Goal: Obtain resource: Obtain resource

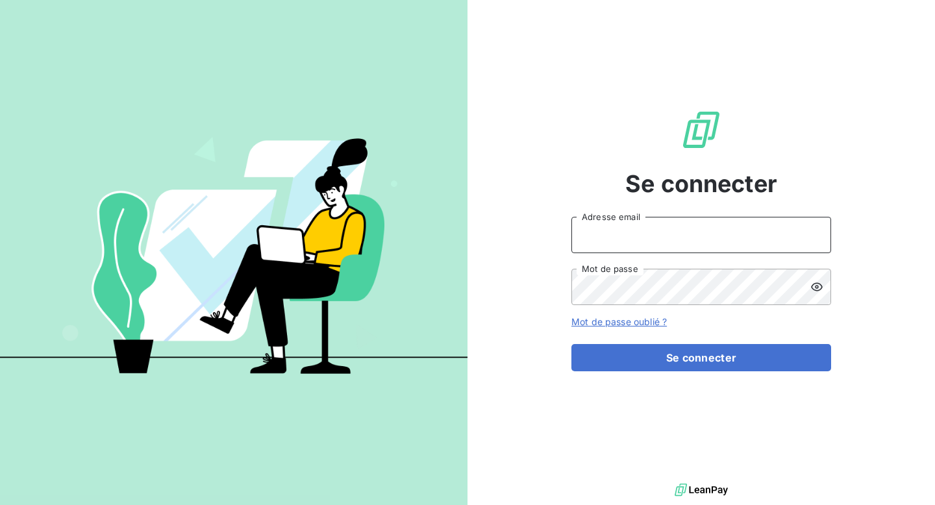
type input "[EMAIL_ADDRESS][DOMAIN_NAME]"
click at [612, 225] on input "[EMAIL_ADDRESS][DOMAIN_NAME]" at bounding box center [701, 235] width 260 height 36
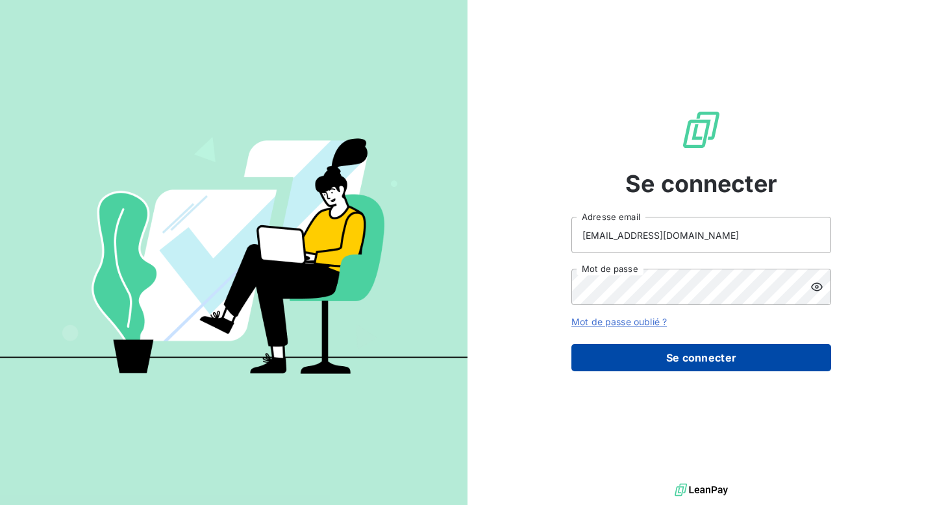
click at [666, 344] on button "Se connecter" at bounding box center [701, 357] width 260 height 27
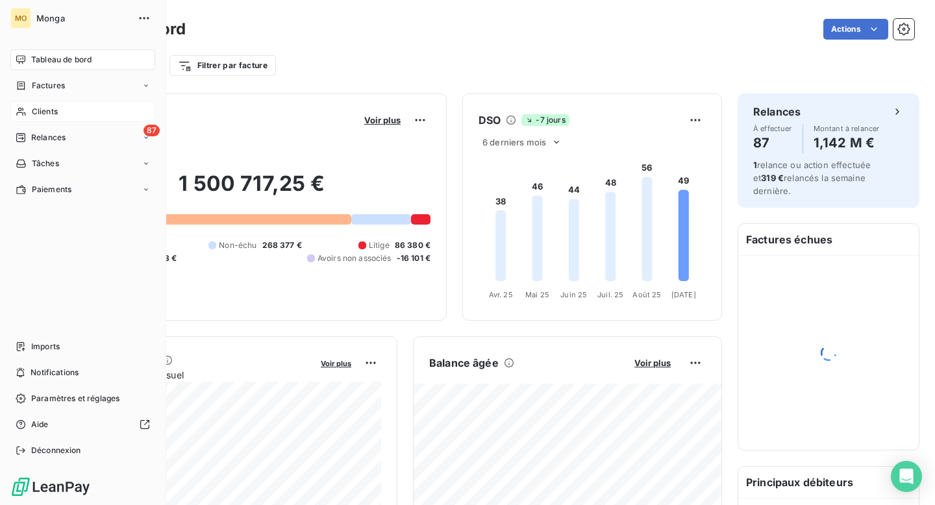
click at [23, 114] on icon at bounding box center [21, 111] width 11 height 10
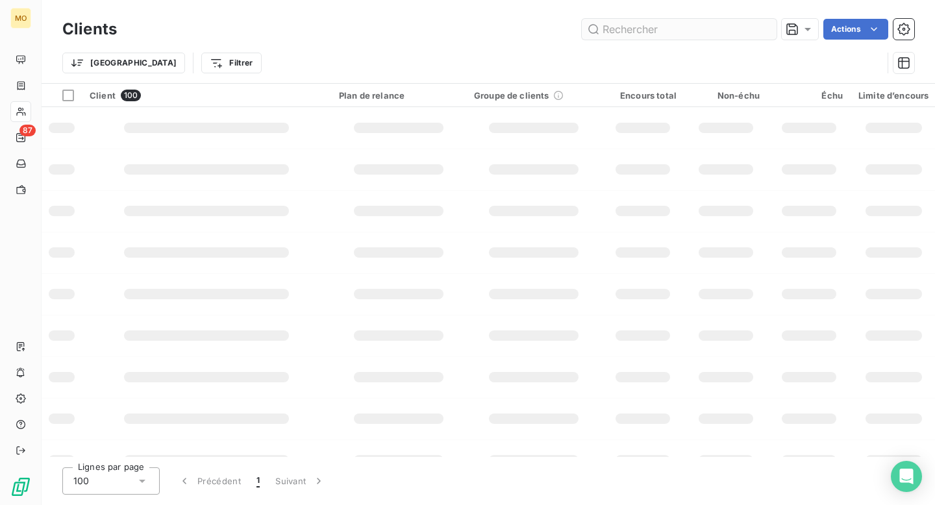
click at [645, 34] on input "text" at bounding box center [679, 29] width 195 height 21
type input "e"
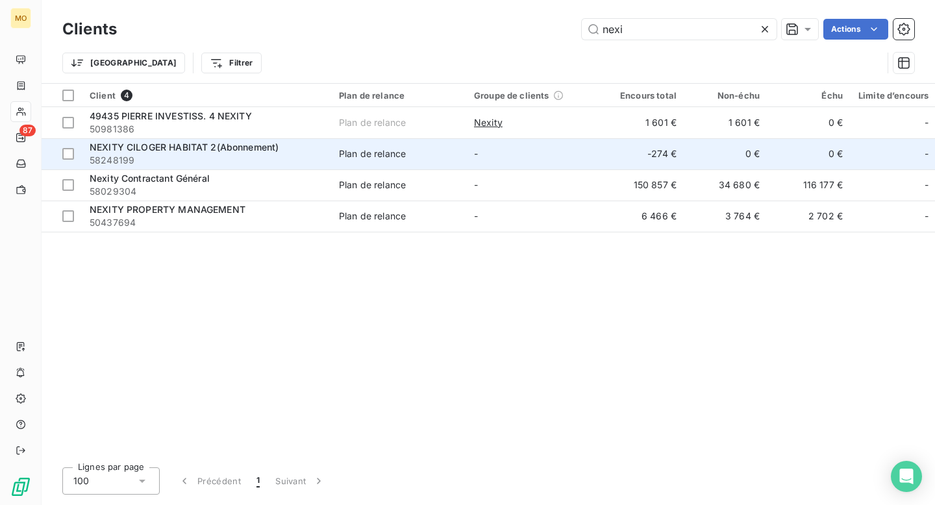
type input "nexi"
click at [195, 144] on span "NEXITY CILOGER HABITAT 2(Abonnement)" at bounding box center [184, 147] width 189 height 11
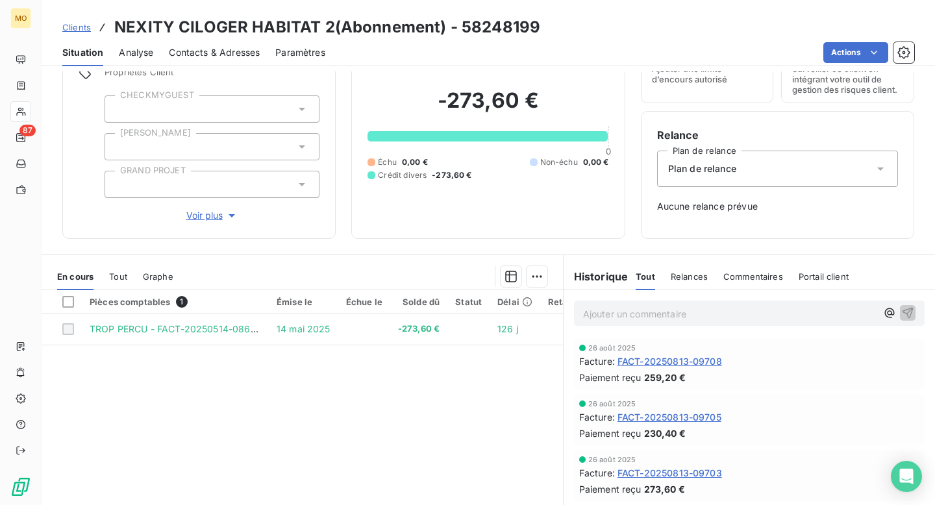
scroll to position [140, 0]
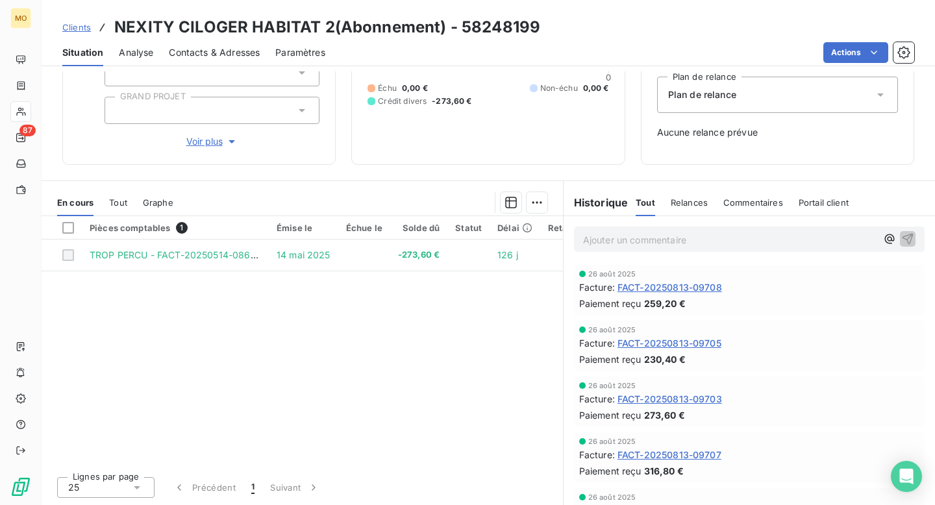
click at [123, 199] on span "Tout" at bounding box center [118, 202] width 18 height 10
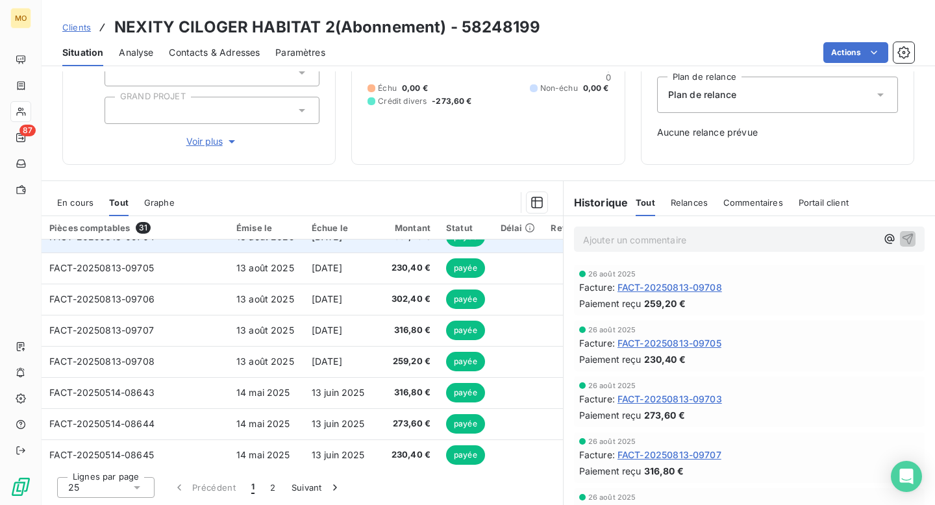
scroll to position [0, 0]
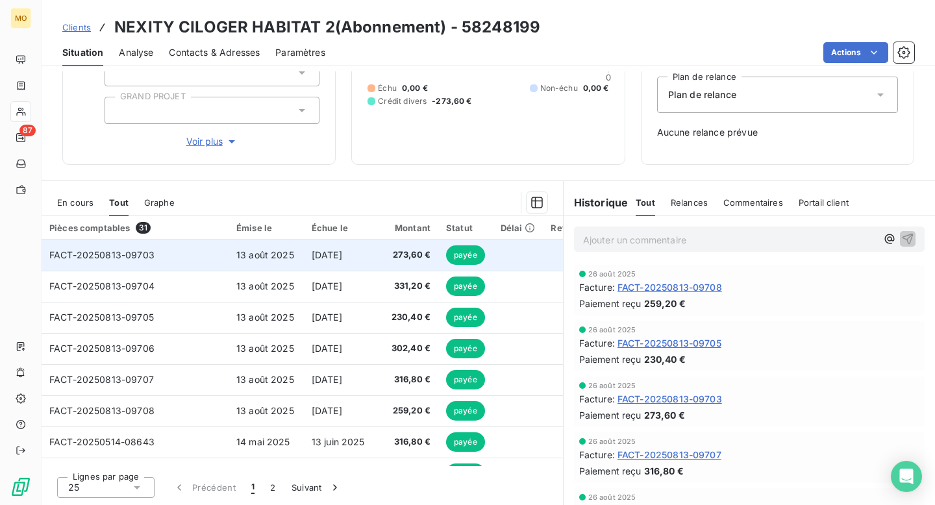
click at [511, 254] on td at bounding box center [518, 255] width 51 height 31
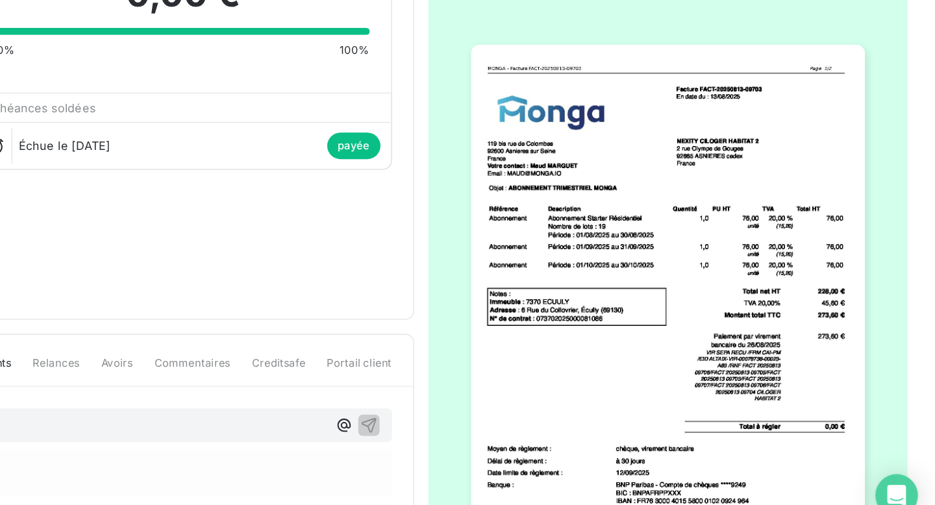
scroll to position [1, 0]
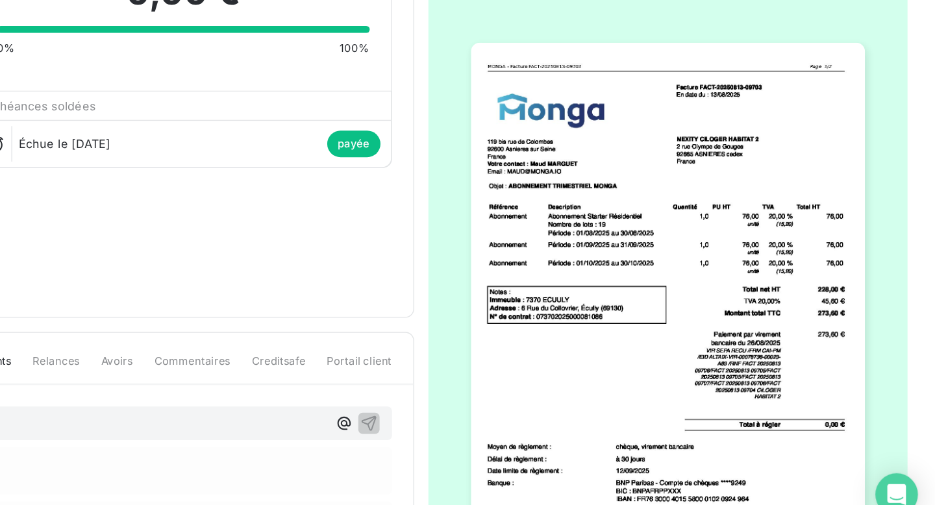
click at [638, 338] on img "button" at bounding box center [739, 349] width 288 height 407
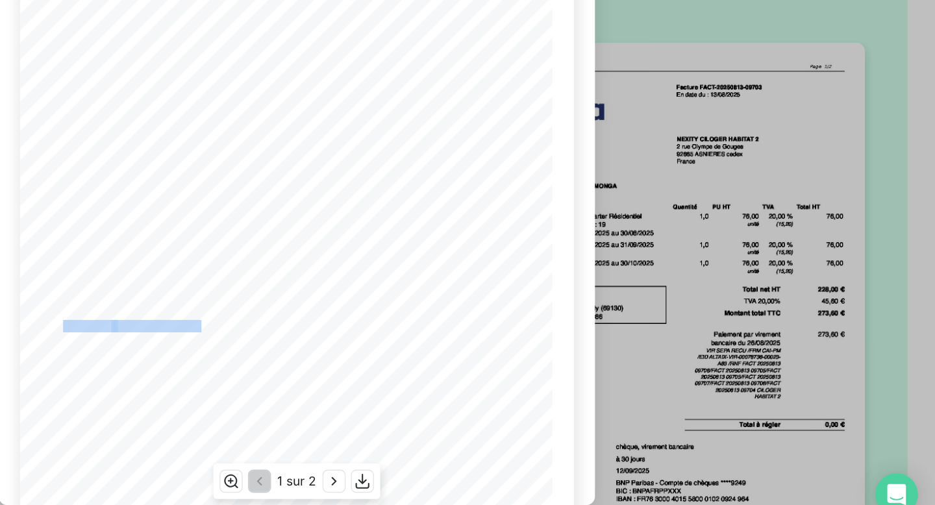
drag, startPoint x: 398, startPoint y: 356, endPoint x: 303, endPoint y: 356, distance: 94.8
click at [302, 355] on div "[STREET_ADDRESS] Votre contact : [PERSON_NAME] Email : [EMAIL_ADDRESS][DOMAIN_N…" at bounding box center [467, 357] width 389 height 550
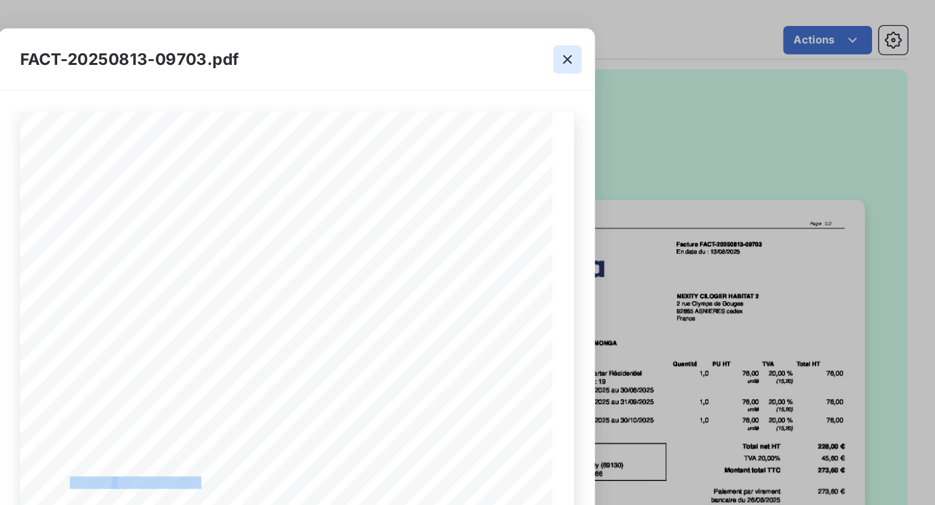
click at [667, 45] on icon "button" at bounding box center [665, 43] width 13 height 13
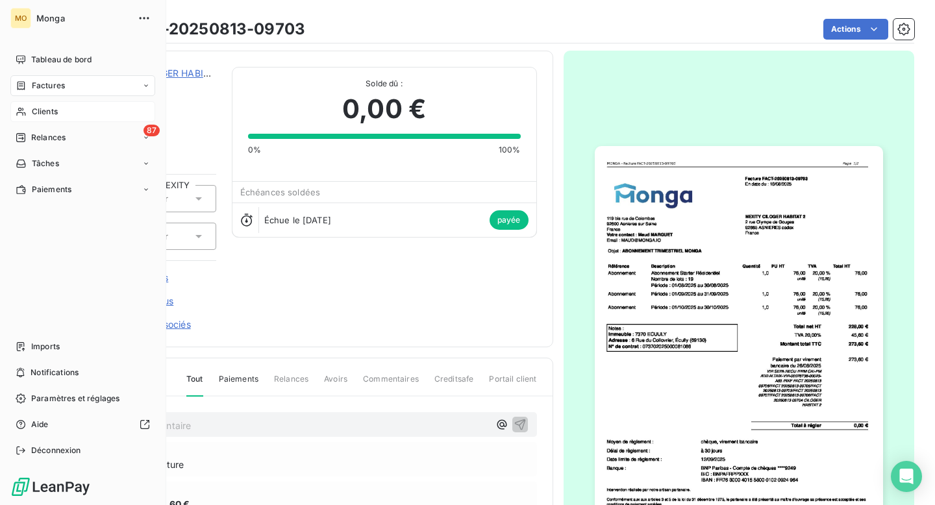
click at [25, 114] on icon at bounding box center [20, 112] width 9 height 8
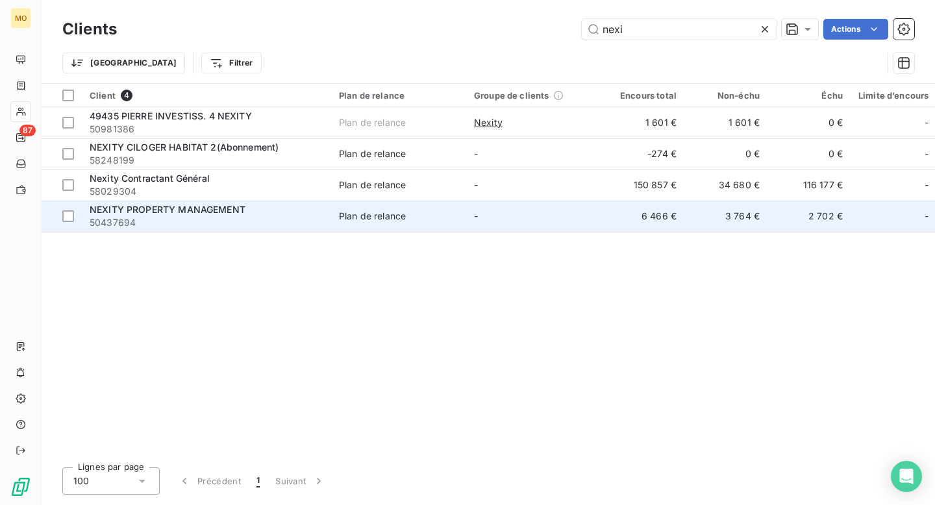
click at [250, 223] on span "50437694" at bounding box center [207, 222] width 234 height 13
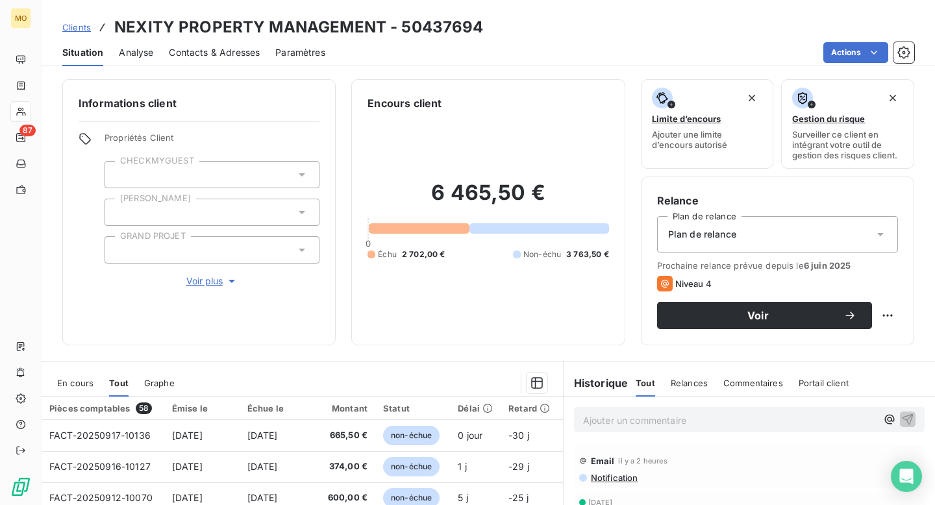
scroll to position [180, 0]
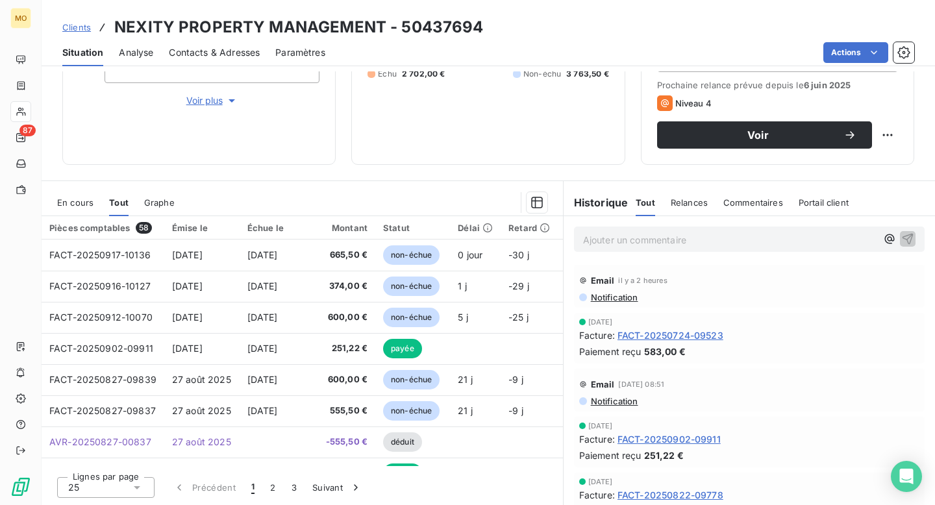
click at [121, 203] on span "Tout" at bounding box center [118, 202] width 19 height 10
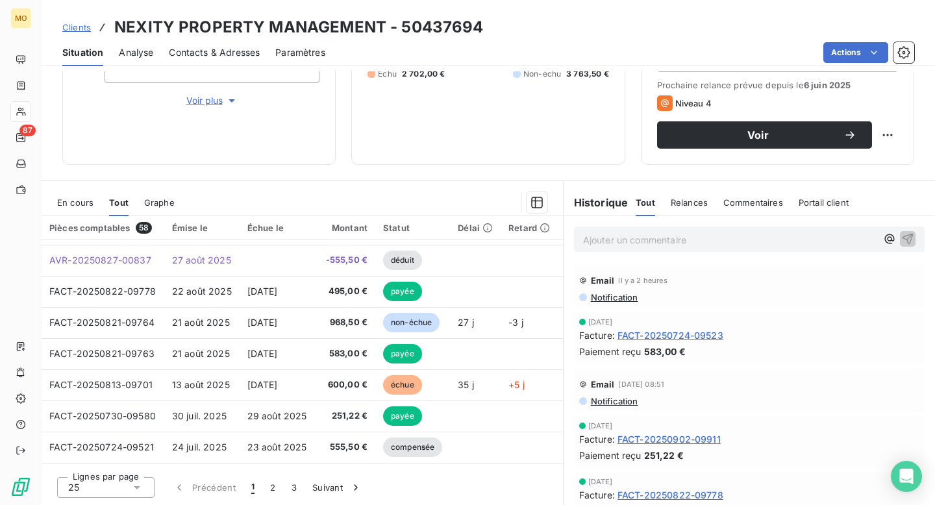
scroll to position [0, 0]
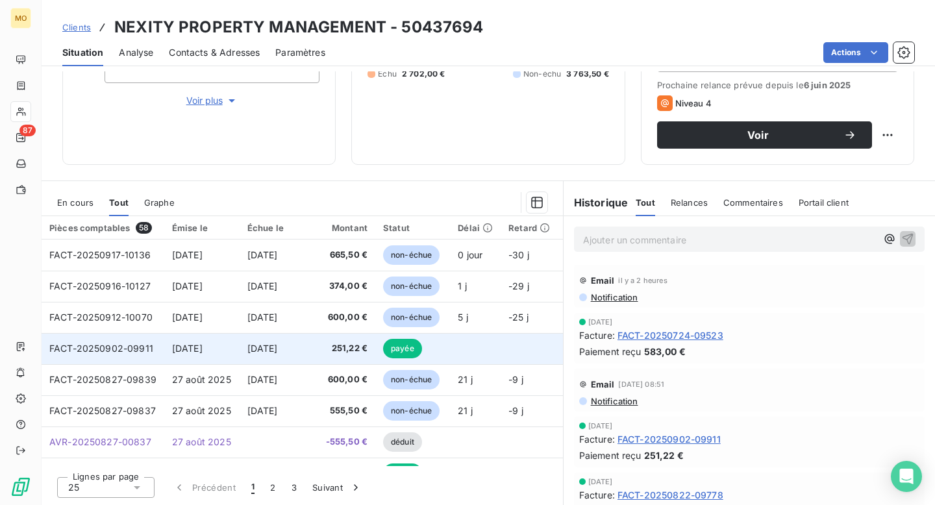
click at [190, 340] on td "[DATE]" at bounding box center [201, 348] width 75 height 31
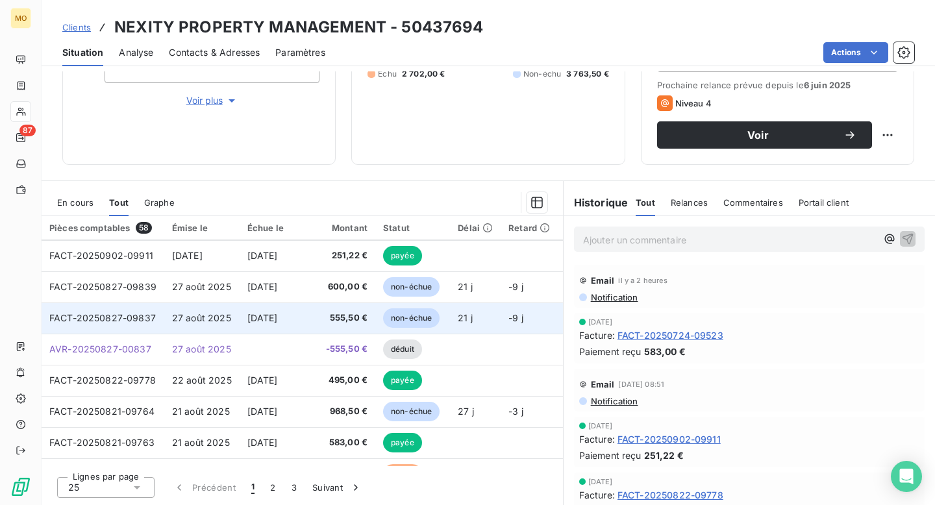
scroll to position [103, 0]
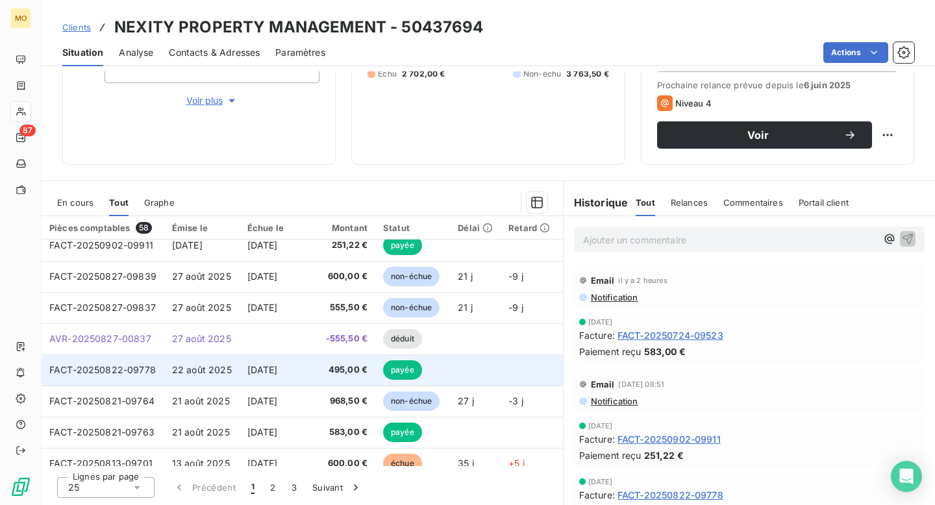
click at [242, 370] on td "[DATE]" at bounding box center [277, 369] width 75 height 31
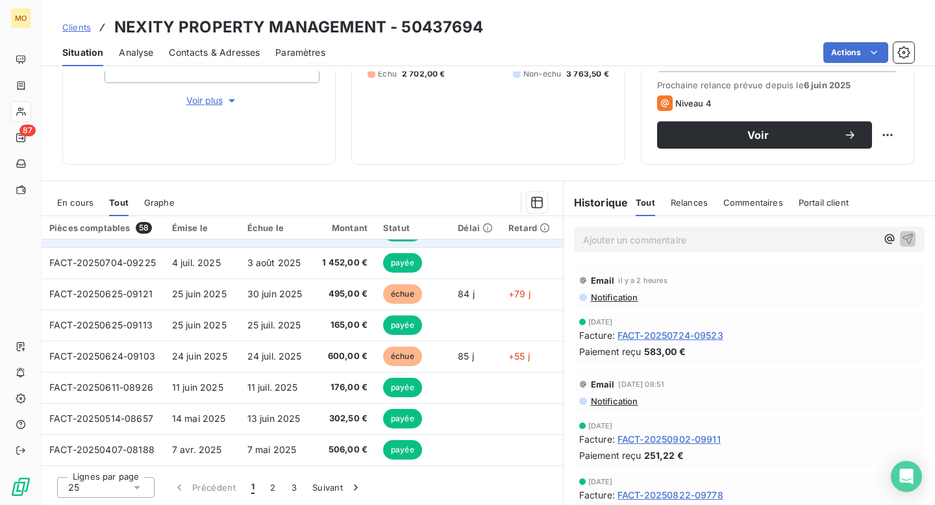
scroll to position [558, 0]
click at [274, 494] on button "2" at bounding box center [272, 487] width 21 height 27
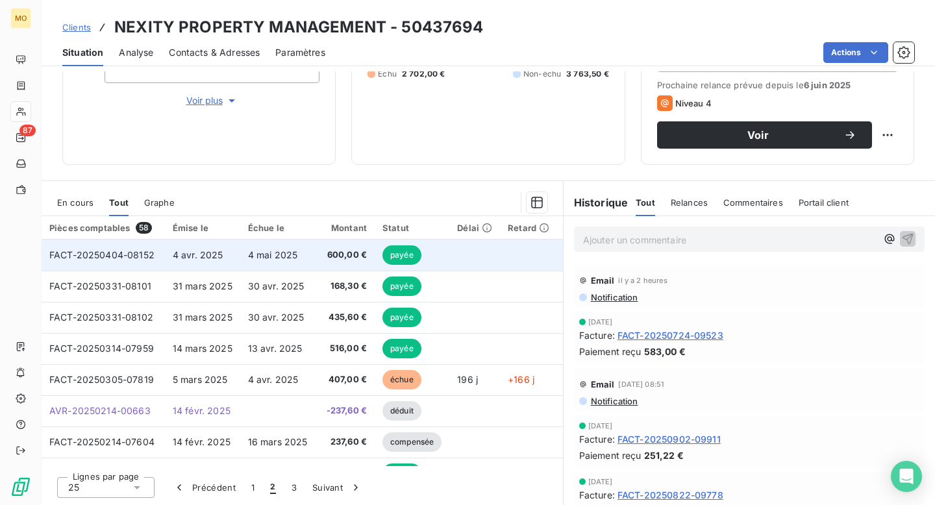
click at [240, 258] on td "4 mai 2025" at bounding box center [277, 255] width 75 height 31
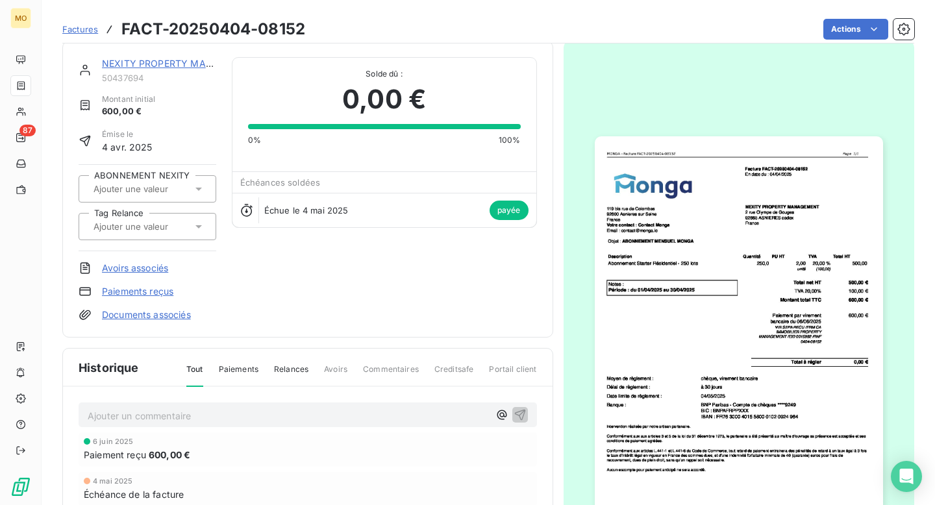
scroll to position [11, 0]
click at [726, 206] on img "button" at bounding box center [739, 339] width 288 height 407
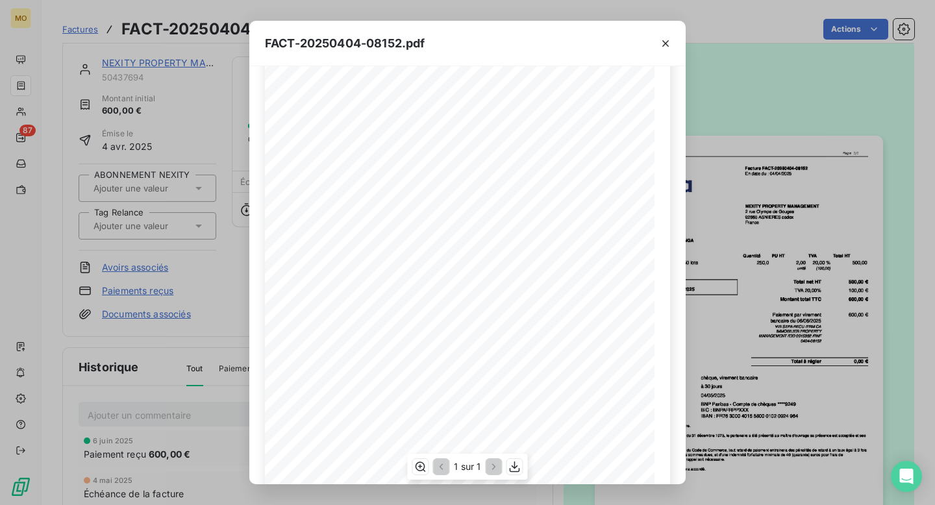
scroll to position [0, 0]
click at [670, 35] on button "button" at bounding box center [665, 43] width 21 height 21
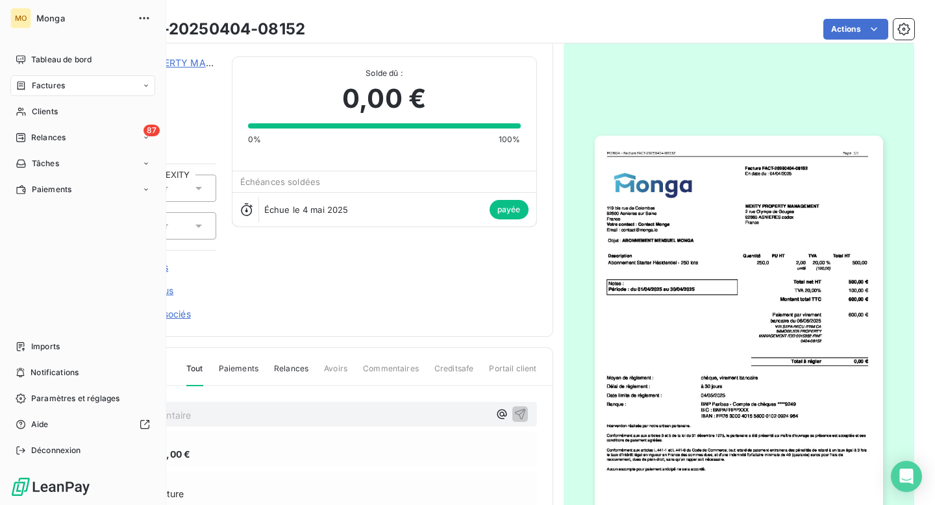
click at [25, 86] on icon at bounding box center [21, 85] width 11 height 10
click at [32, 82] on span "Factures" at bounding box center [48, 86] width 33 height 12
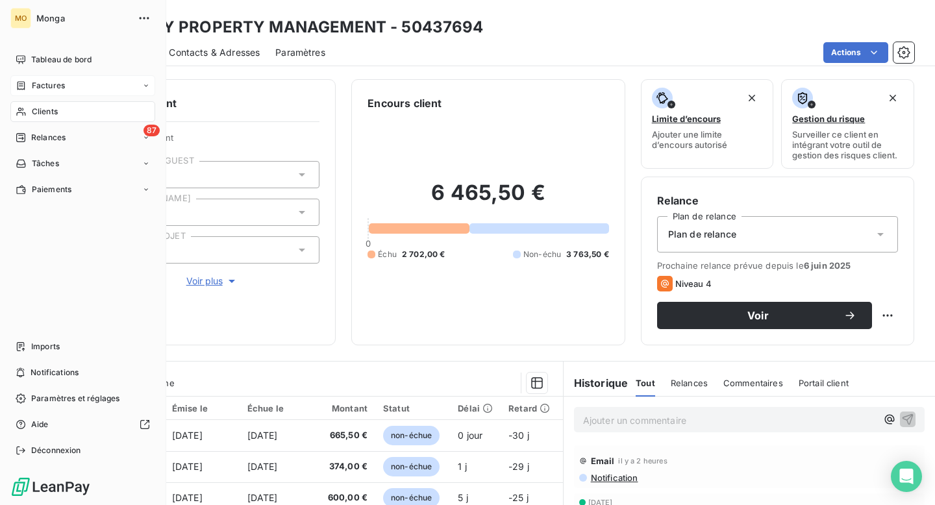
click at [67, 22] on span "Monga" at bounding box center [82, 18] width 93 height 10
click at [67, 21] on span "Monga" at bounding box center [82, 18] width 93 height 10
click at [55, 14] on span "Monga" at bounding box center [82, 18] width 93 height 10
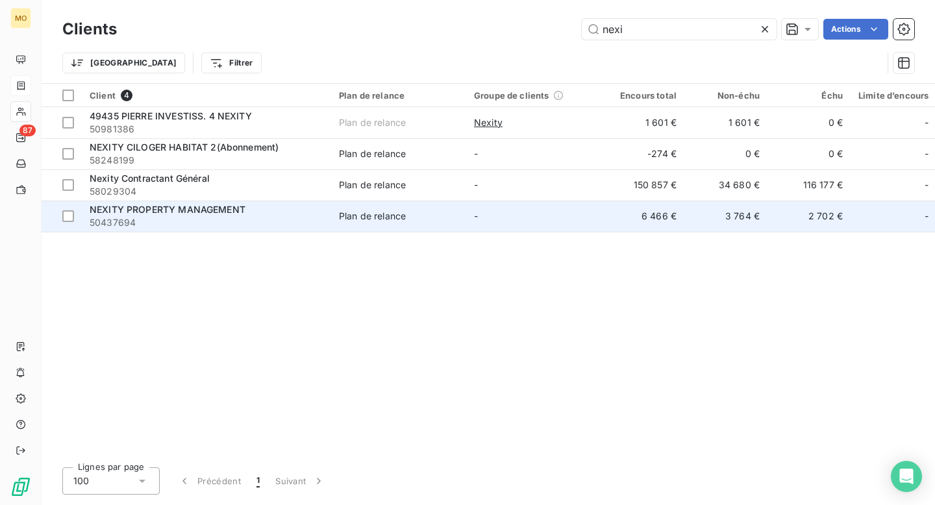
click at [272, 210] on div "NEXITY PROPERTY MANAGEMENT" at bounding box center [207, 209] width 234 height 13
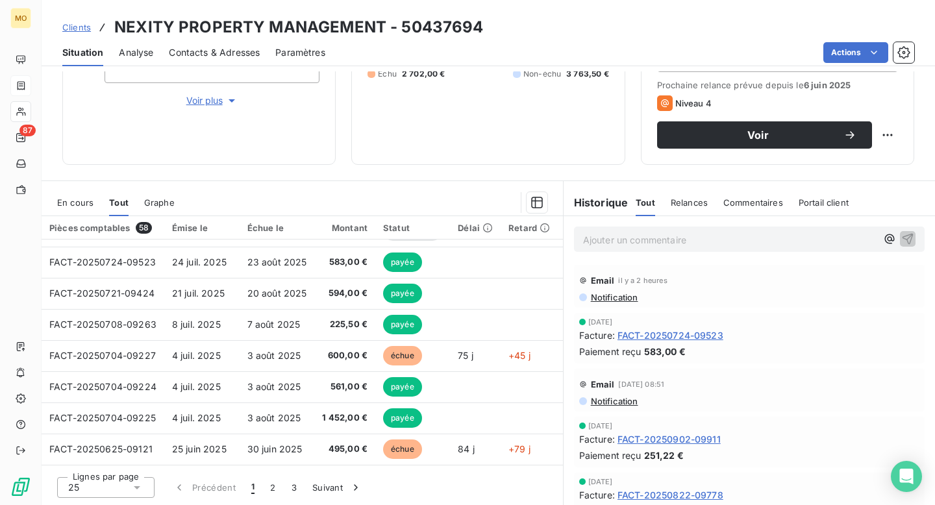
scroll to position [558, 0]
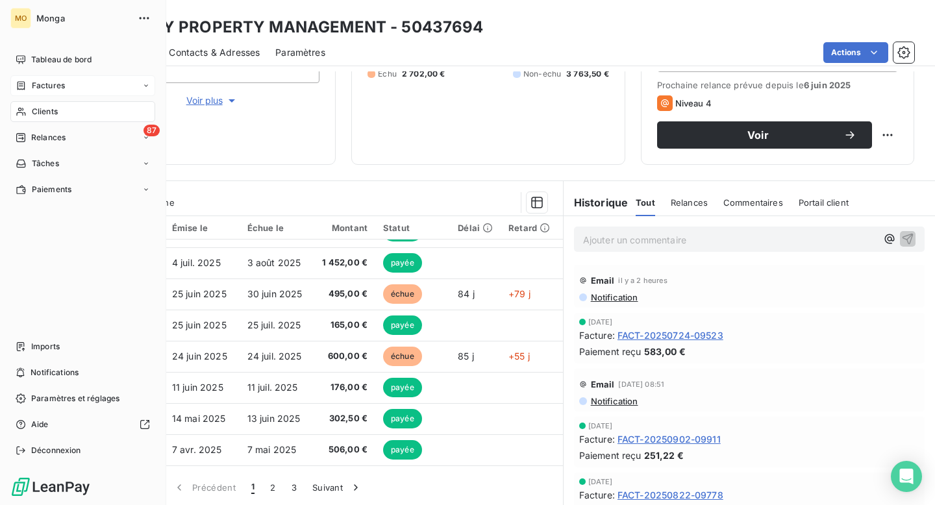
click at [36, 107] on span "Clients" at bounding box center [45, 112] width 26 height 12
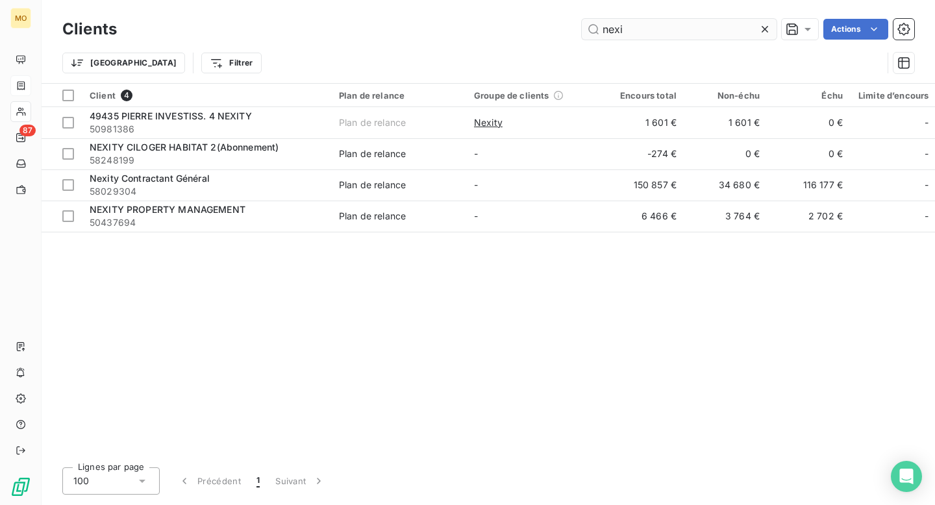
click at [629, 39] on input "nexi" at bounding box center [679, 29] width 195 height 21
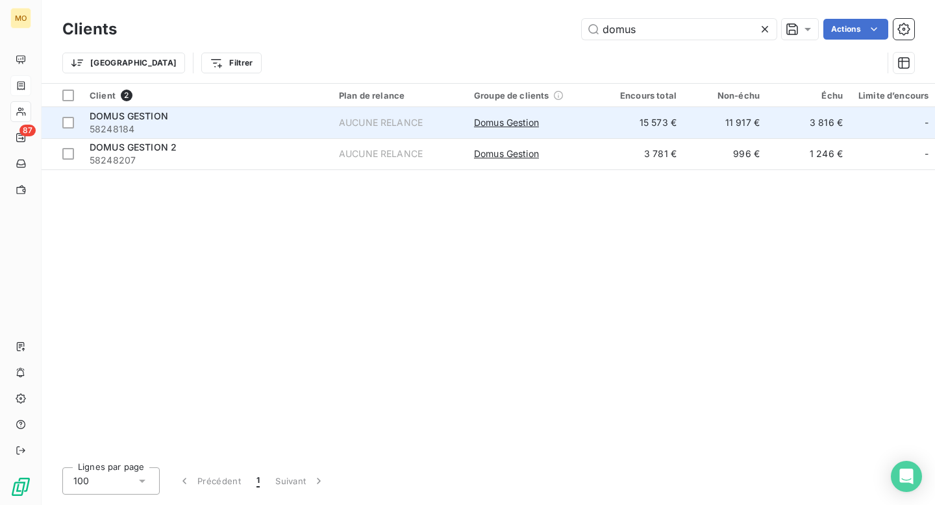
type input "domus"
click at [180, 132] on span "58248184" at bounding box center [207, 129] width 234 height 13
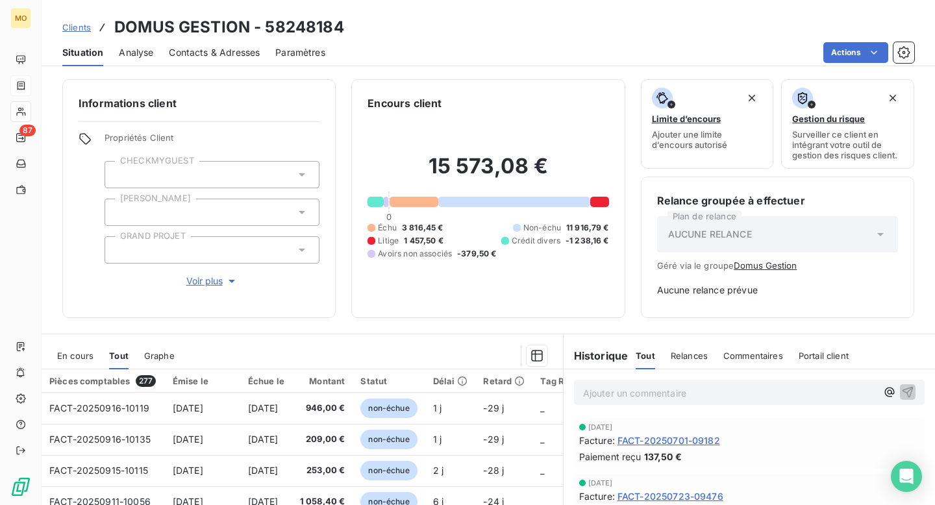
click at [69, 352] on span "En cours" at bounding box center [75, 356] width 36 height 10
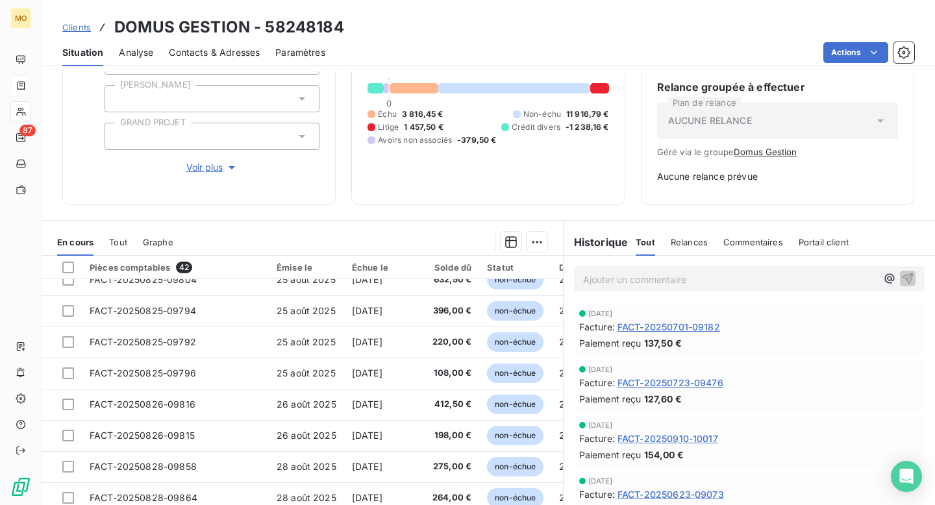
scroll to position [321, 0]
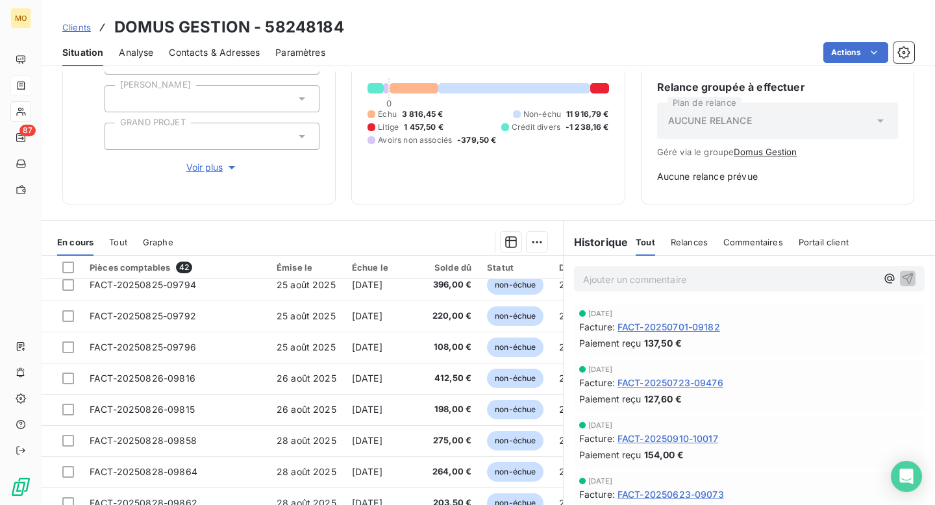
click at [160, 263] on div "Pièces comptables 42" at bounding box center [175, 268] width 171 height 12
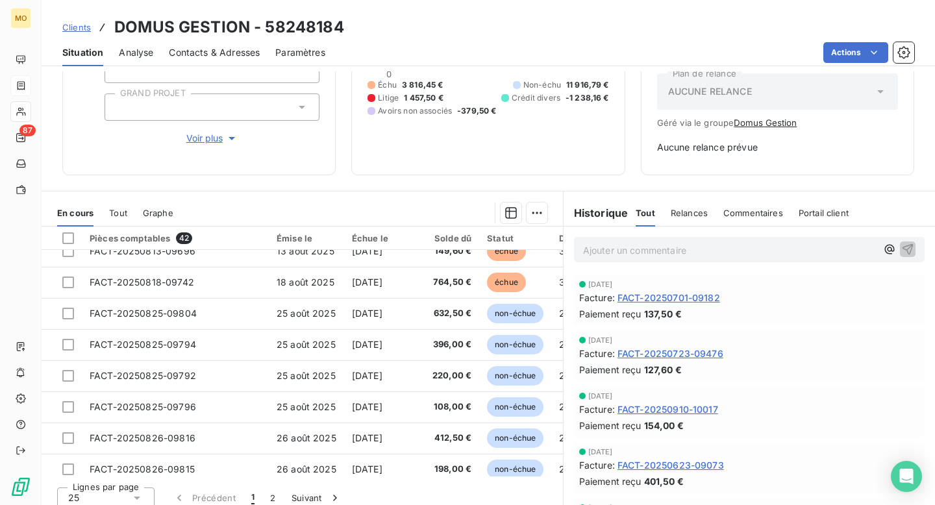
scroll to position [247, 0]
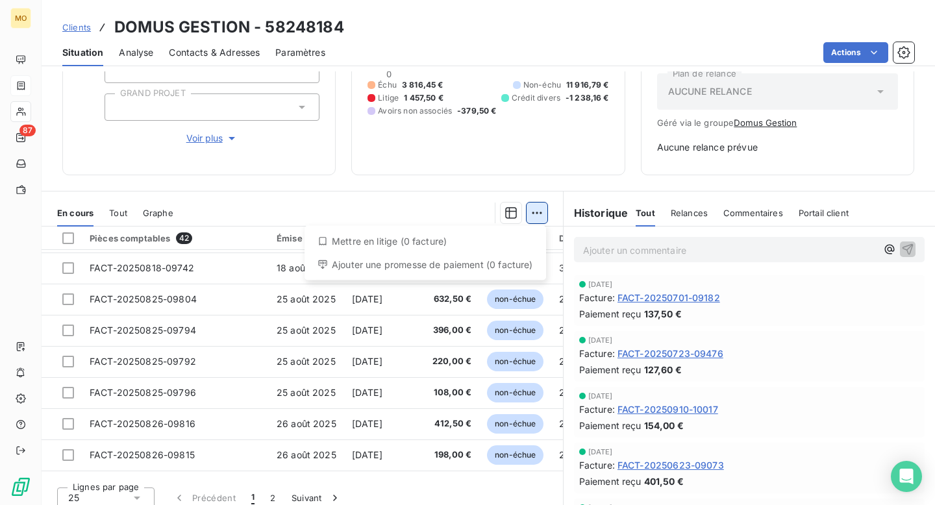
click at [533, 204] on html "MO 87 Clients DOMUS GESTION - 58248184 Situation Analyse Contacts & Adresses Pa…" at bounding box center [467, 252] width 935 height 505
click at [456, 188] on html "MO 87 Clients DOMUS GESTION - 58248184 Situation Analyse Contacts & Adresses Pa…" at bounding box center [467, 252] width 935 height 505
click at [506, 204] on button "button" at bounding box center [510, 213] width 21 height 21
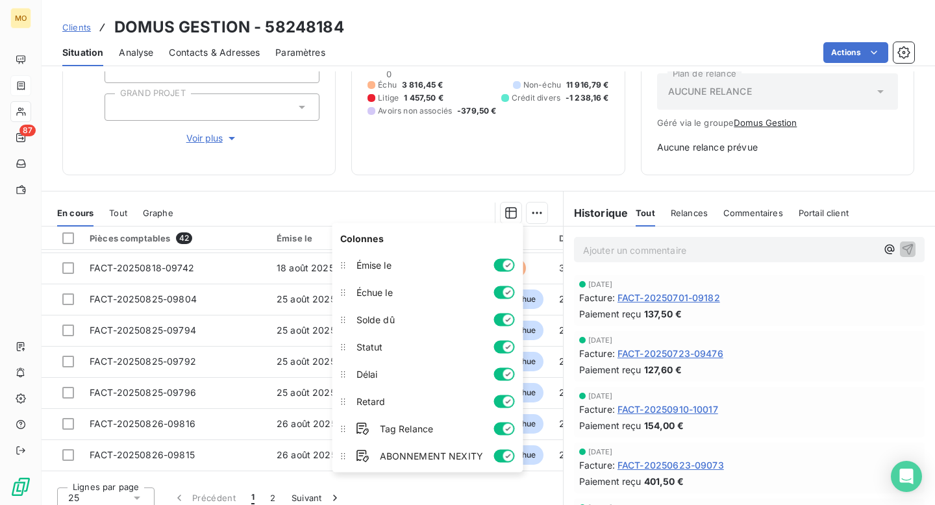
click at [447, 198] on section "En cours Tout Graphe Pièces comptables 42 Émise le Échue le Solde dû Statut Dél…" at bounding box center [302, 353] width 521 height 324
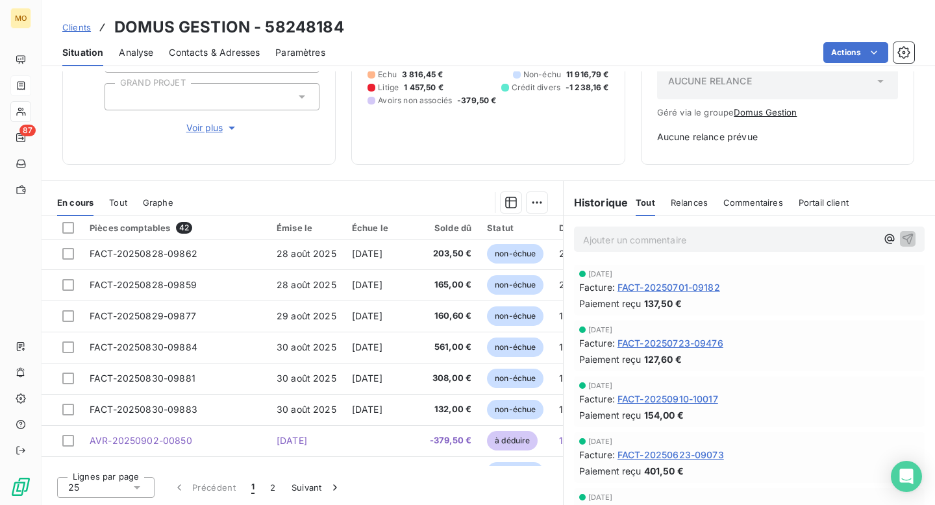
scroll to position [558, 0]
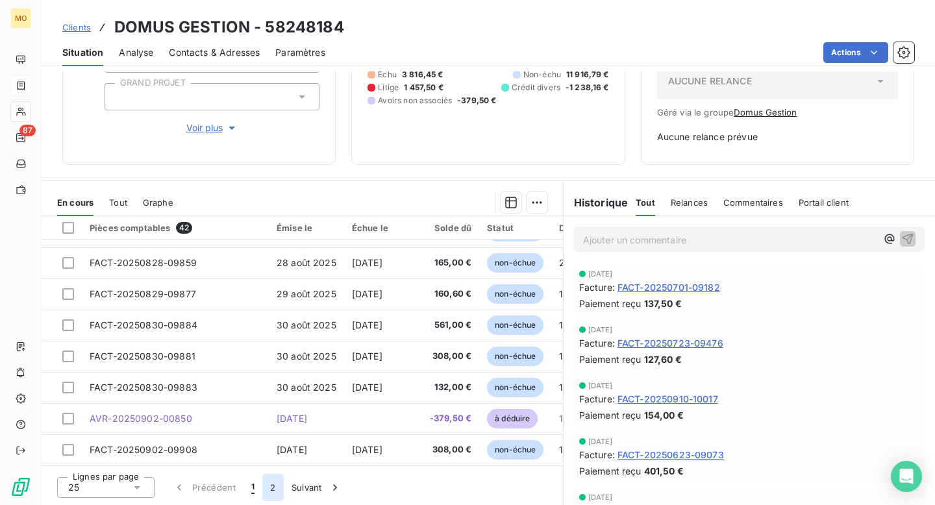
click at [271, 484] on button "2" at bounding box center [272, 487] width 21 height 27
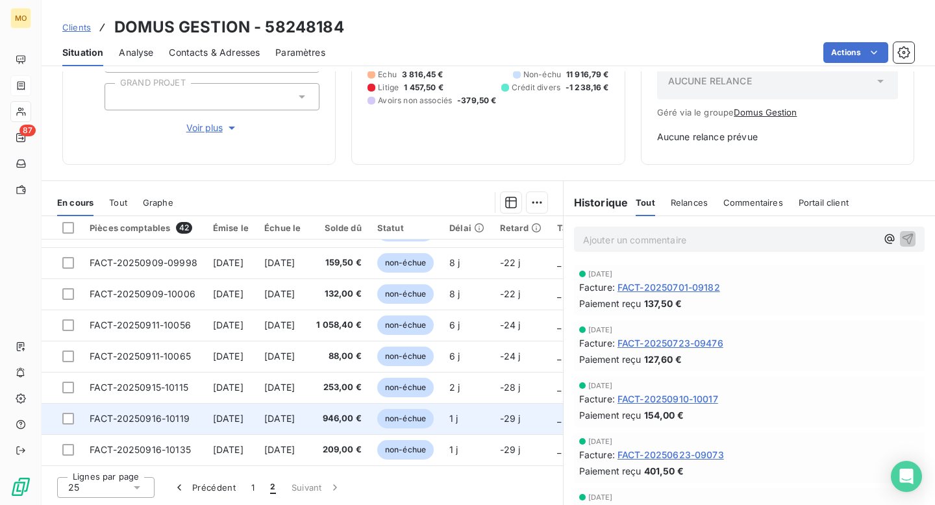
scroll to position [5, 0]
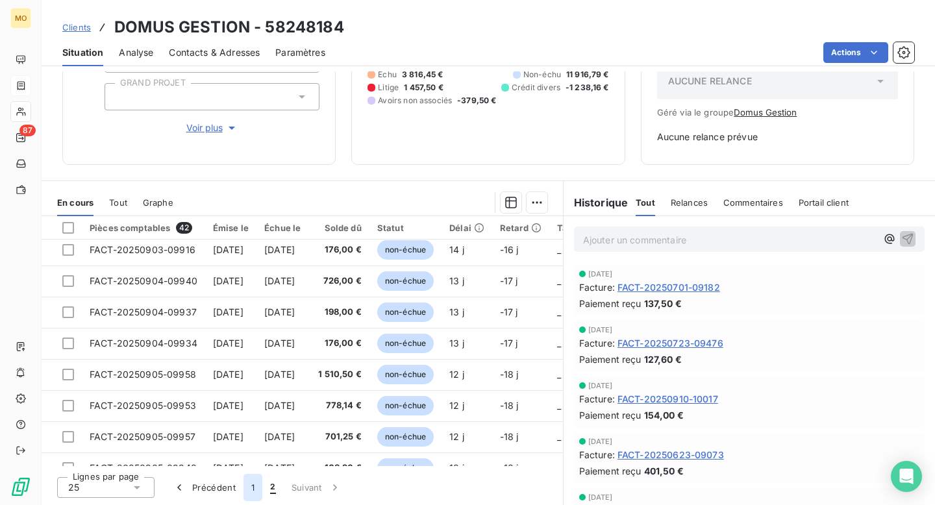
click at [250, 486] on button "1" at bounding box center [252, 487] width 19 height 27
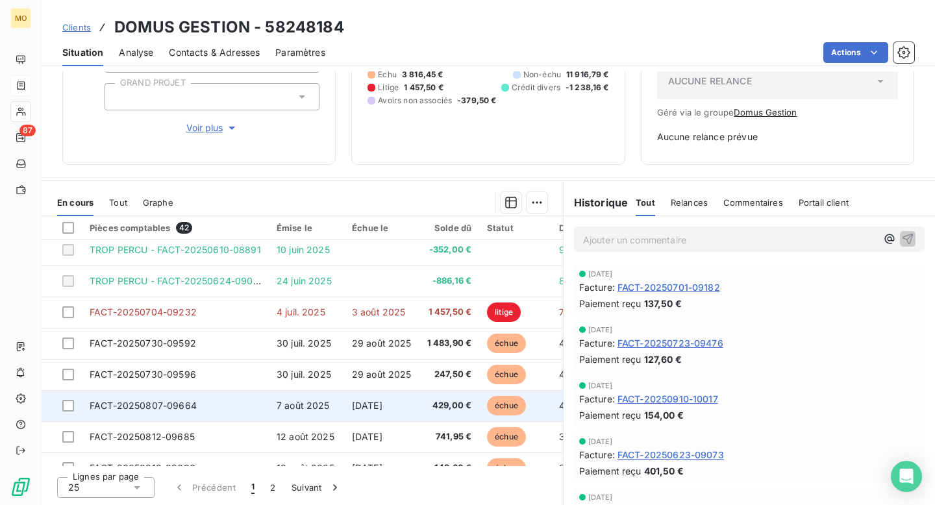
scroll to position [0, 0]
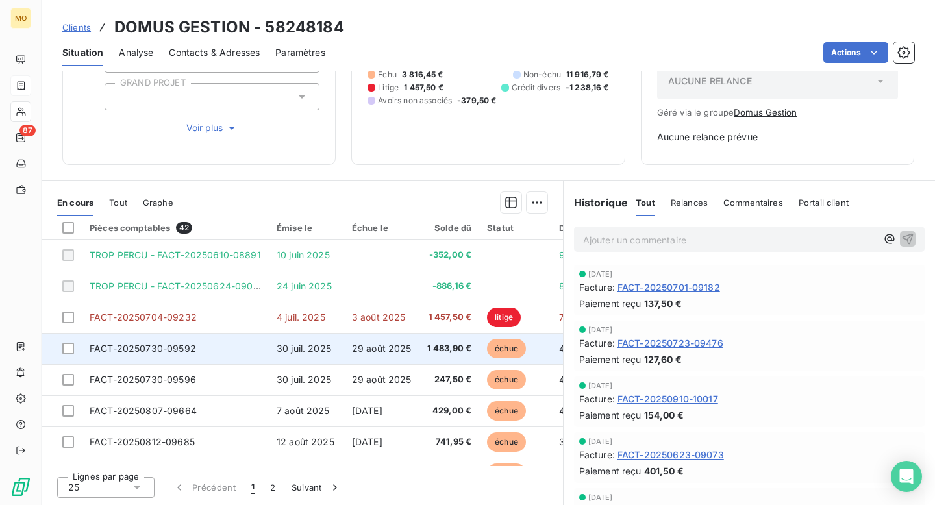
click at [247, 354] on td "FACT-20250730-09592" at bounding box center [175, 348] width 187 height 31
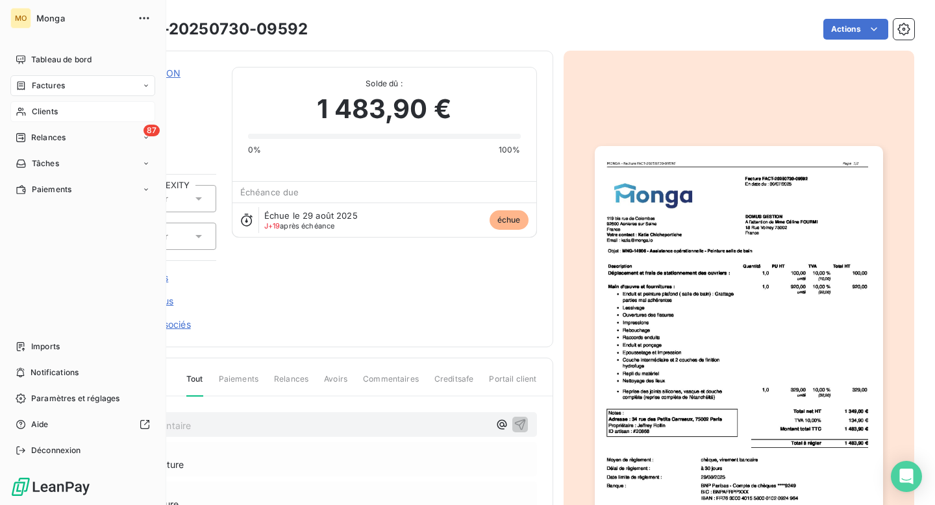
click at [23, 85] on icon at bounding box center [21, 85] width 11 height 10
click at [58, 19] on span "Monga" at bounding box center [82, 18] width 93 height 10
click at [40, 163] on span "Clients" at bounding box center [45, 164] width 26 height 12
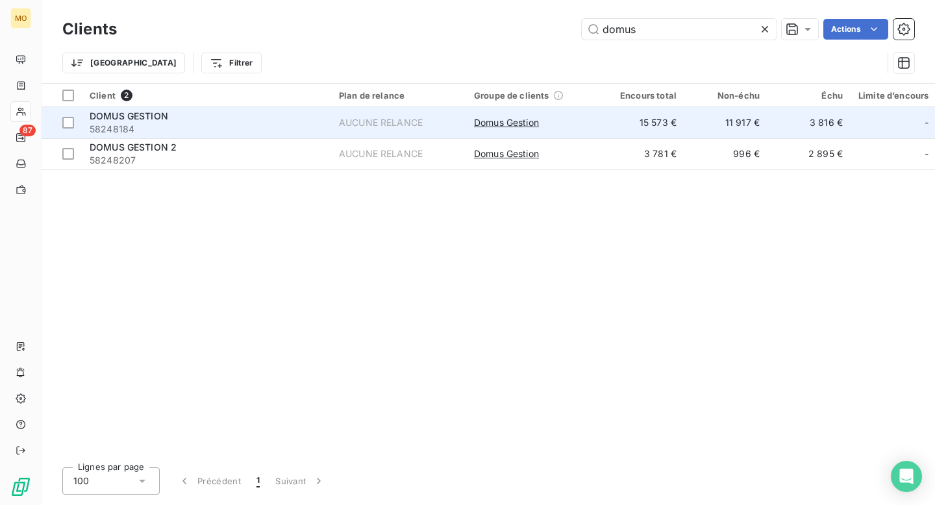
click at [288, 112] on div "DOMUS GESTION" at bounding box center [207, 116] width 234 height 13
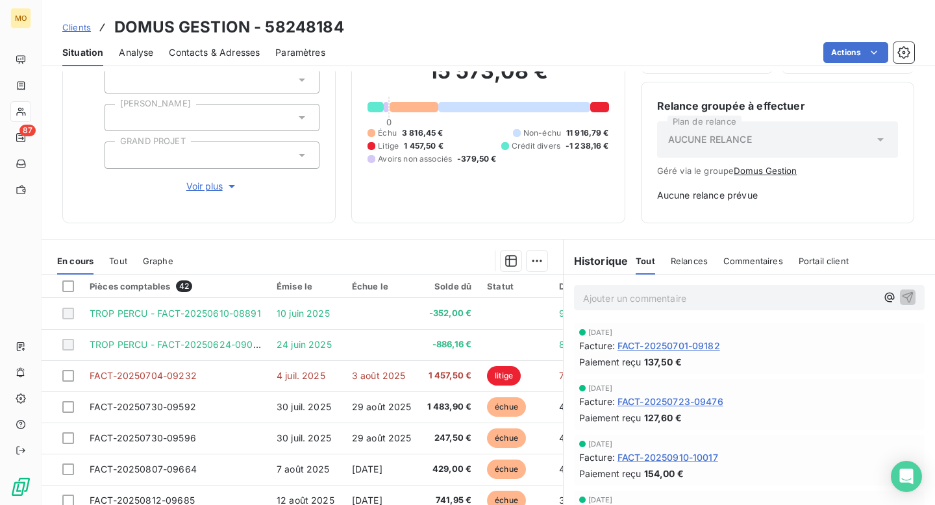
scroll to position [96, 0]
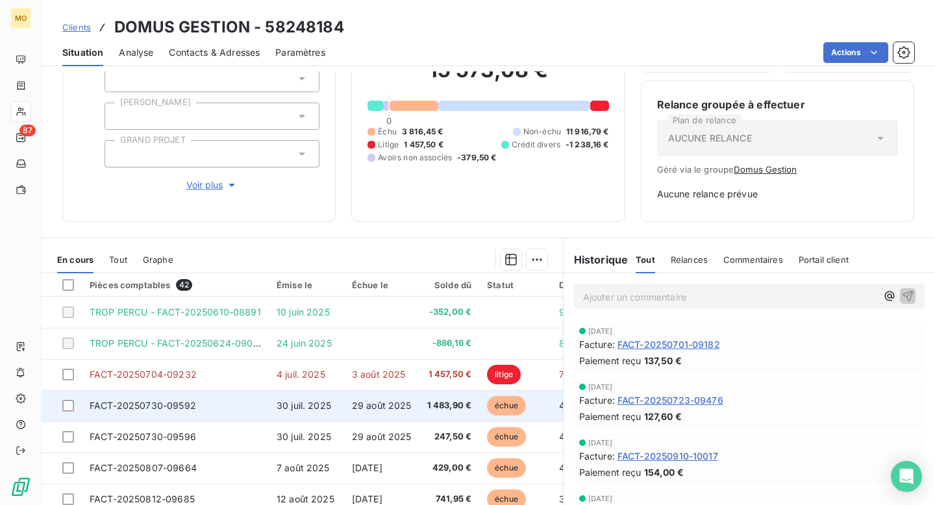
click at [206, 397] on td "FACT-20250730-09592" at bounding box center [175, 405] width 187 height 31
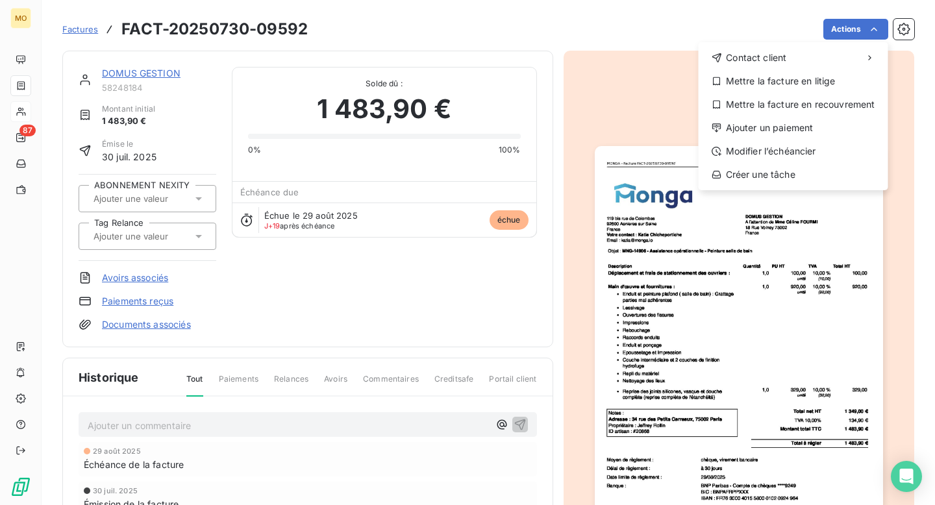
click at [433, 299] on html "MO 87 Factures FACT-20250730-09592 Actions Contact client Mettre la facture en …" at bounding box center [467, 252] width 935 height 505
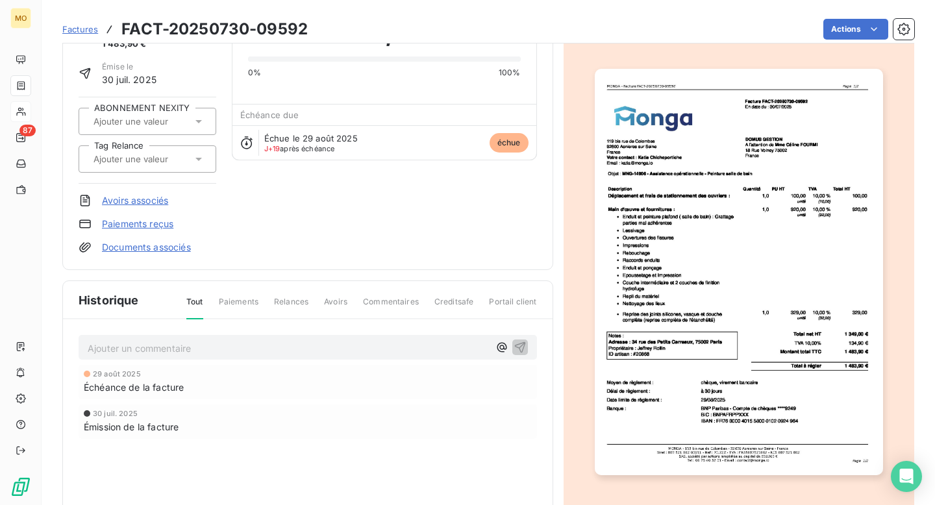
scroll to position [15, 0]
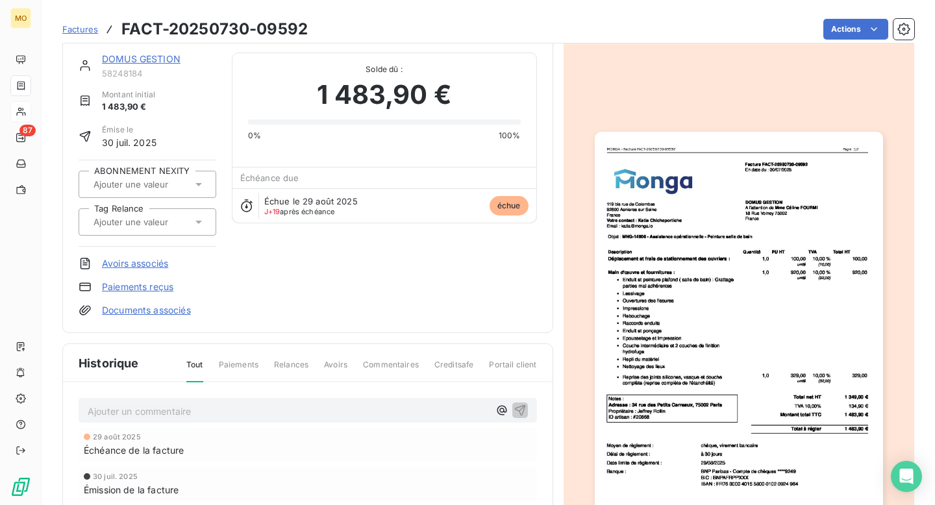
click at [785, 238] on img "button" at bounding box center [739, 335] width 288 height 407
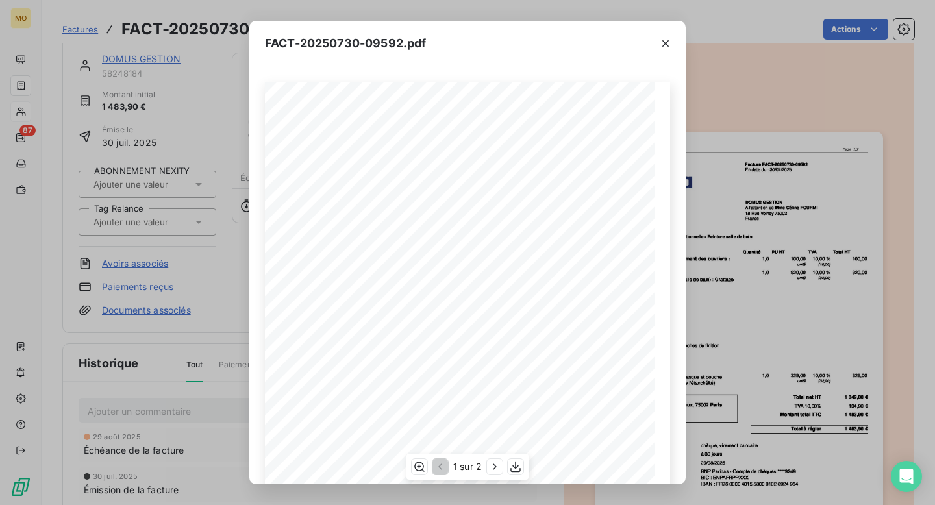
scroll to position [163, 0]
click at [517, 464] on icon "button" at bounding box center [515, 466] width 13 height 13
click at [794, 216] on div "FACT-20250730-09592.pdf [STREET_ADDRESS] Votre contact : [PERSON_NAME] Email : …" at bounding box center [467, 252] width 935 height 505
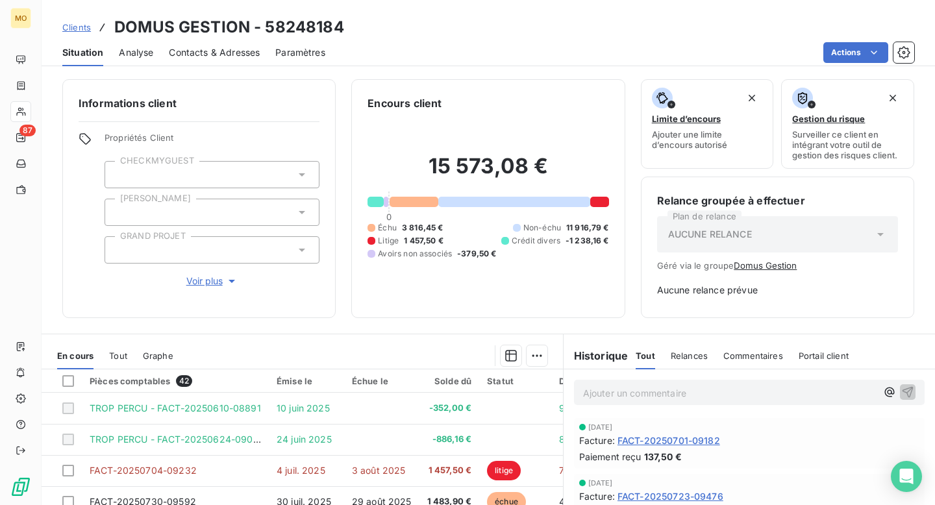
click at [528, 151] on div "15 573,08 € 0 Échu 3 816,45 € Non-échu 11 916,79 € Litige 1 457,50 € Crédit div…" at bounding box center [487, 206] width 241 height 191
click at [492, 166] on h2 "15 573,08 €" at bounding box center [487, 172] width 241 height 39
click at [481, 195] on div "15 573,08 € 0 Échu 3 816,45 € Non-échu 11 916,79 € Litige 1 457,50 € Crédit div…" at bounding box center [487, 206] width 241 height 191
click at [478, 205] on div at bounding box center [514, 202] width 152 height 10
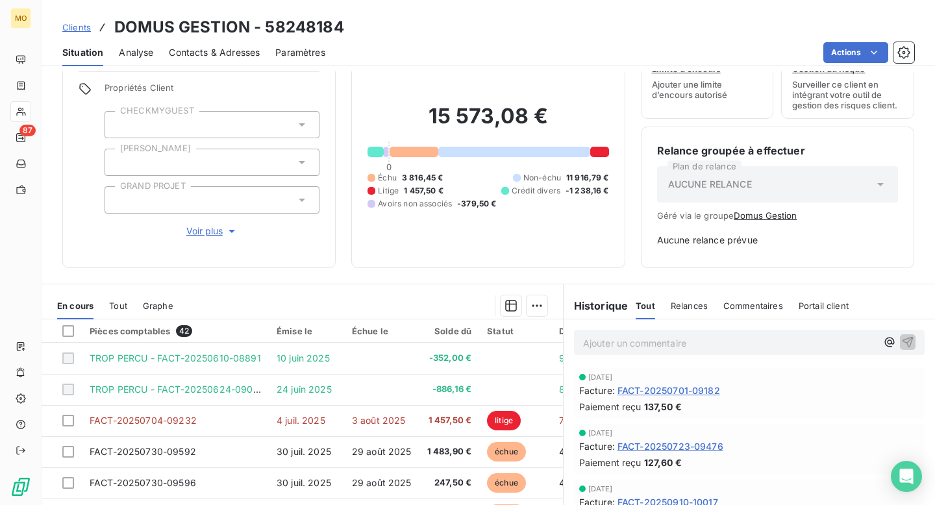
scroll to position [51, 0]
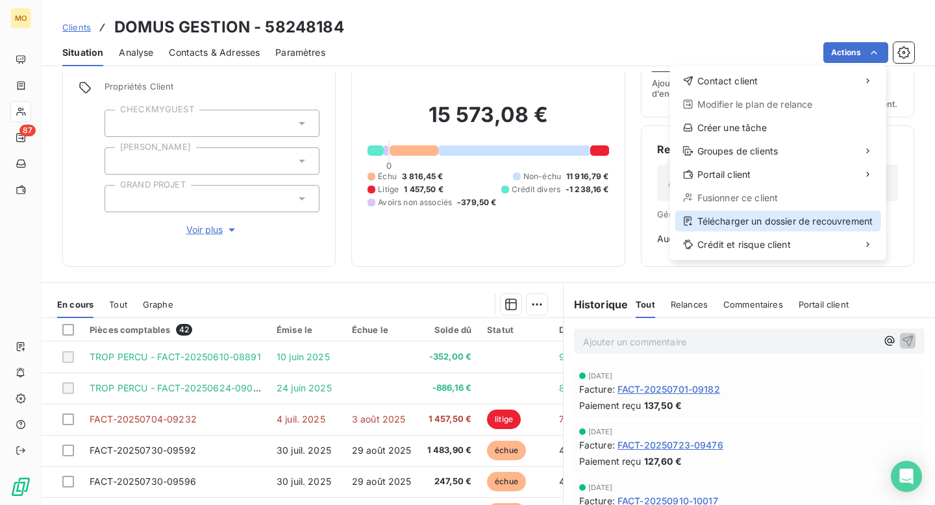
click at [793, 217] on div "Télécharger un dossier de recouvrement" at bounding box center [778, 221] width 206 height 21
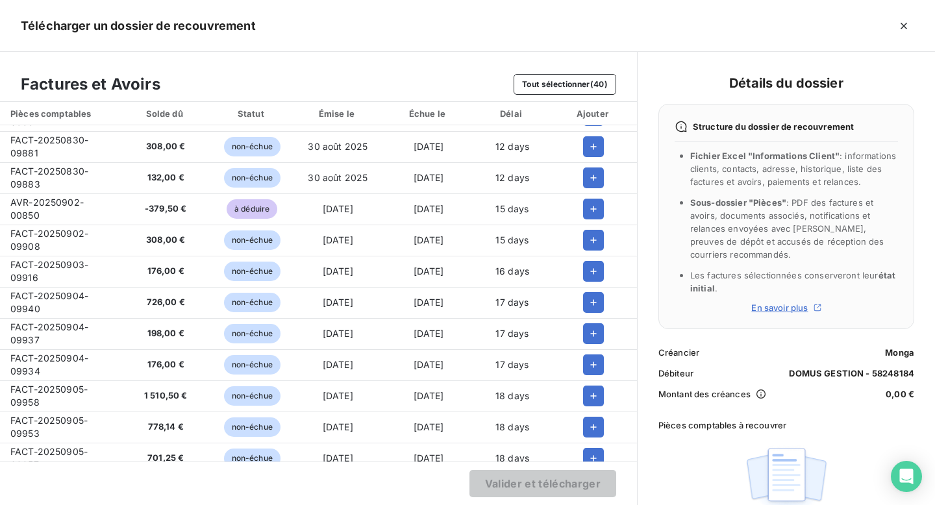
scroll to position [0, 0]
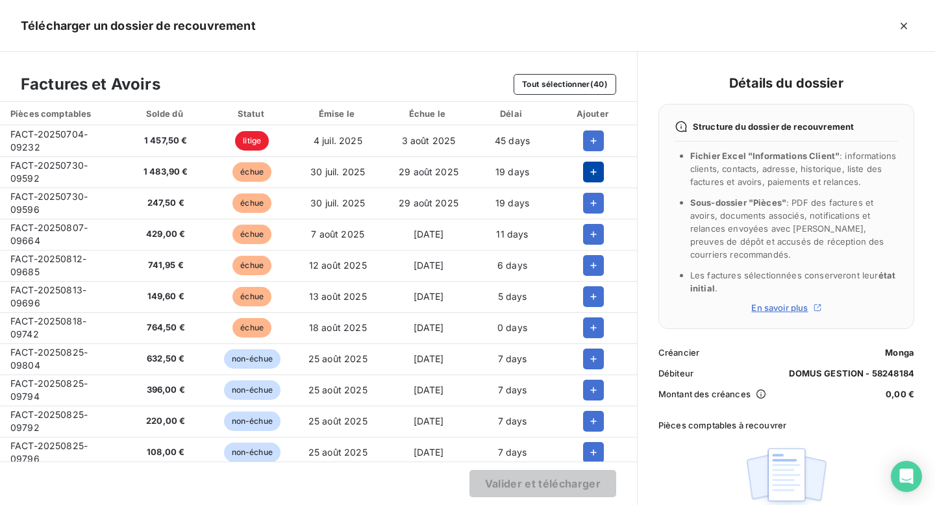
click at [587, 171] on icon "button" at bounding box center [593, 172] width 13 height 13
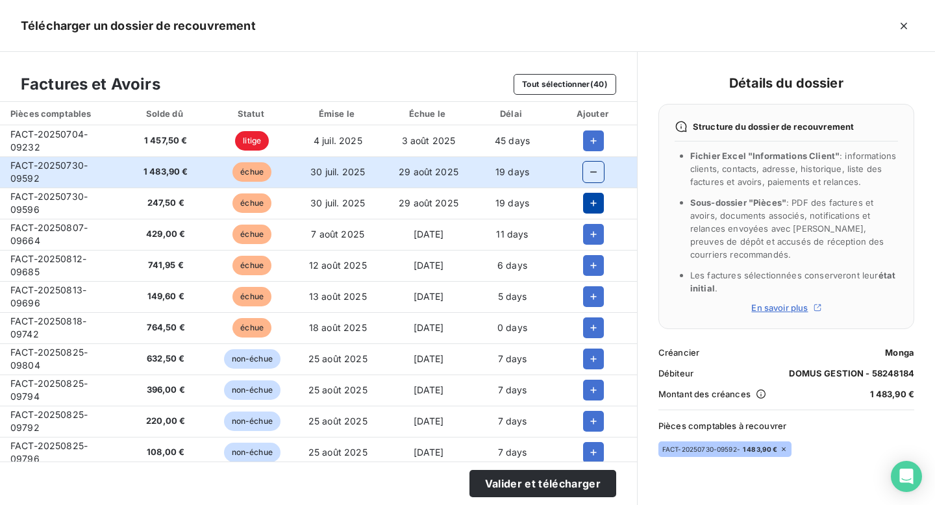
click at [587, 206] on icon "button" at bounding box center [593, 203] width 13 height 13
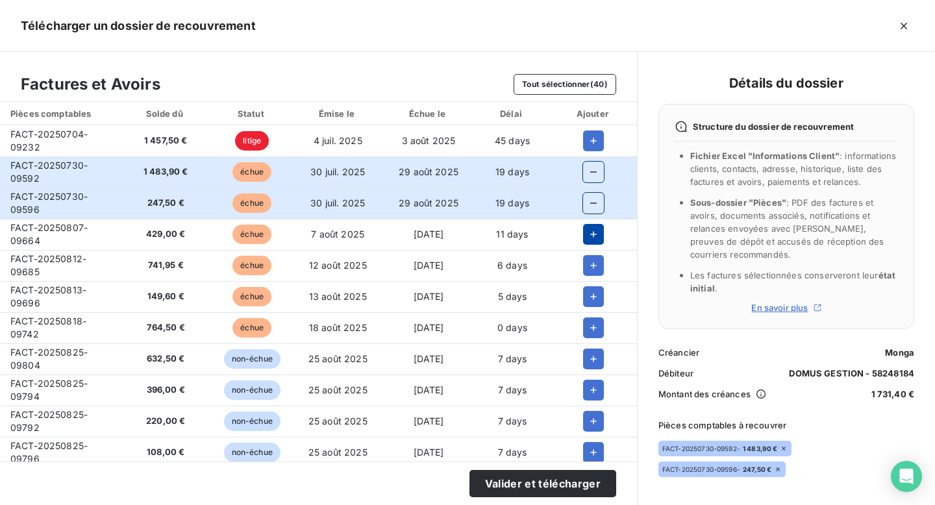
click at [587, 232] on icon "button" at bounding box center [593, 234] width 13 height 13
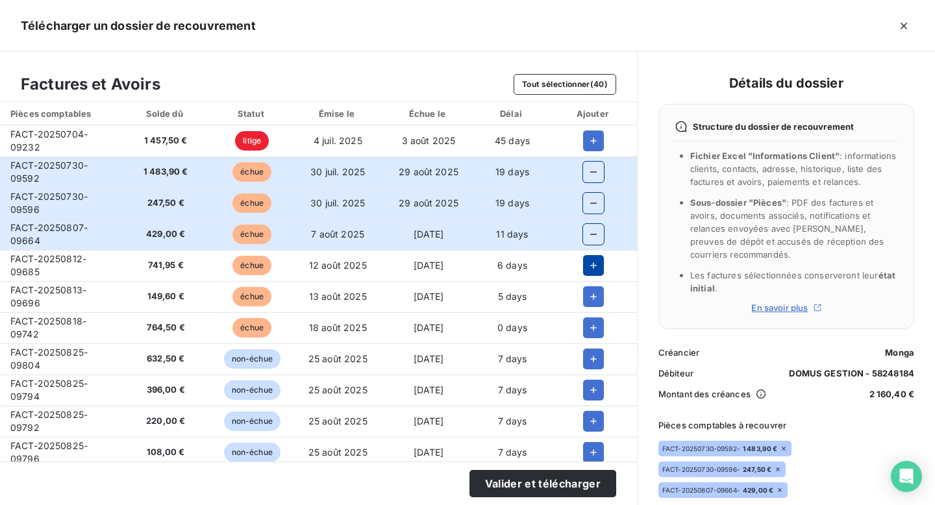
click at [587, 266] on icon "button" at bounding box center [593, 265] width 13 height 13
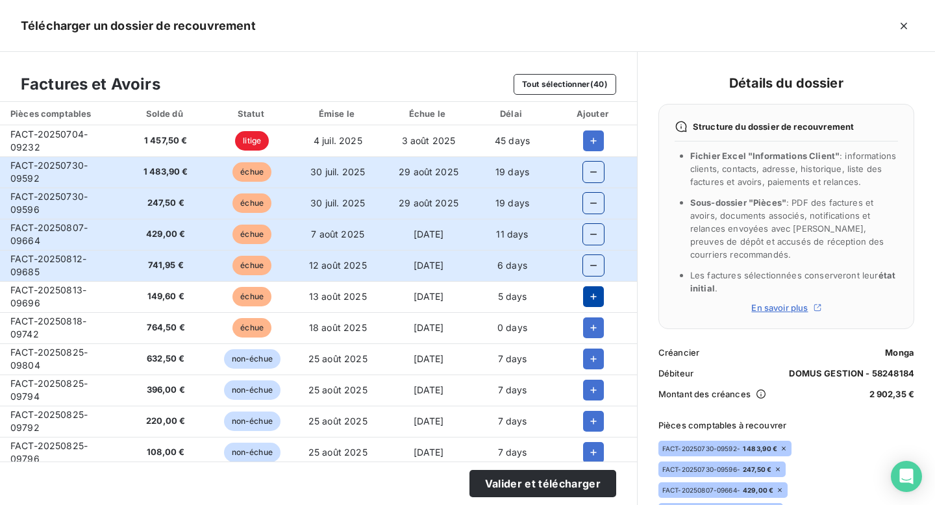
click at [587, 300] on icon "button" at bounding box center [593, 296] width 13 height 13
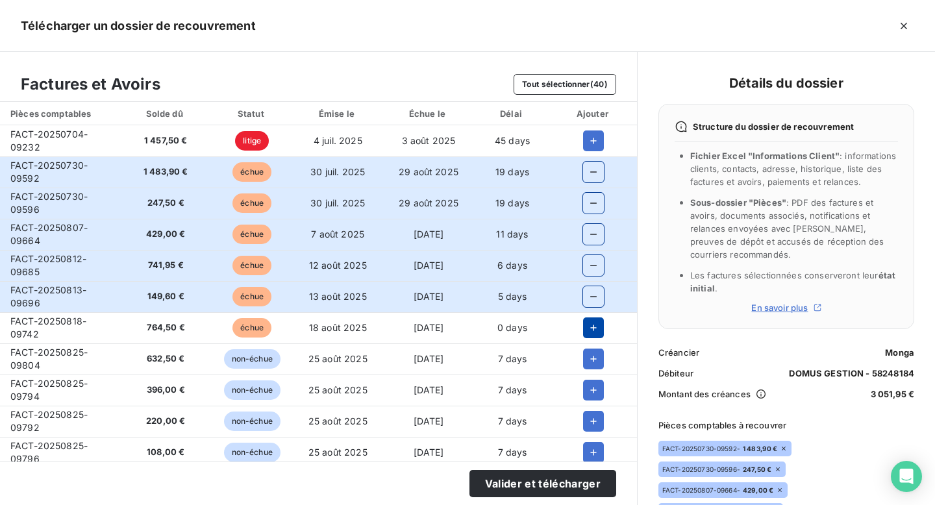
click at [587, 323] on icon "button" at bounding box center [593, 327] width 13 height 13
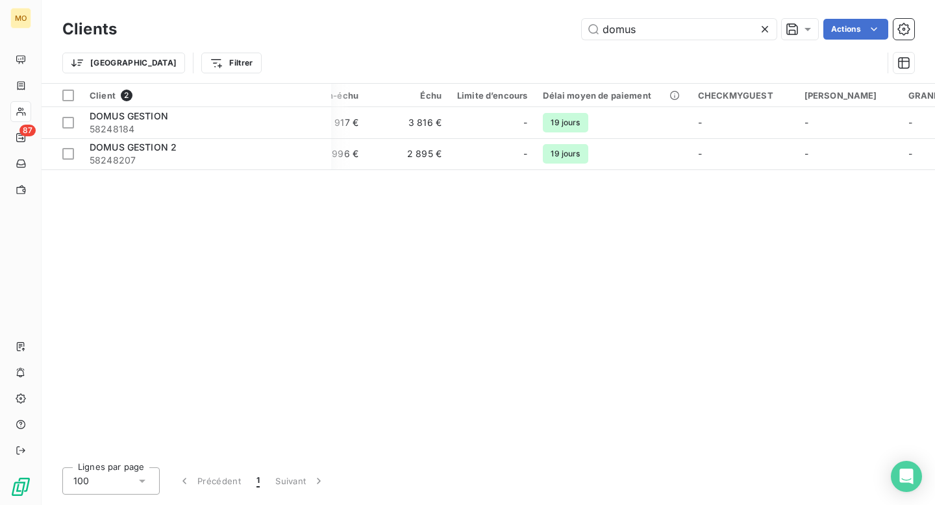
scroll to position [0, 615]
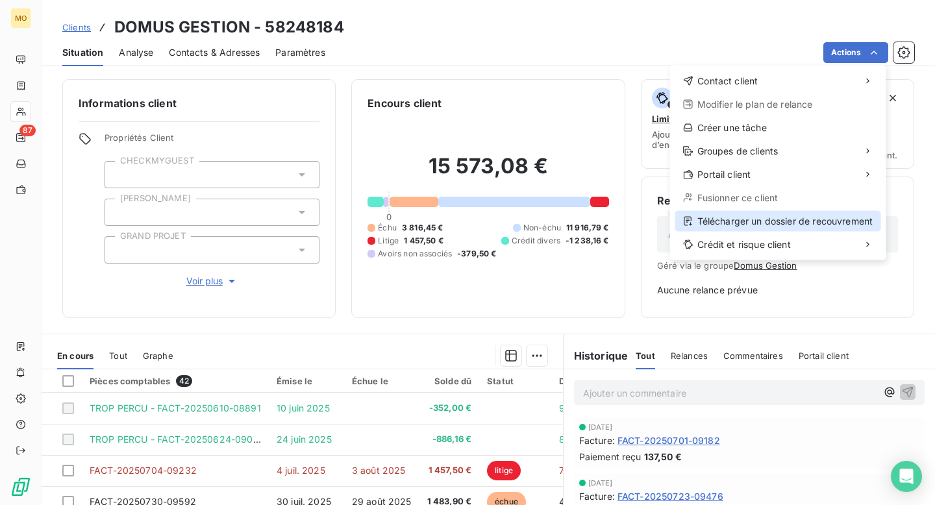
click at [799, 220] on div "Télécharger un dossier de recouvrement" at bounding box center [778, 221] width 206 height 21
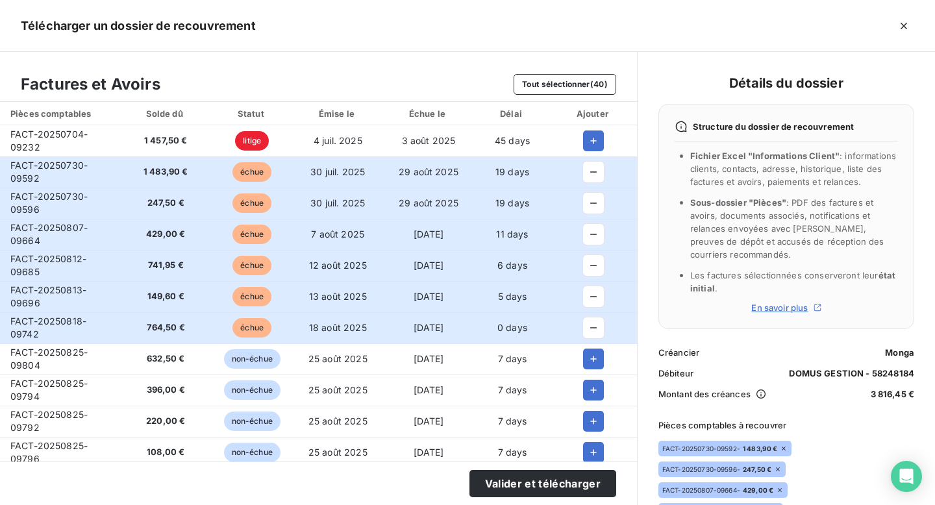
click at [238, 79] on div "Factures et Avoirs Tout sélectionner (40)" at bounding box center [318, 77] width 637 height 50
click at [900, 29] on icon "button" at bounding box center [903, 25] width 13 height 13
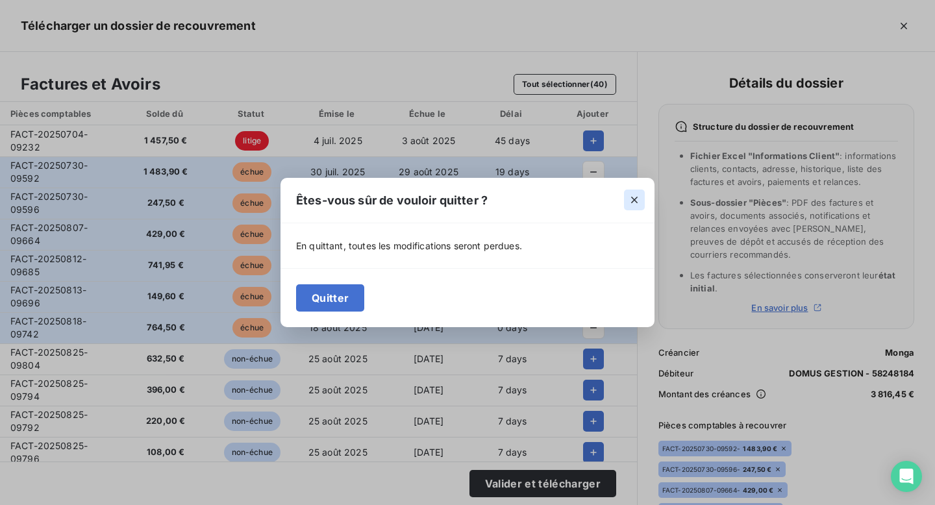
click at [636, 195] on icon "button" at bounding box center [634, 199] width 13 height 13
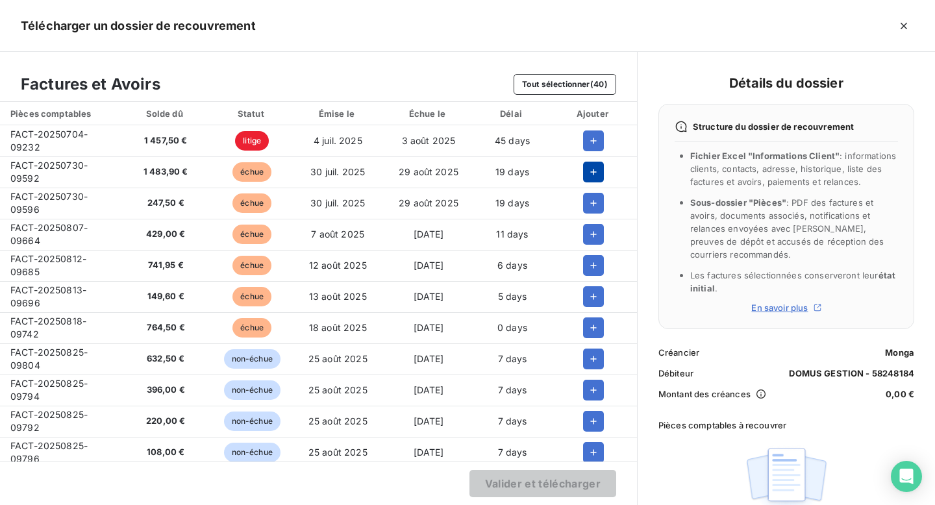
click at [587, 177] on icon "button" at bounding box center [593, 172] width 13 height 13
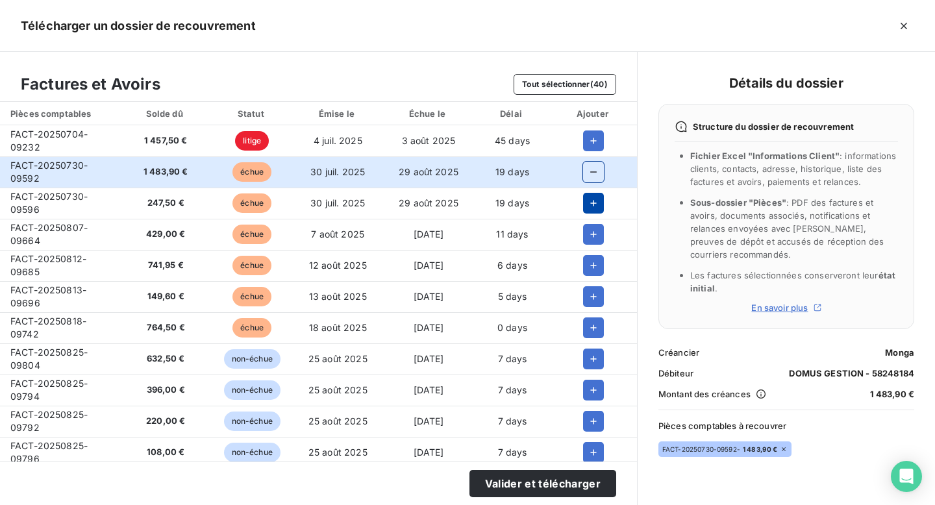
click at [584, 211] on button "button" at bounding box center [593, 203] width 21 height 21
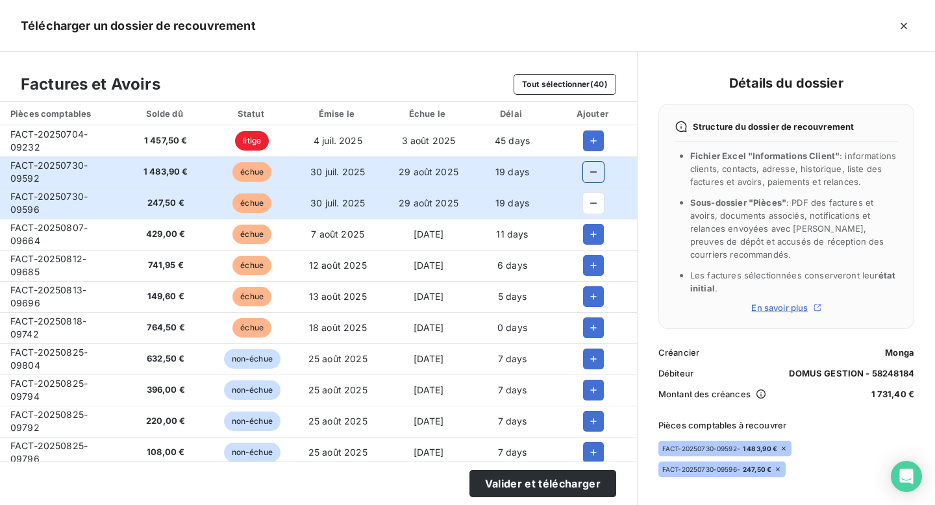
click at [584, 251] on td at bounding box center [593, 265] width 86 height 31
click at [584, 245] on td at bounding box center [593, 234] width 86 height 31
click at [587, 238] on icon "button" at bounding box center [593, 234] width 13 height 13
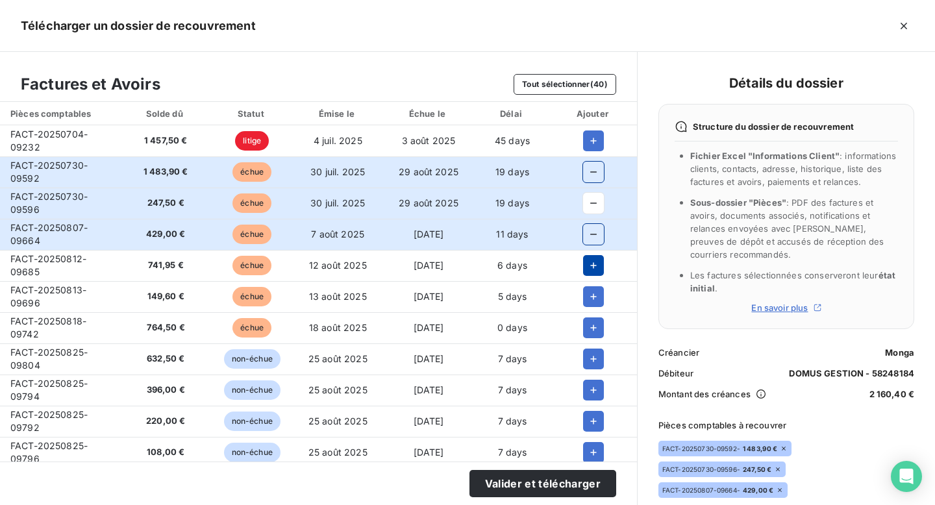
click at [587, 269] on icon "button" at bounding box center [593, 265] width 13 height 13
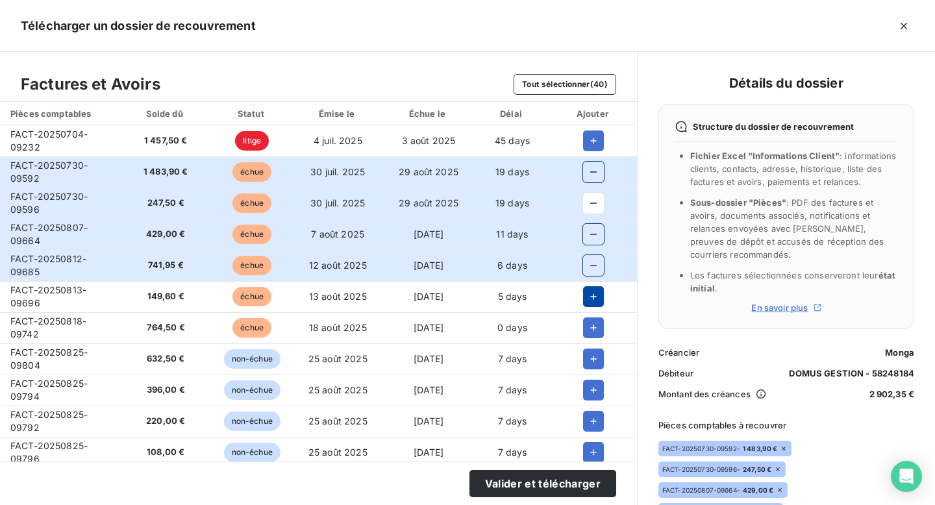
click at [587, 297] on icon "button" at bounding box center [593, 296] width 13 height 13
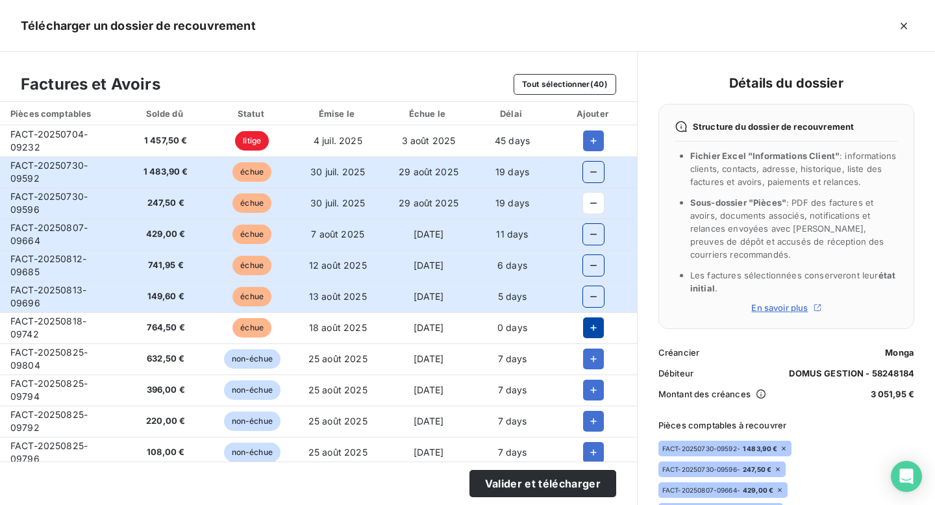
click at [587, 328] on icon "button" at bounding box center [593, 327] width 13 height 13
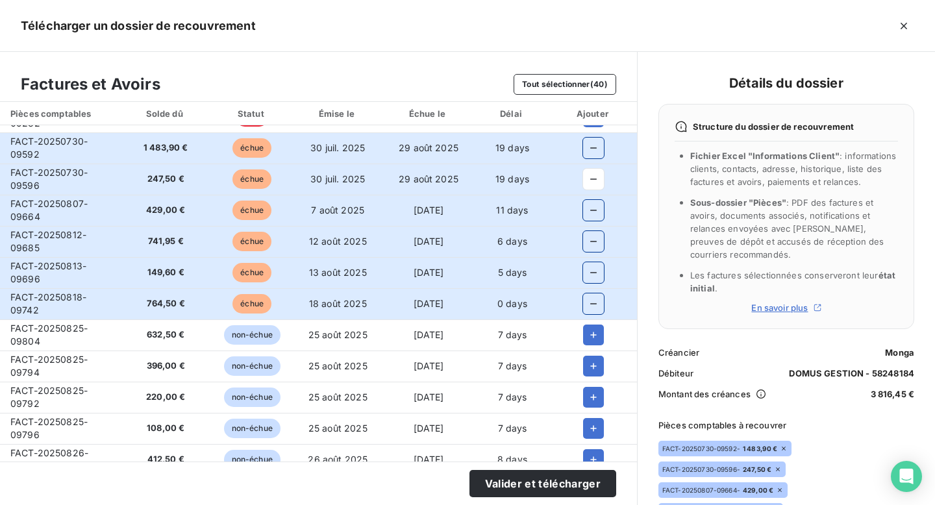
scroll to position [40, 0]
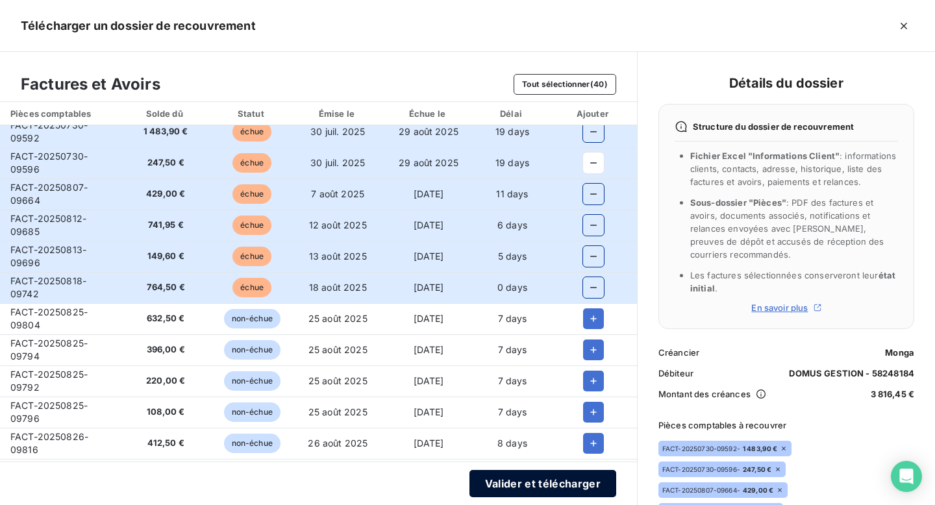
click at [564, 486] on button "Valider et télécharger" at bounding box center [542, 483] width 147 height 27
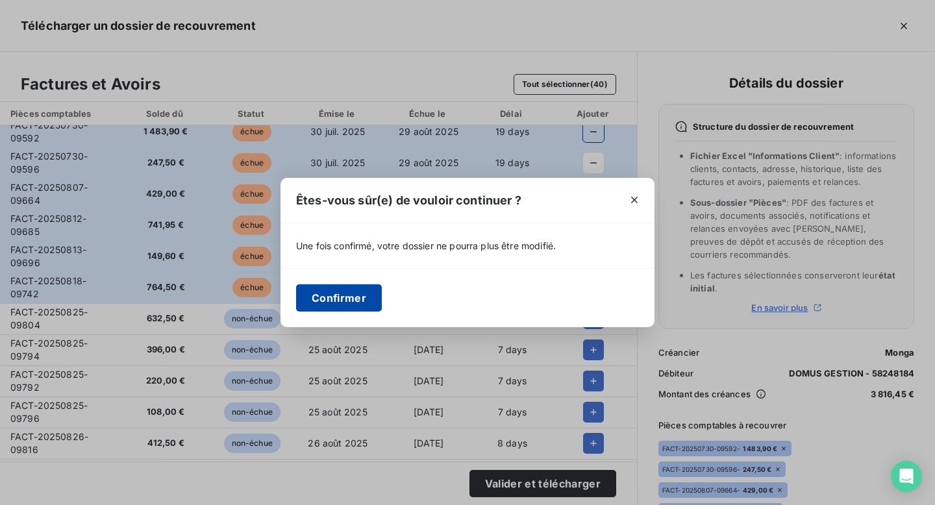
click at [354, 307] on button "Confirmer" at bounding box center [339, 297] width 86 height 27
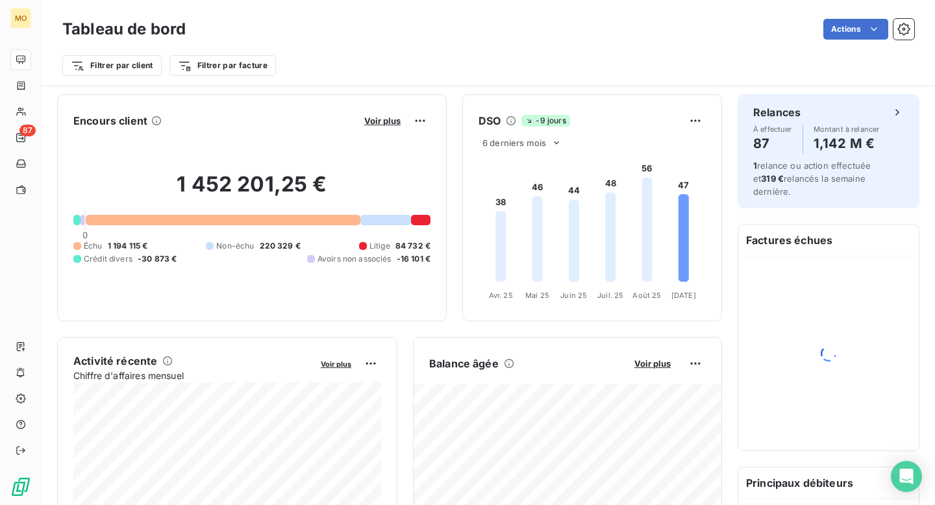
scroll to position [43, 0]
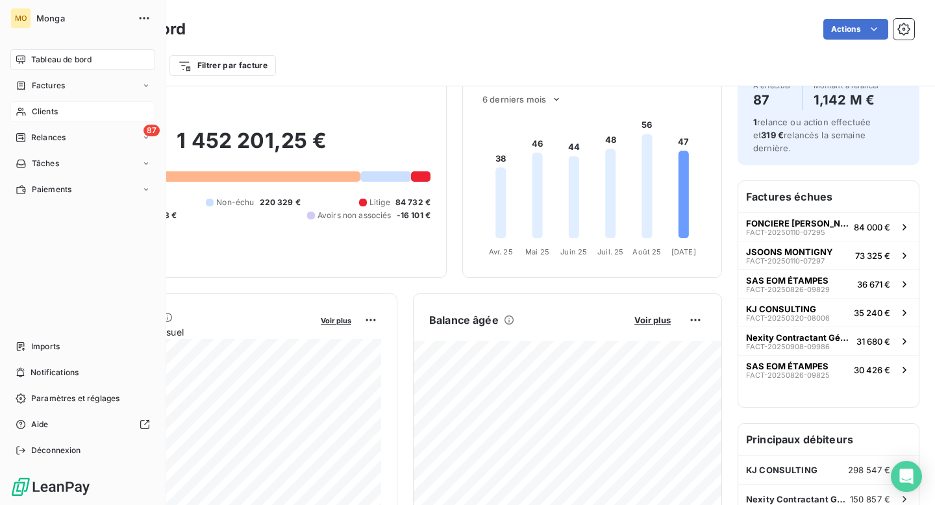
click at [52, 115] on span "Clients" at bounding box center [45, 112] width 26 height 12
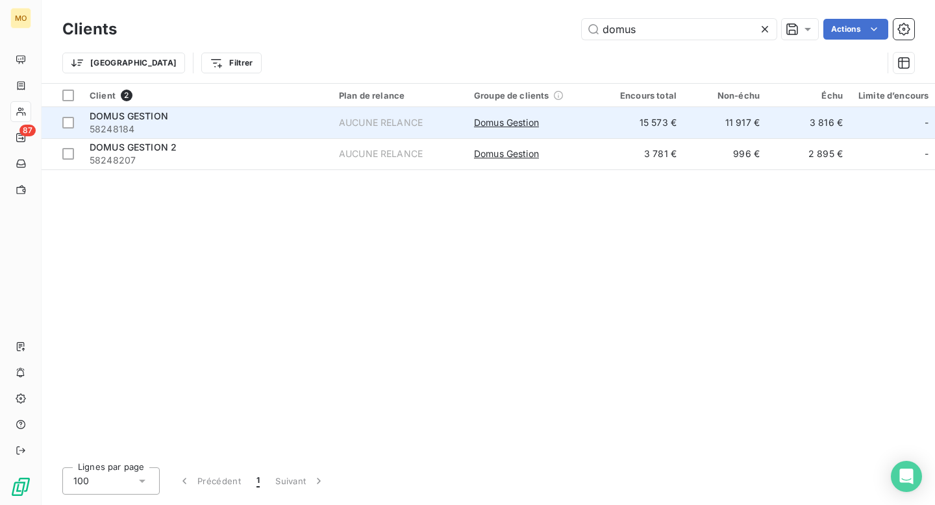
type input "domus"
click at [250, 129] on span "58248184" at bounding box center [207, 129] width 234 height 13
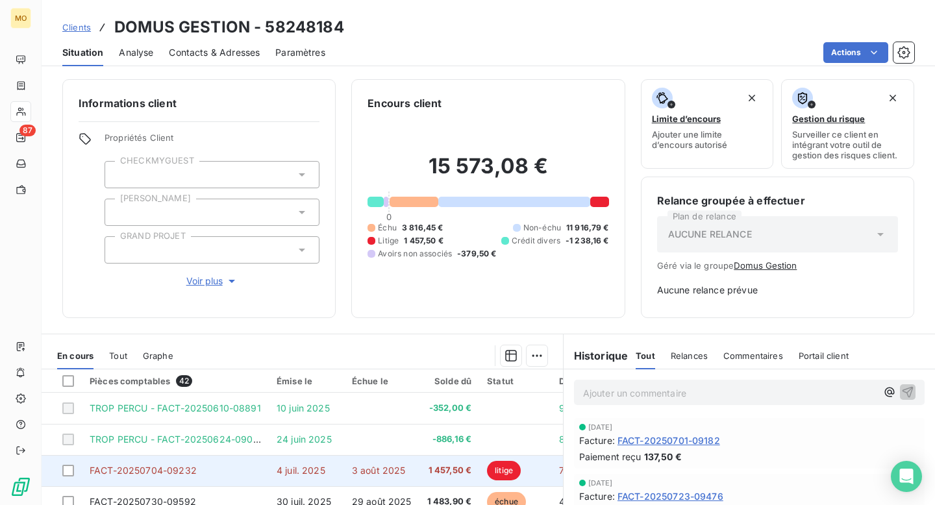
click at [301, 458] on td "4 juil. 2025" at bounding box center [306, 470] width 75 height 31
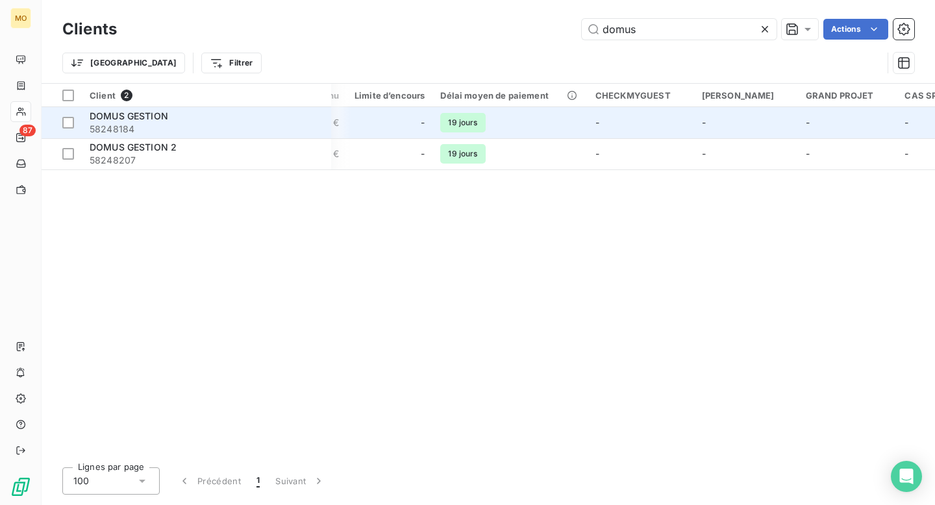
scroll to position [0, 586]
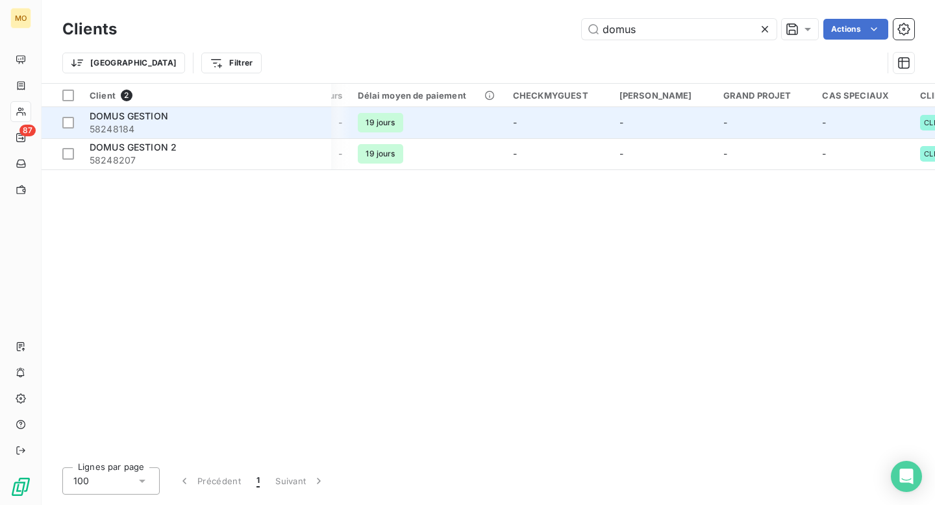
click at [555, 120] on td "-" at bounding box center [558, 122] width 106 height 31
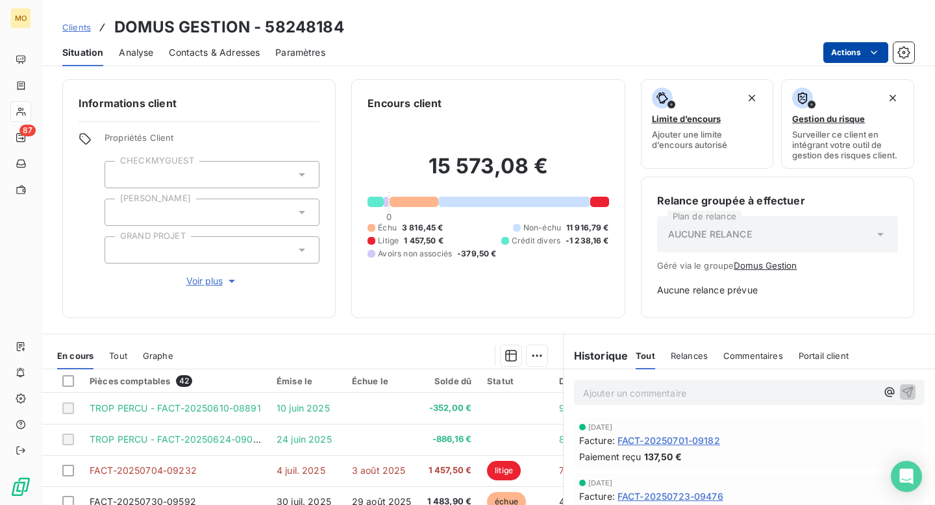
click at [850, 46] on html "MO 87 Clients DOMUS GESTION - 58248184 Situation Analyse Contacts & Adresses Pa…" at bounding box center [467, 252] width 935 height 505
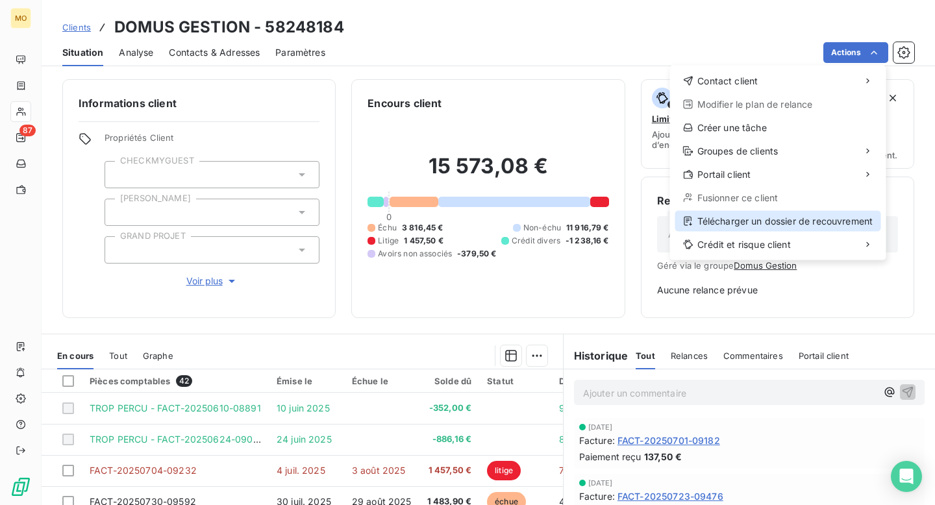
click at [782, 229] on div "Télécharger un dossier de recouvrement" at bounding box center [778, 221] width 206 height 21
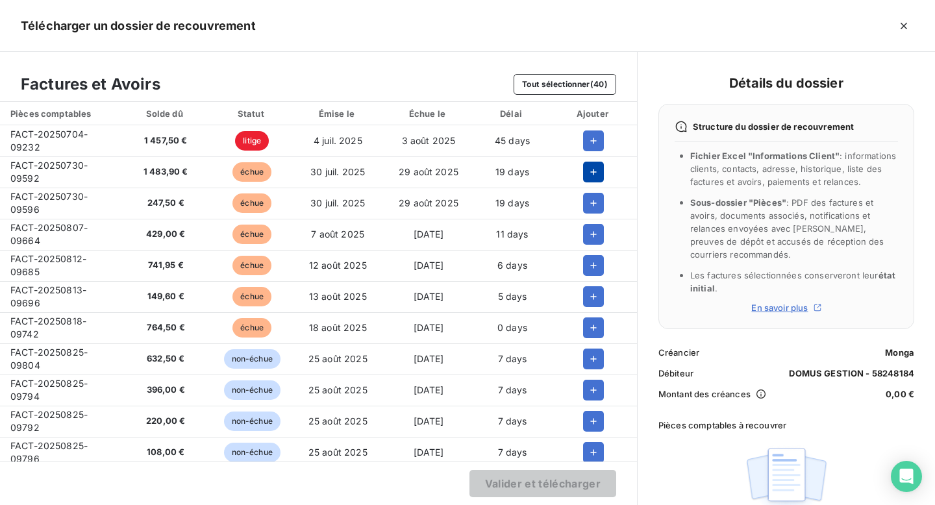
click at [587, 175] on icon "button" at bounding box center [593, 172] width 13 height 13
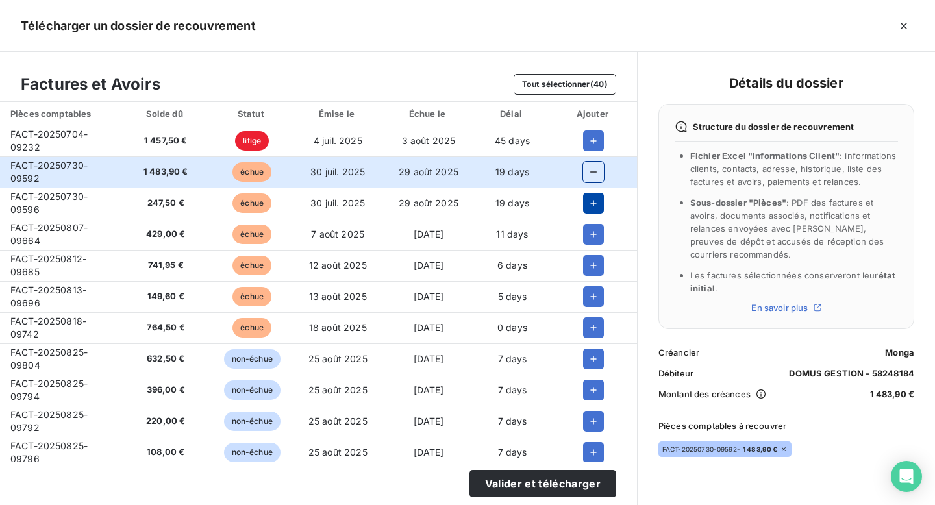
click at [587, 199] on icon "button" at bounding box center [593, 203] width 13 height 13
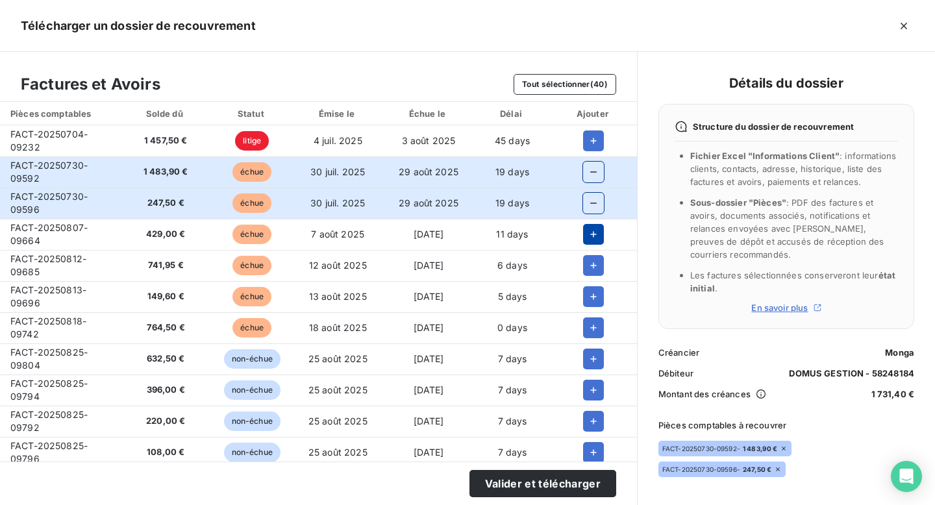
click at [588, 239] on icon "button" at bounding box center [593, 234] width 13 height 13
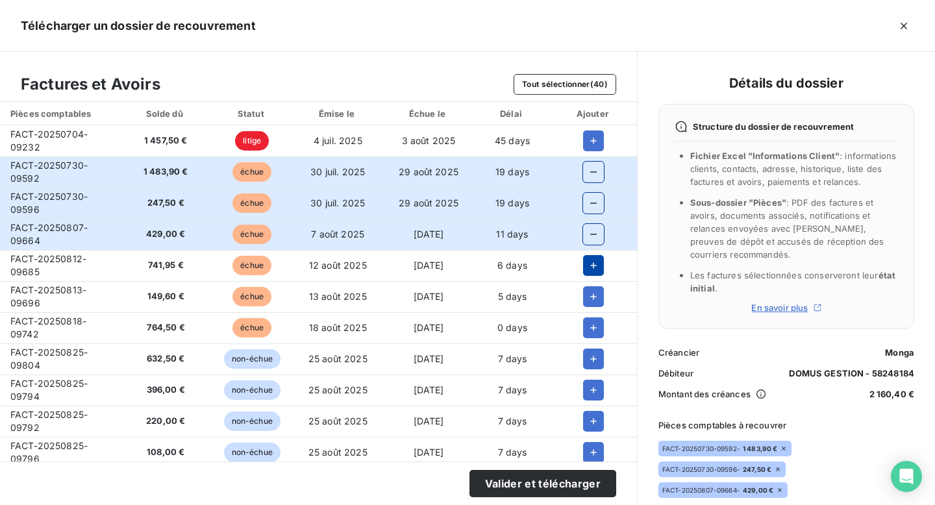
click at [589, 264] on icon "button" at bounding box center [593, 265] width 13 height 13
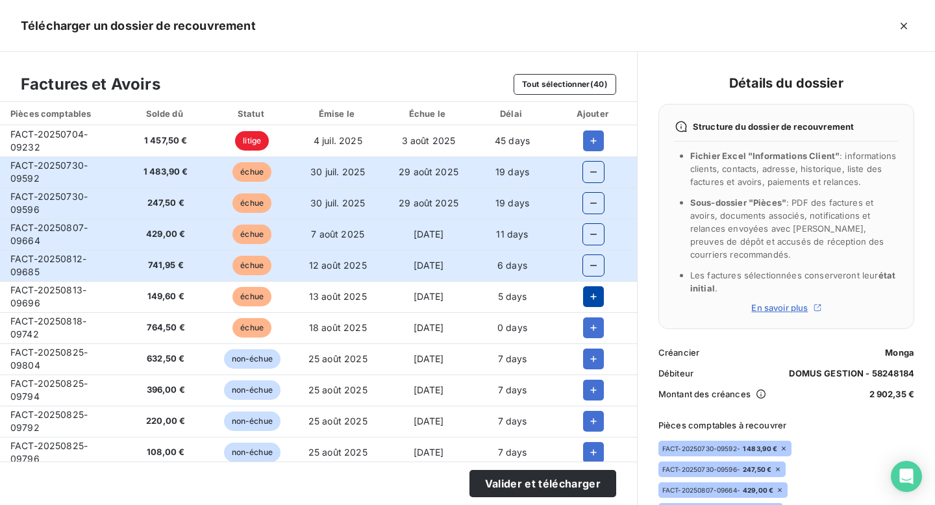
click at [588, 291] on icon "button" at bounding box center [593, 296] width 13 height 13
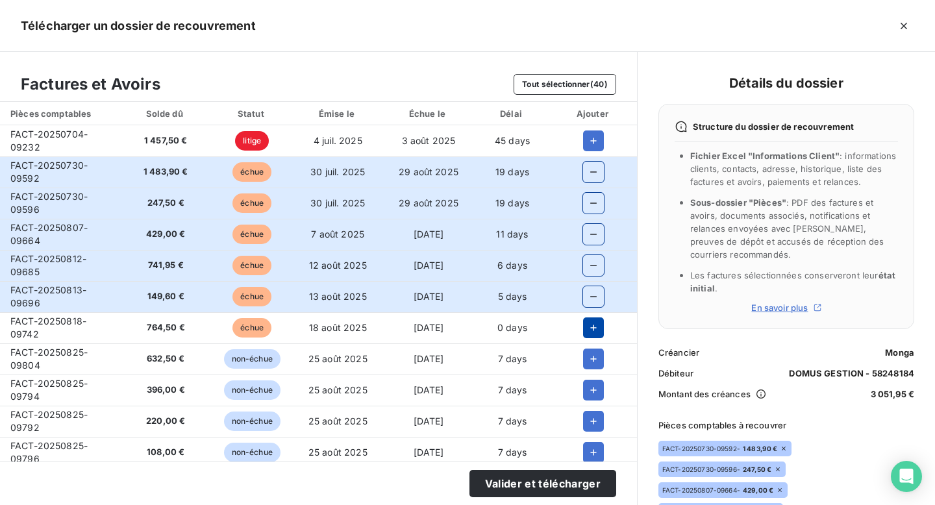
click at [588, 317] on button "button" at bounding box center [593, 327] width 21 height 21
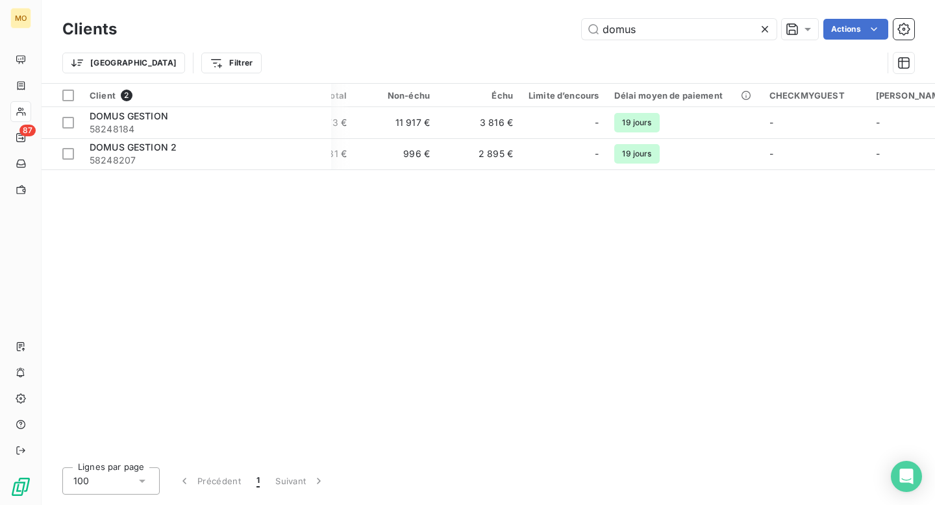
scroll to position [0, 615]
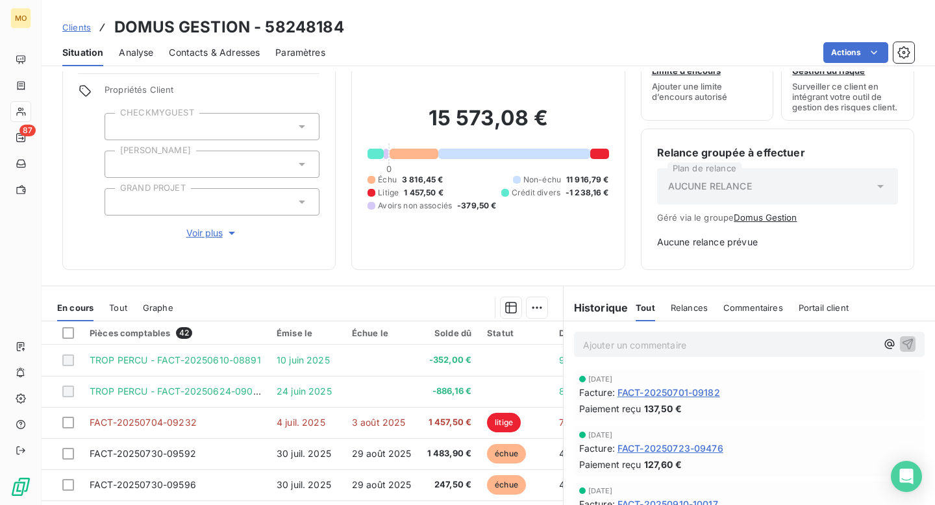
scroll to position [61, 0]
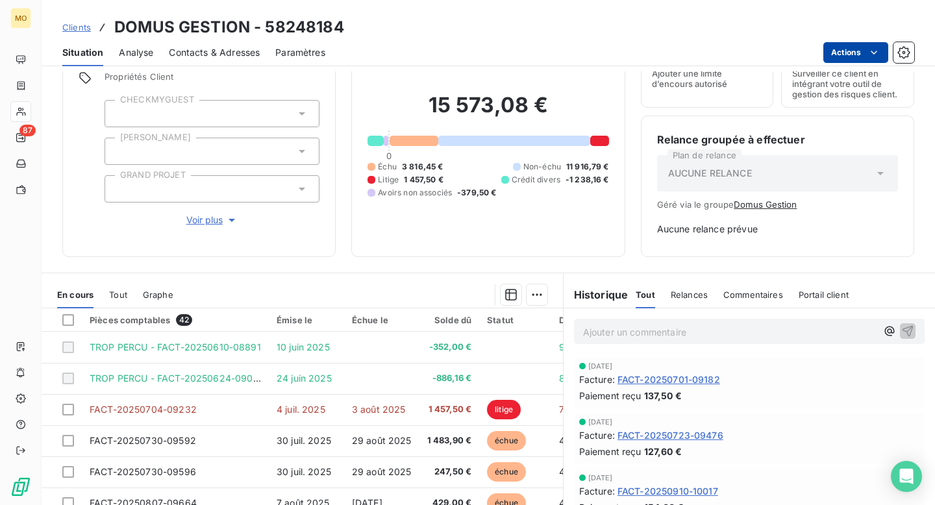
click at [844, 55] on html "MO 87 Clients DOMUS GESTION - 58248184 Situation Analyse Contacts & Adresses Pa…" at bounding box center [467, 252] width 935 height 505
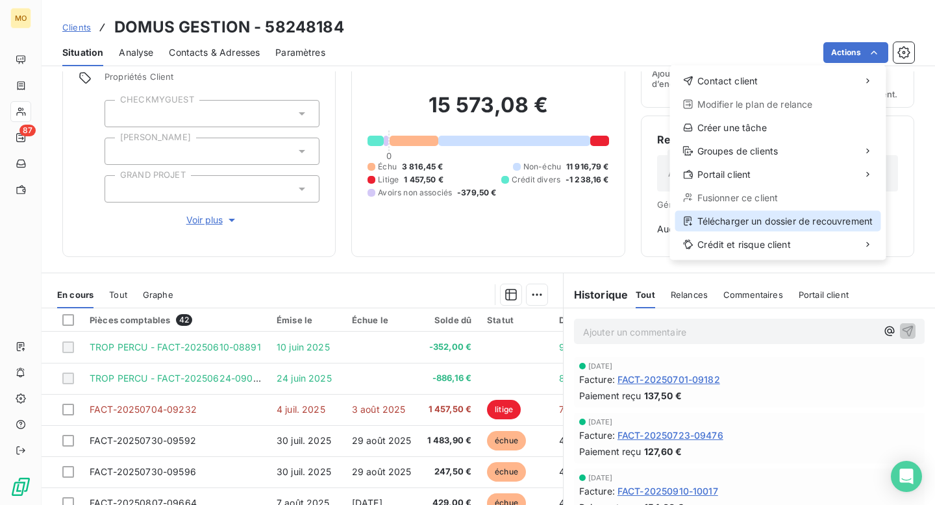
click at [792, 221] on div "Télécharger un dossier de recouvrement" at bounding box center [778, 221] width 206 height 21
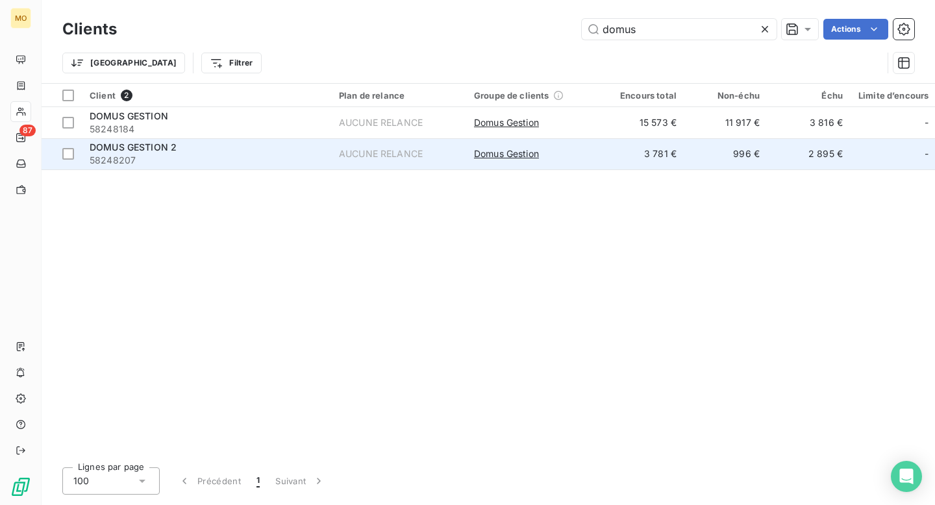
click at [197, 156] on span "58248207" at bounding box center [207, 160] width 234 height 13
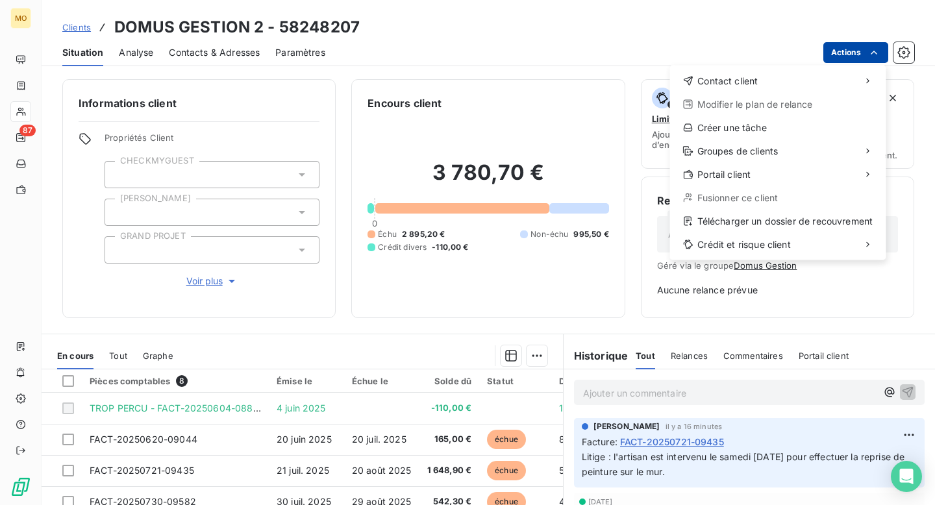
click at [841, 52] on html "MO 87 Clients DOMUS GESTION 2 - 58248207 Situation Analyse Contacts & Adresses …" at bounding box center [467, 252] width 935 height 505
click at [809, 210] on div "Contact client Modifier le plan de relance Créer une tâche Groupes de clients P…" at bounding box center [778, 163] width 216 height 195
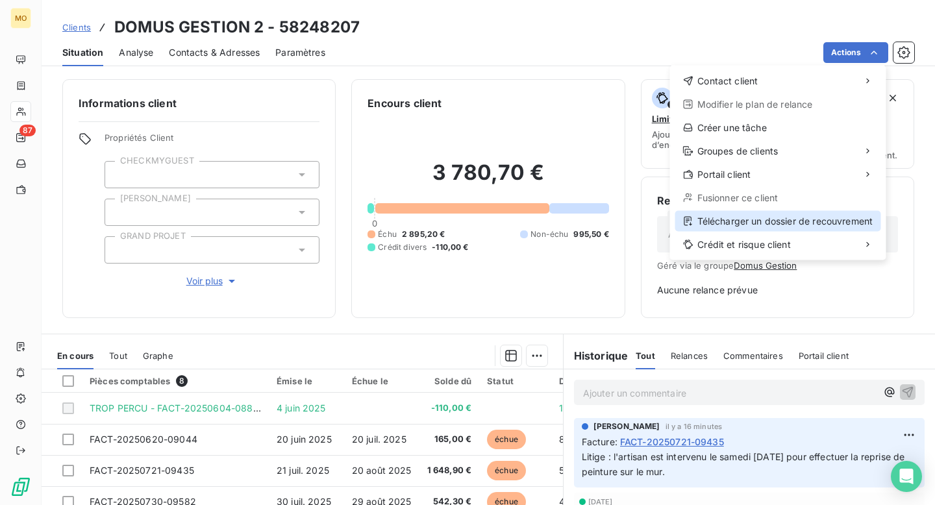
click at [809, 217] on div "Télécharger un dossier de recouvrement" at bounding box center [778, 221] width 206 height 21
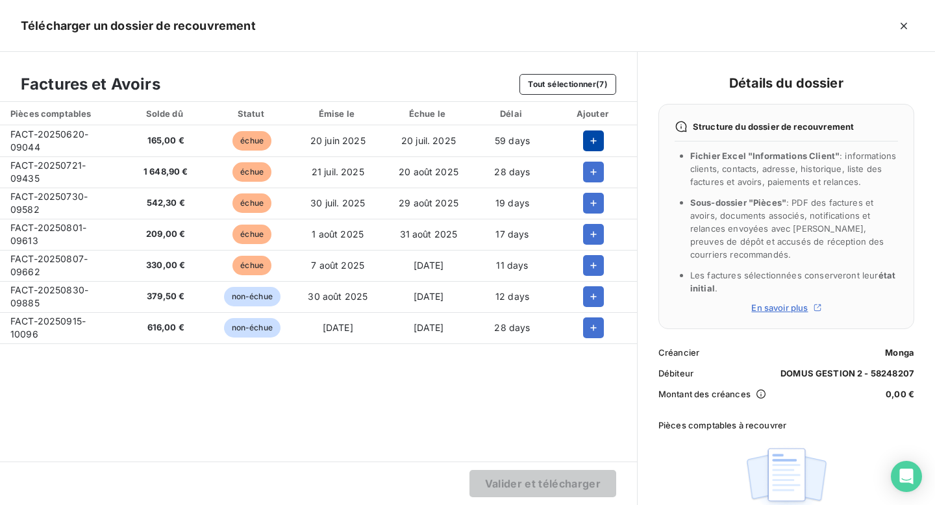
click at [587, 140] on icon "button" at bounding box center [593, 140] width 13 height 13
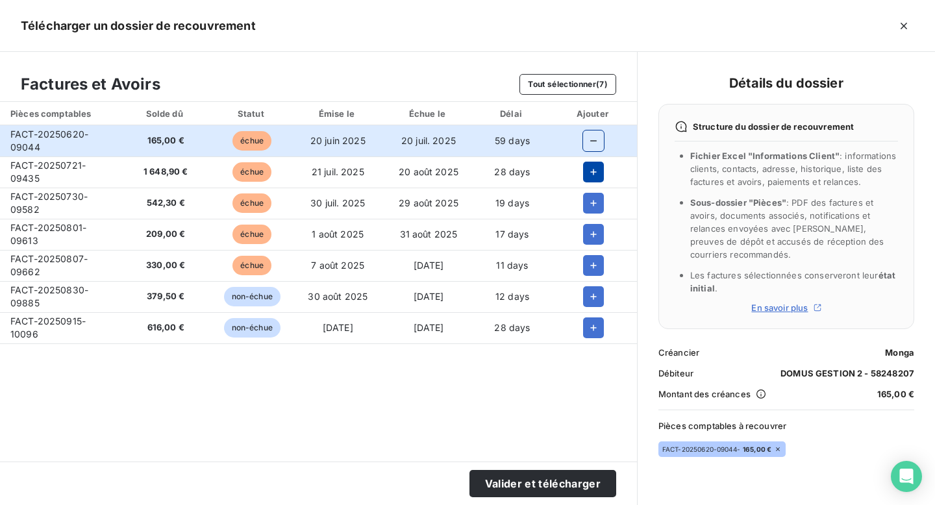
click at [587, 166] on icon "button" at bounding box center [593, 172] width 13 height 13
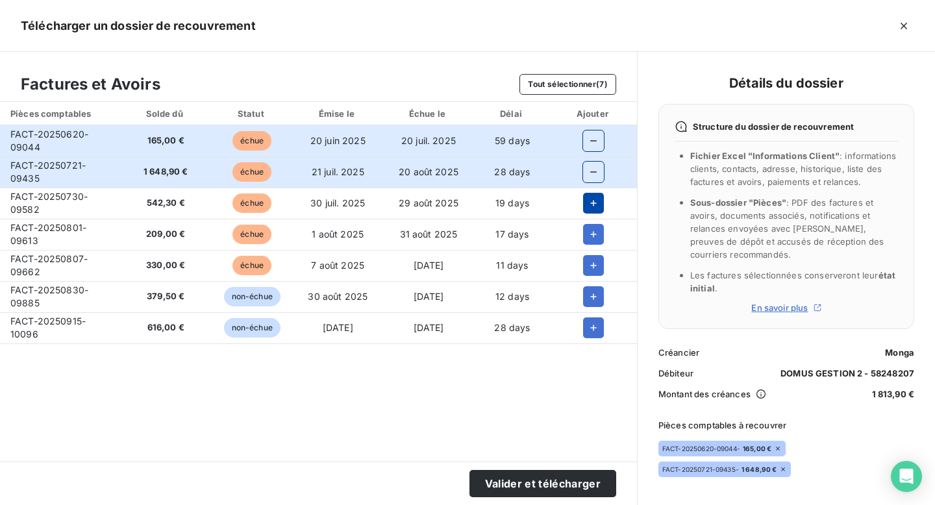
click at [589, 197] on icon "button" at bounding box center [593, 203] width 13 height 13
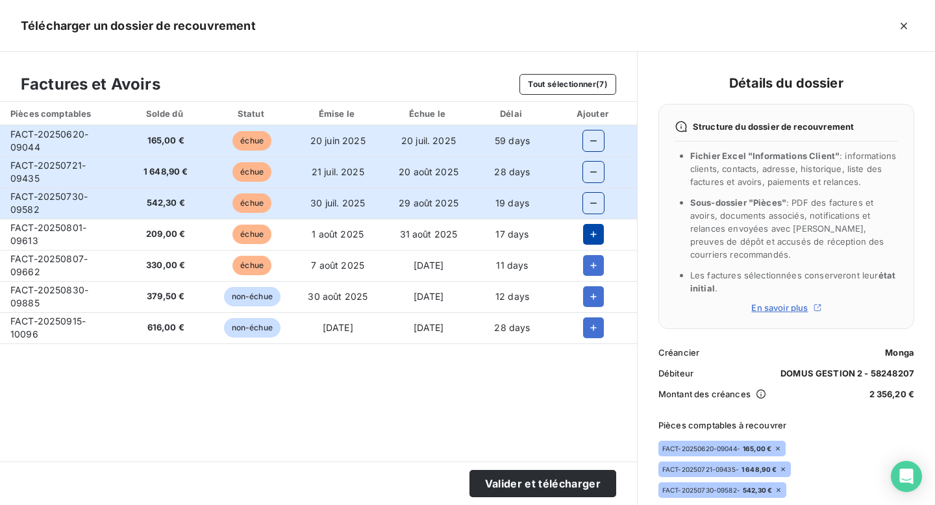
click at [589, 226] on button "button" at bounding box center [593, 234] width 21 height 21
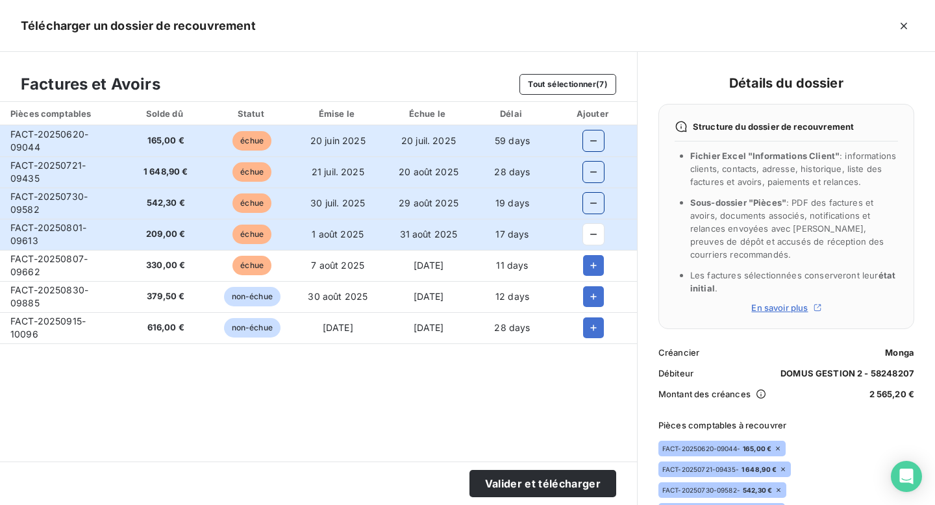
click at [587, 254] on td at bounding box center [593, 265] width 86 height 31
click at [587, 270] on icon "button" at bounding box center [593, 265] width 13 height 13
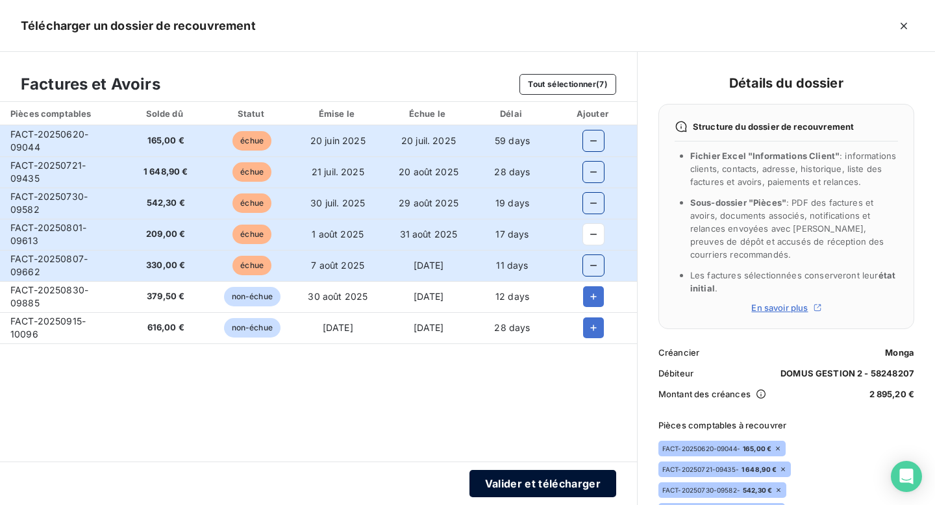
click at [534, 477] on button "Valider et télécharger" at bounding box center [542, 483] width 147 height 27
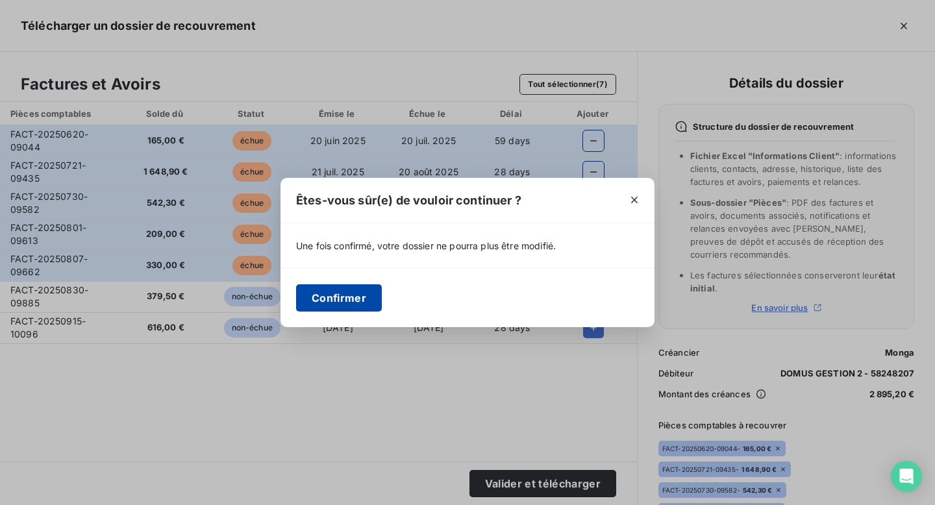
click at [364, 309] on button "Confirmer" at bounding box center [339, 297] width 86 height 27
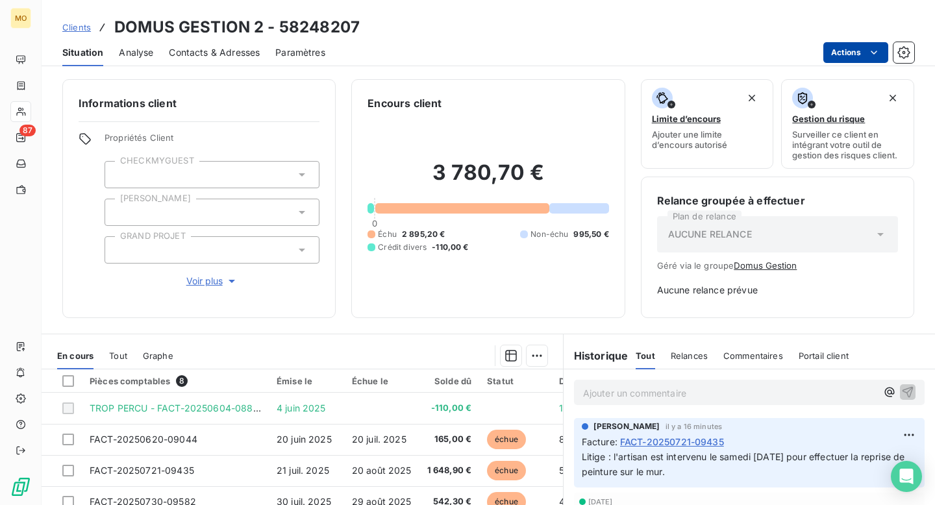
click at [848, 55] on html "MO 87 Clients DOMUS GESTION 2 - 58248207 Situation Analyse Contacts & Adresses …" at bounding box center [467, 252] width 935 height 505
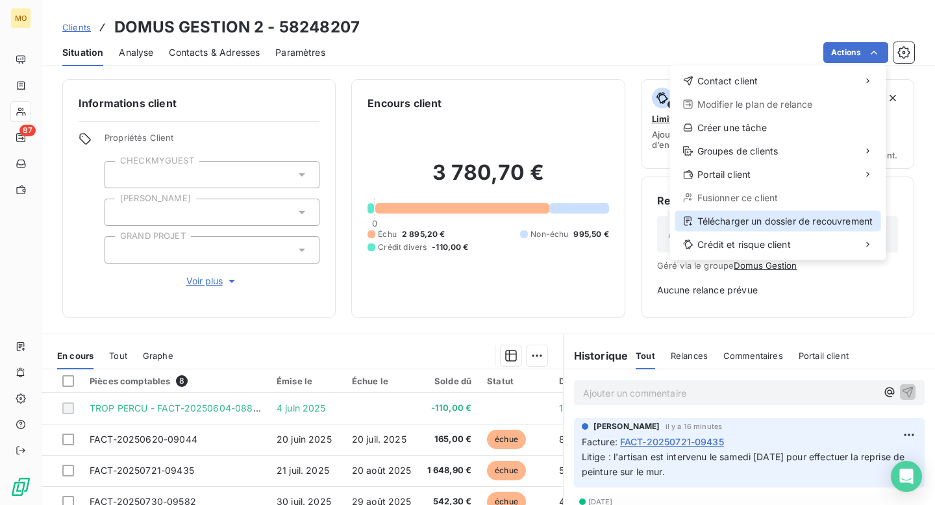
click at [742, 229] on div "Télécharger un dossier de recouvrement" at bounding box center [778, 221] width 206 height 21
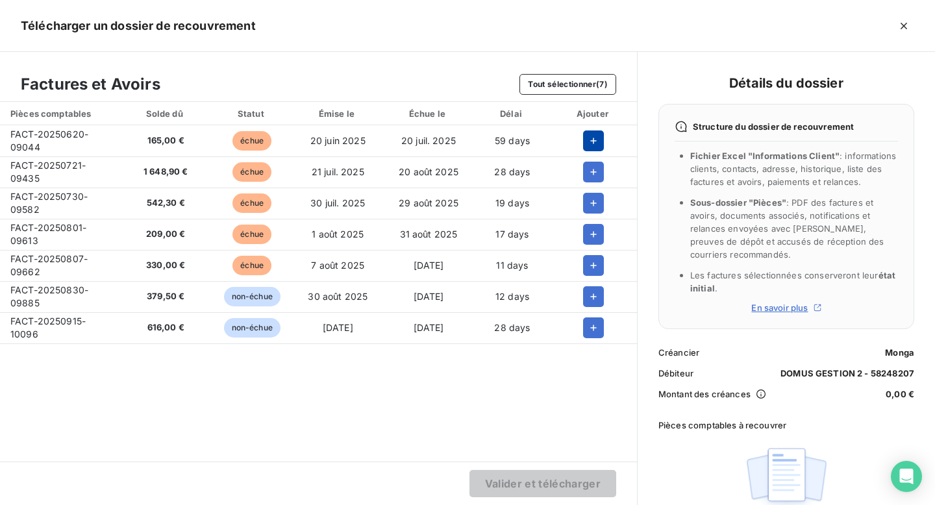
click at [597, 141] on button "button" at bounding box center [593, 140] width 21 height 21
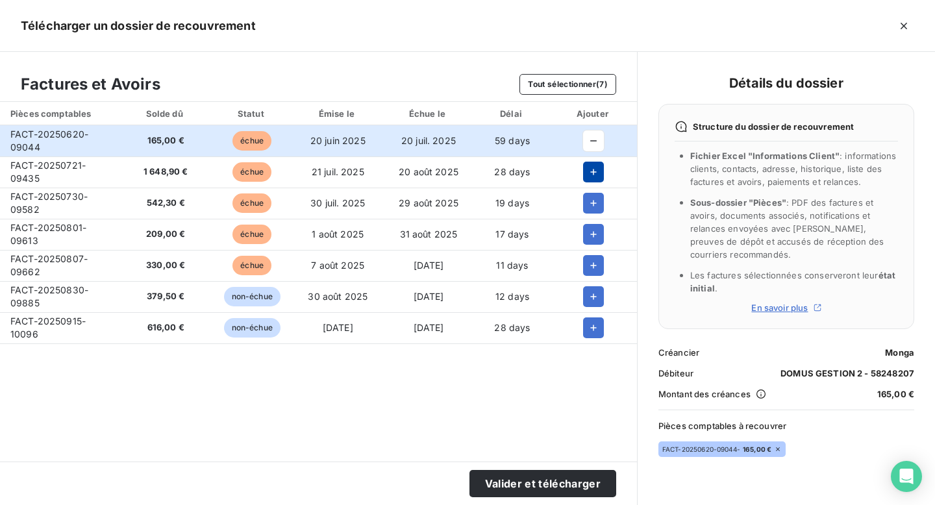
click at [597, 171] on button "button" at bounding box center [593, 172] width 21 height 21
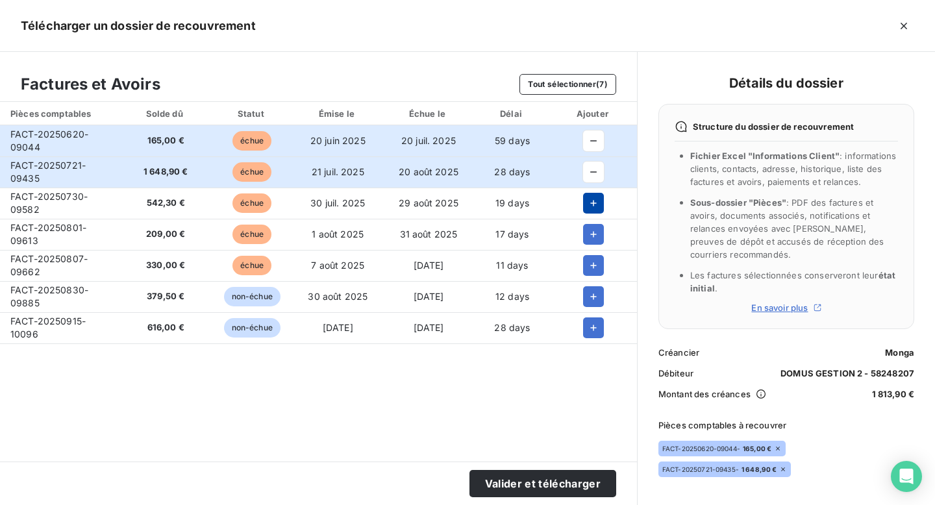
click at [592, 193] on button "button" at bounding box center [593, 203] width 21 height 21
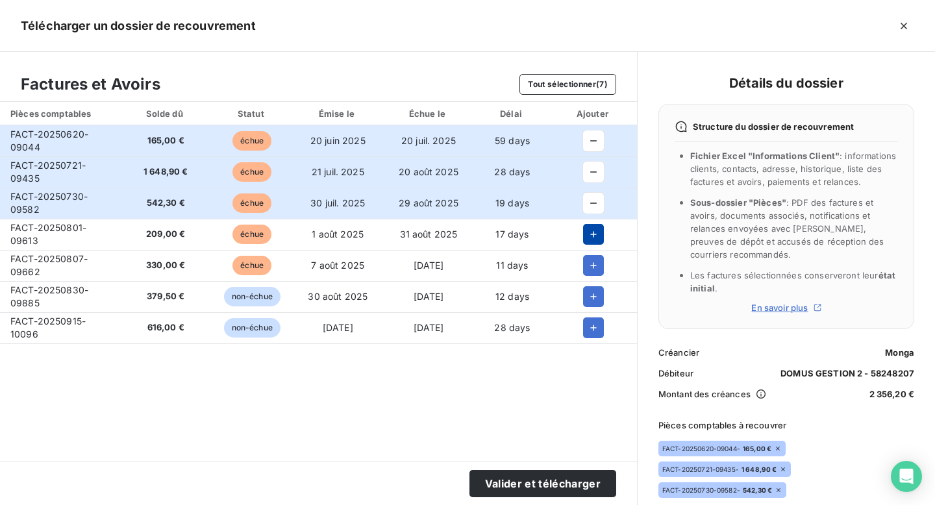
click at [589, 228] on icon "button" at bounding box center [593, 234] width 13 height 13
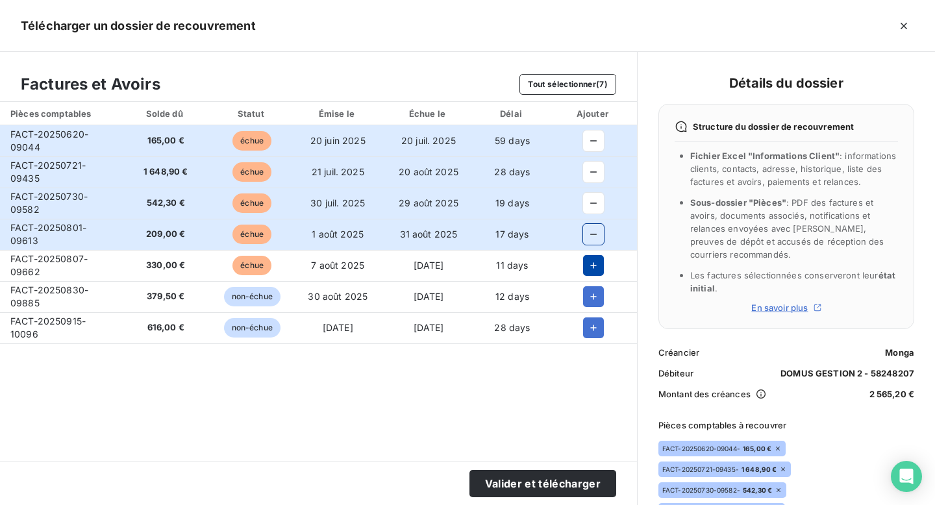
click at [588, 259] on icon "button" at bounding box center [593, 265] width 13 height 13
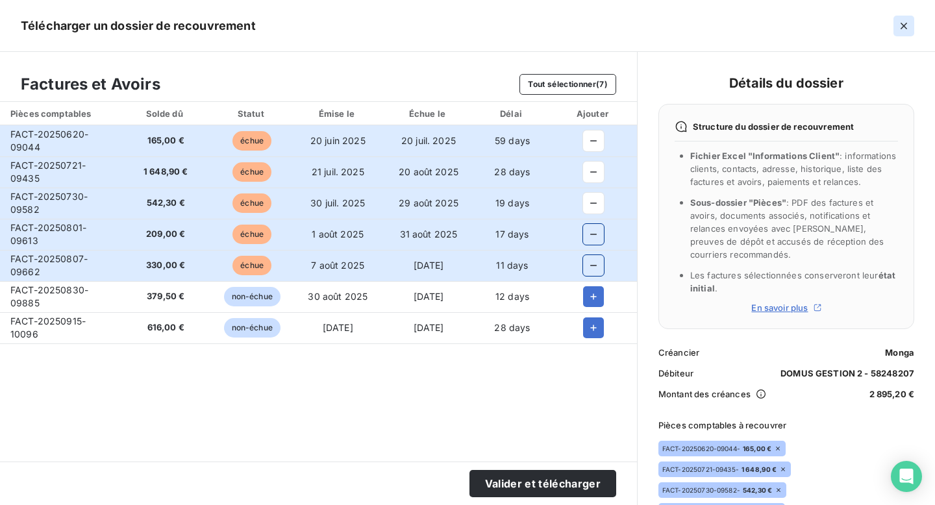
click at [911, 27] on button "button" at bounding box center [903, 26] width 21 height 21
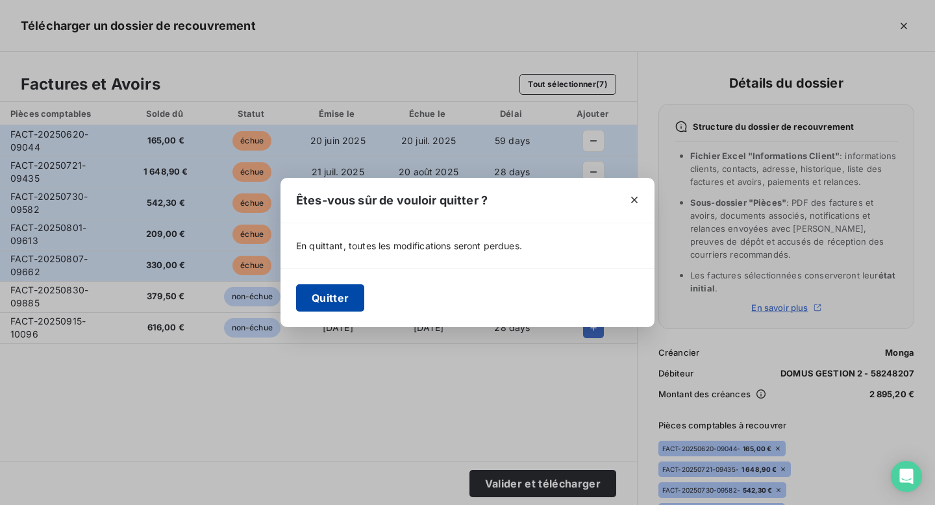
click at [346, 290] on button "Quitter" at bounding box center [330, 297] width 68 height 27
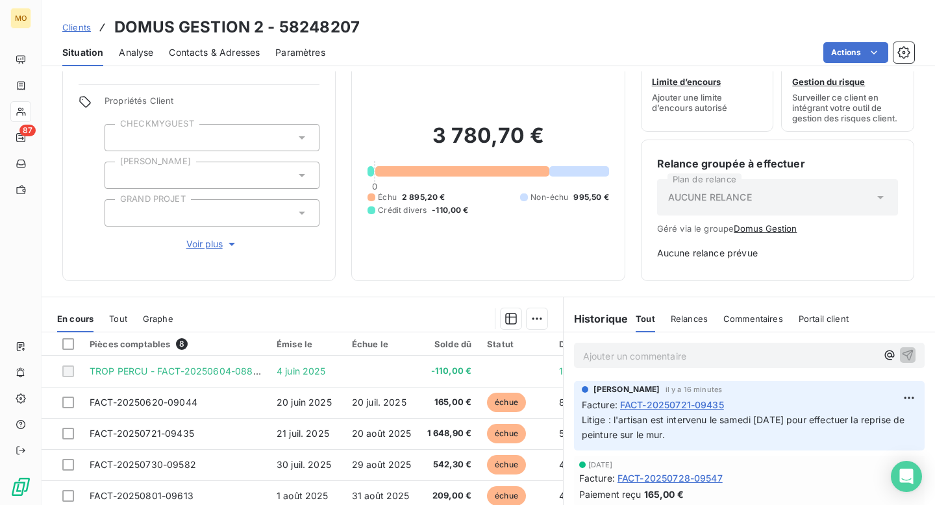
scroll to position [42, 0]
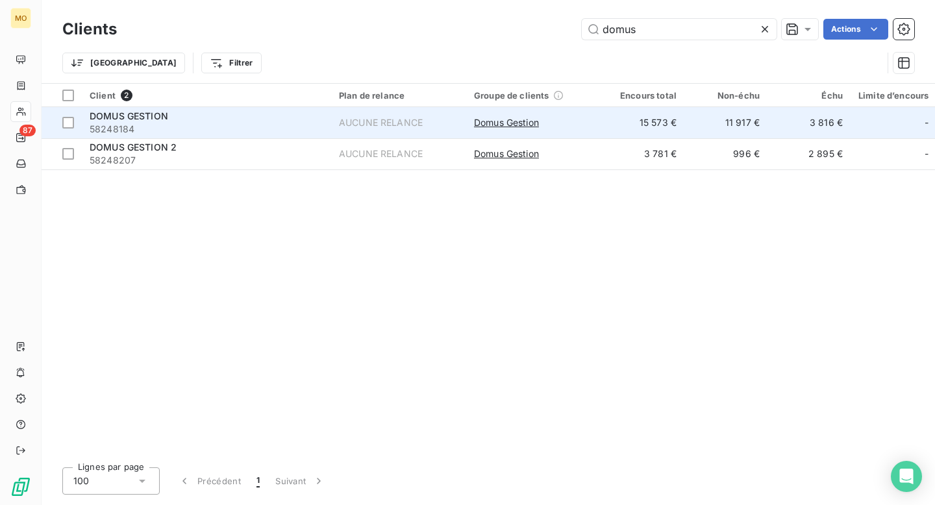
click at [290, 108] on td "DOMUS GESTION 58248184" at bounding box center [206, 122] width 249 height 31
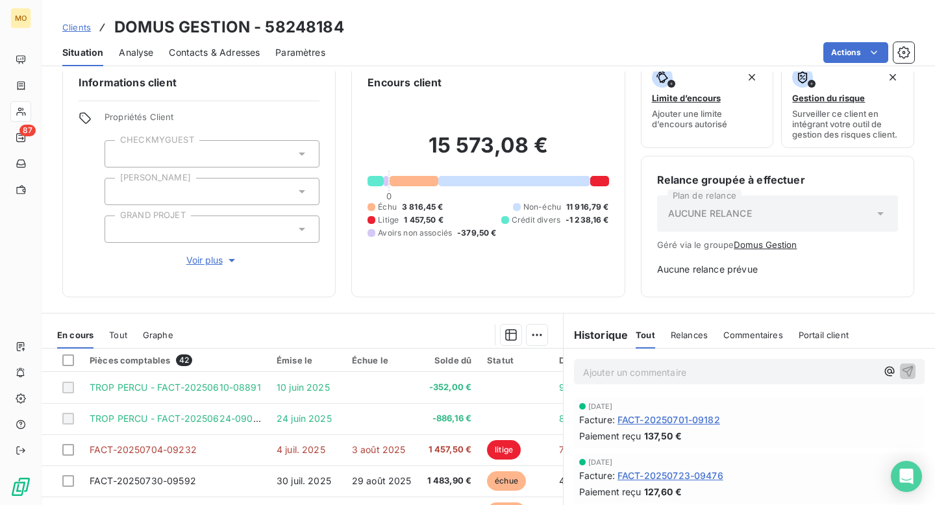
scroll to position [40, 0]
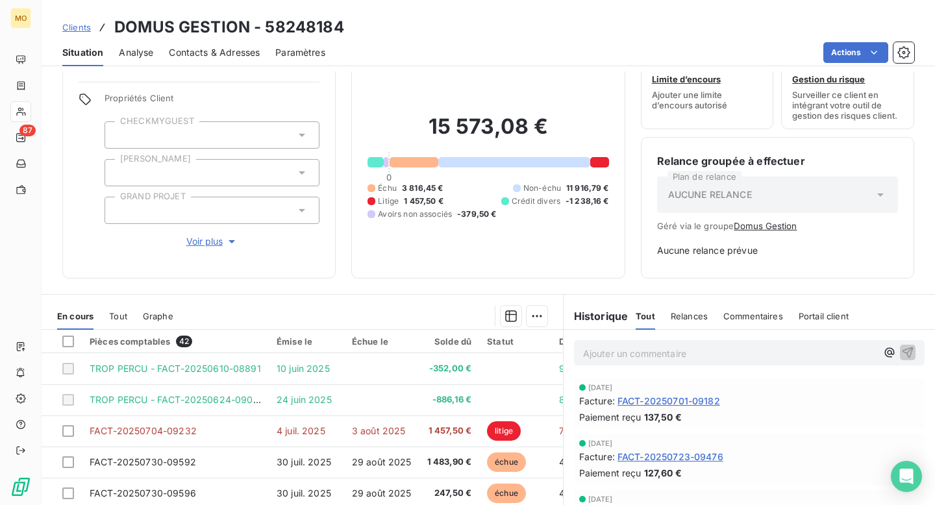
click at [222, 40] on div "Contacts & Adresses" at bounding box center [214, 52] width 91 height 27
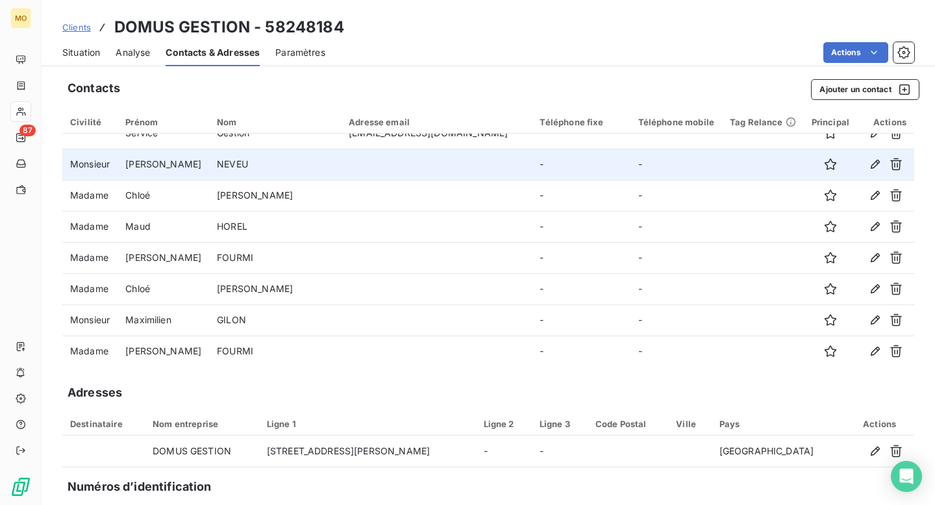
scroll to position [0, 0]
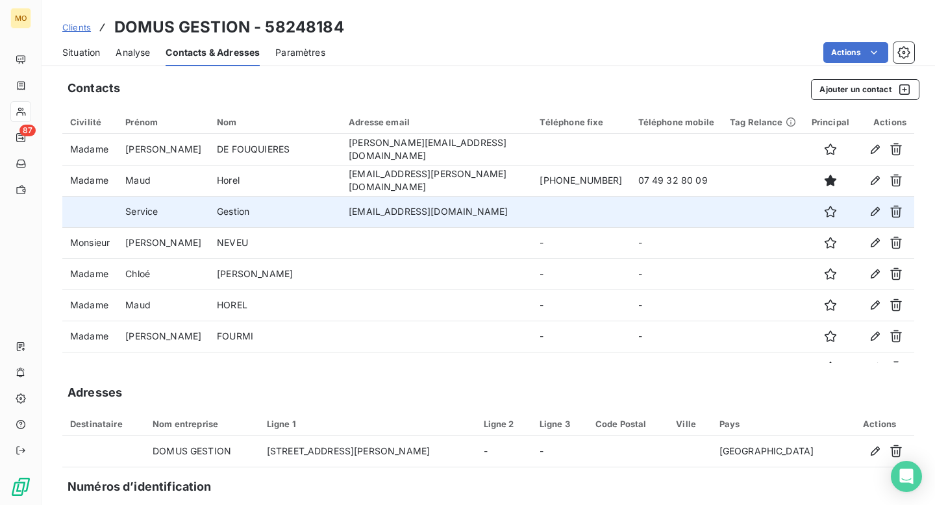
drag, startPoint x: 389, startPoint y: 204, endPoint x: 447, endPoint y: 226, distance: 61.8
click at [447, 226] on td "servicegestion@book-a-flat.com" at bounding box center [436, 211] width 191 height 31
drag, startPoint x: 440, startPoint y: 225, endPoint x: 384, endPoint y: 204, distance: 59.6
click at [384, 204] on td "servicegestion@book-a-flat.com" at bounding box center [436, 211] width 191 height 31
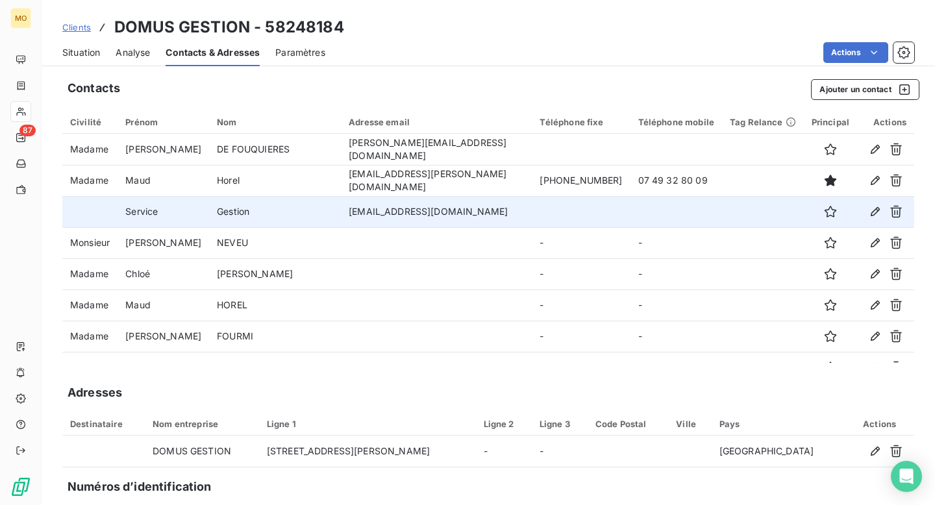
copy td "servicegestion@book-a-flat.com"
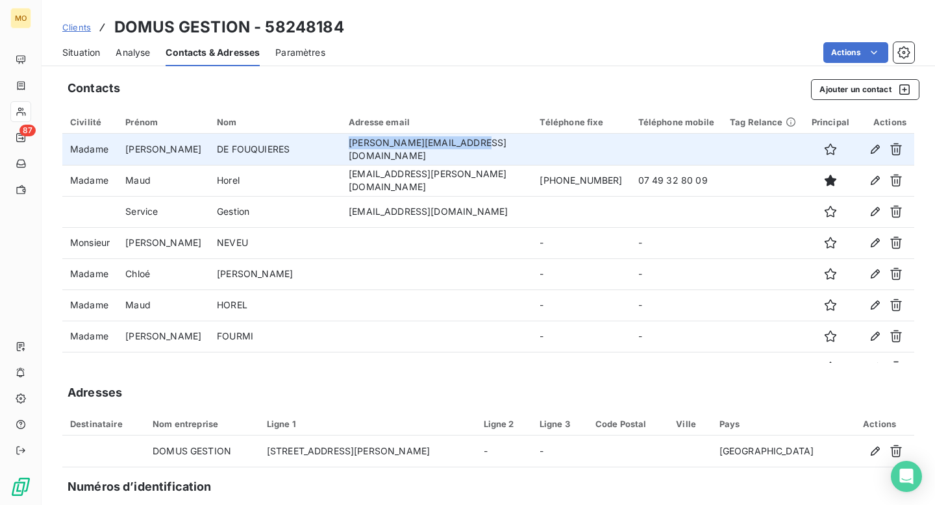
drag, startPoint x: 384, startPoint y: 147, endPoint x: 506, endPoint y: 155, distance: 122.9
click at [507, 155] on td "geraldine@book-a-flat.com" at bounding box center [436, 149] width 191 height 31
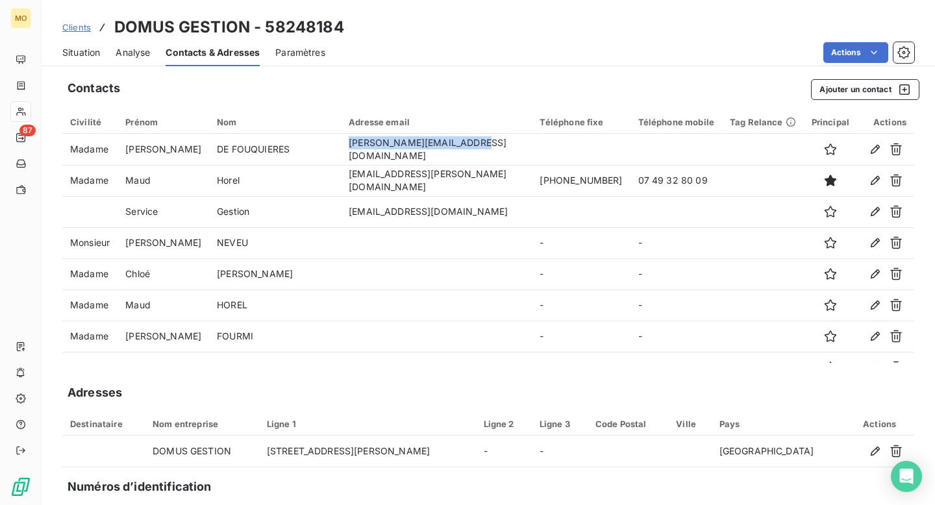
copy td "geraldine@book-a-flat.com"
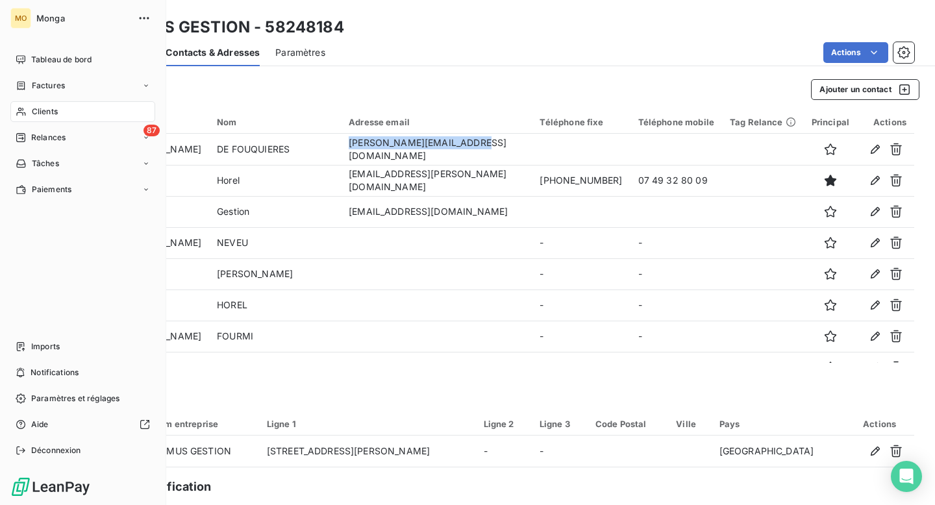
click at [55, 111] on span "Clients" at bounding box center [45, 112] width 26 height 12
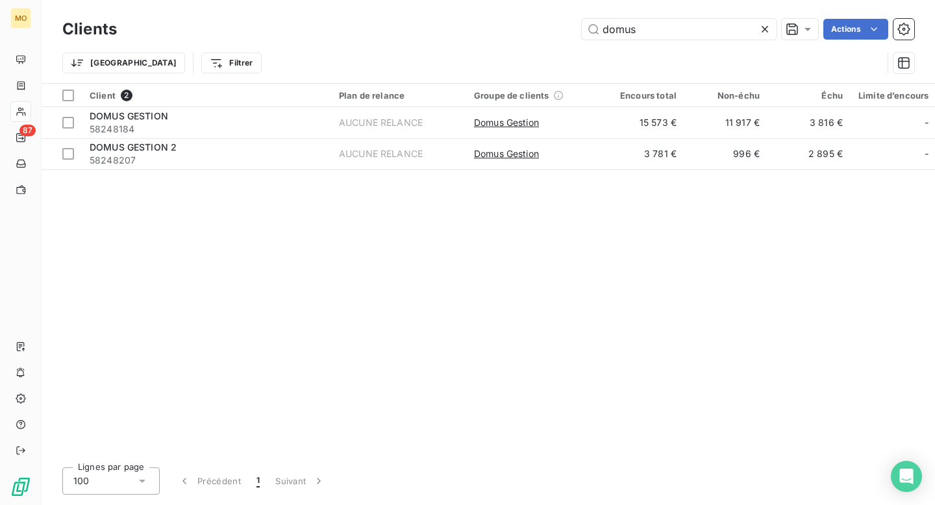
click at [760, 31] on icon at bounding box center [764, 29] width 13 height 13
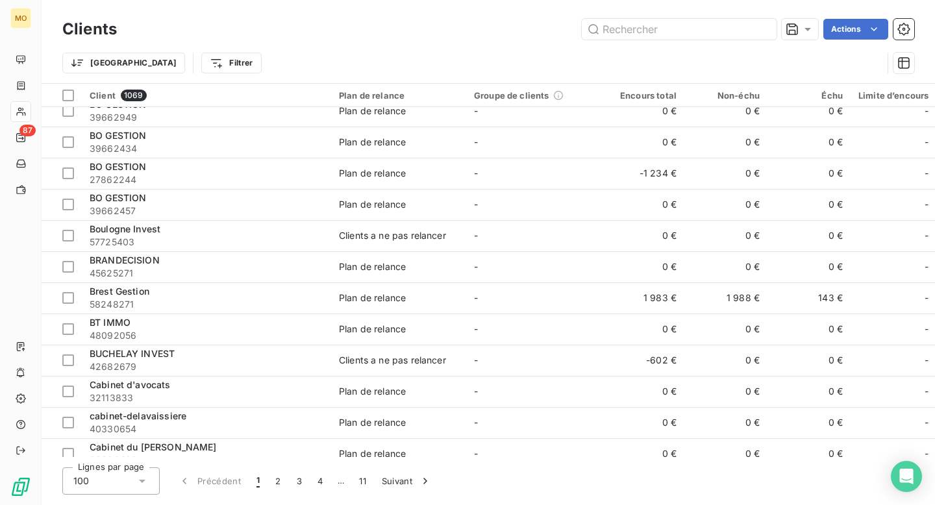
scroll to position [2771, 0]
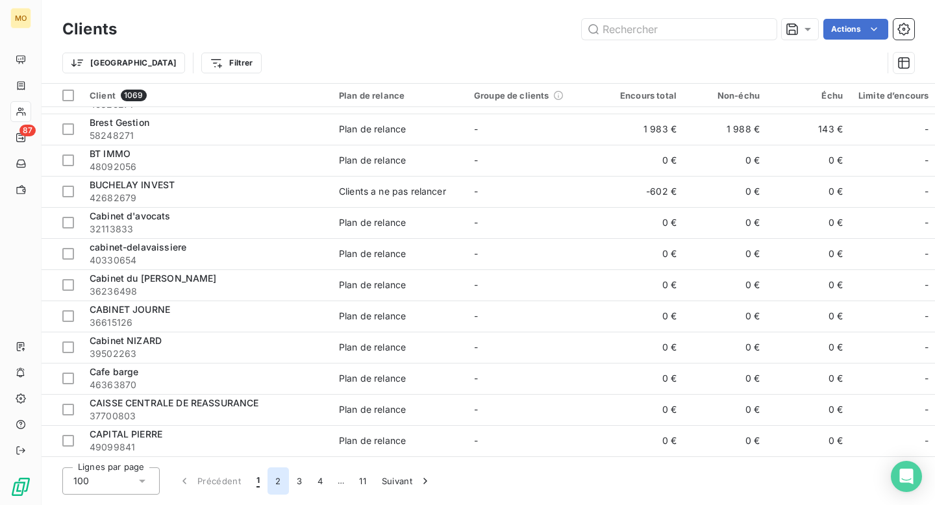
click at [280, 476] on button "2" at bounding box center [277, 480] width 21 height 27
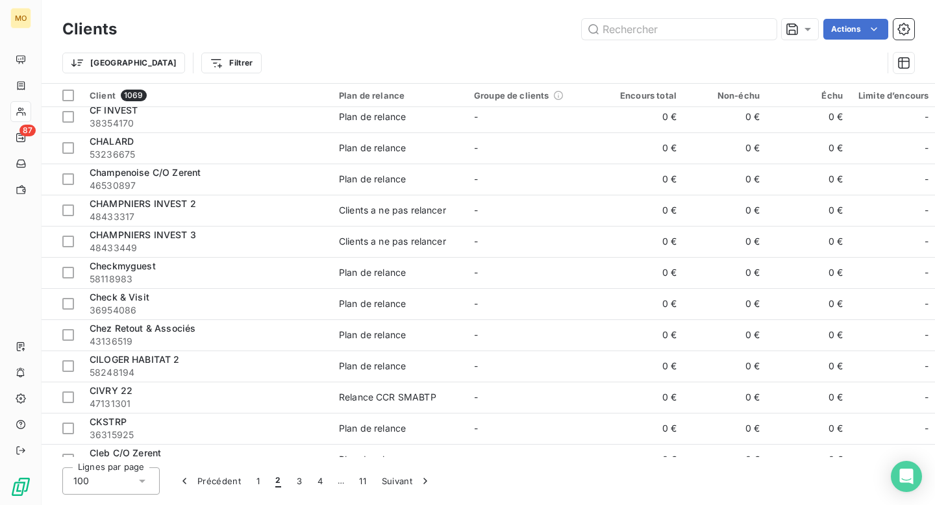
scroll to position [0, 0]
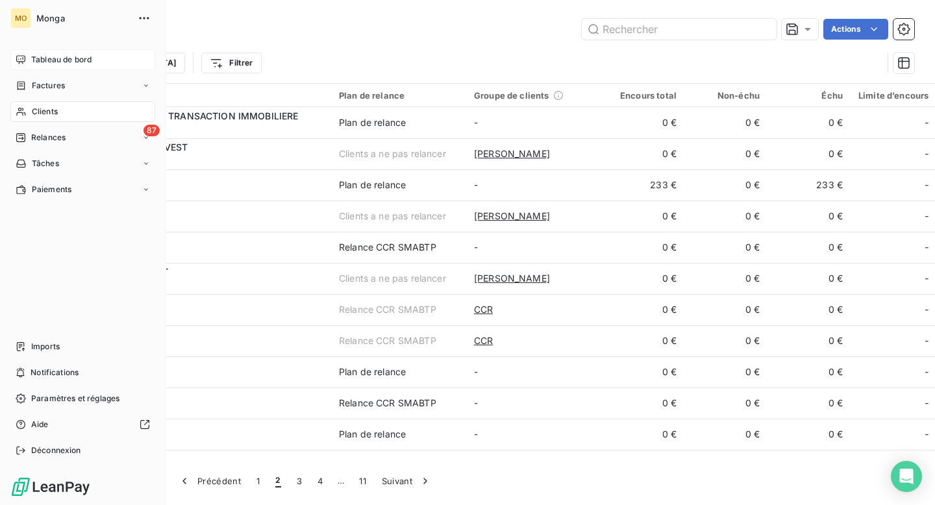
click at [25, 66] on div "Tableau de bord" at bounding box center [82, 59] width 145 height 21
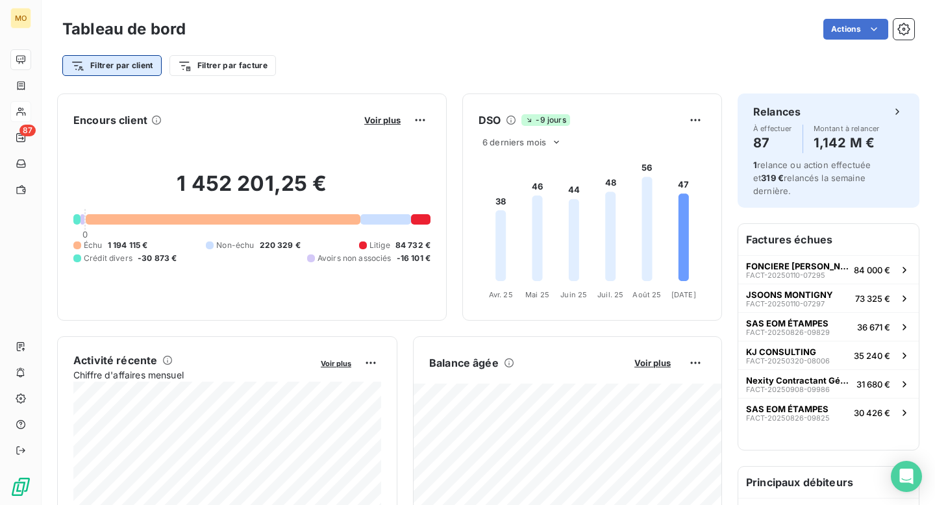
click at [151, 64] on html "MO 87 Tableau de bord Actions Filtrer par client Filtrer par facture Encours cl…" at bounding box center [467, 252] width 935 height 505
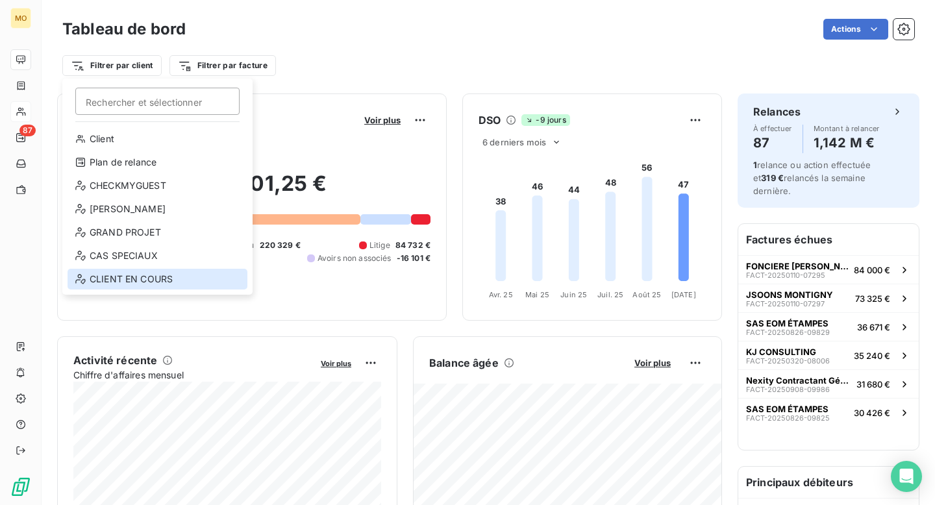
click at [136, 280] on div "CLIENT EN COURS" at bounding box center [158, 279] width 180 height 21
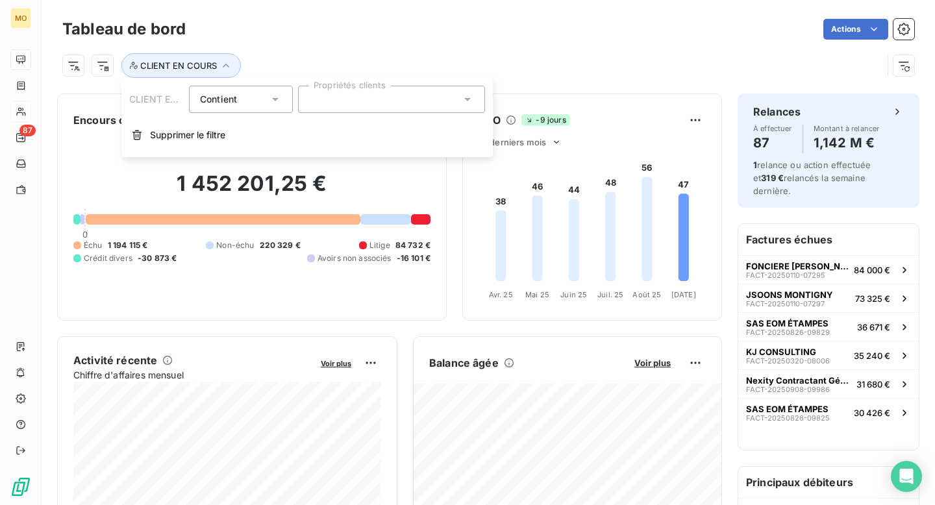
click at [332, 103] on div at bounding box center [391, 99] width 187 height 27
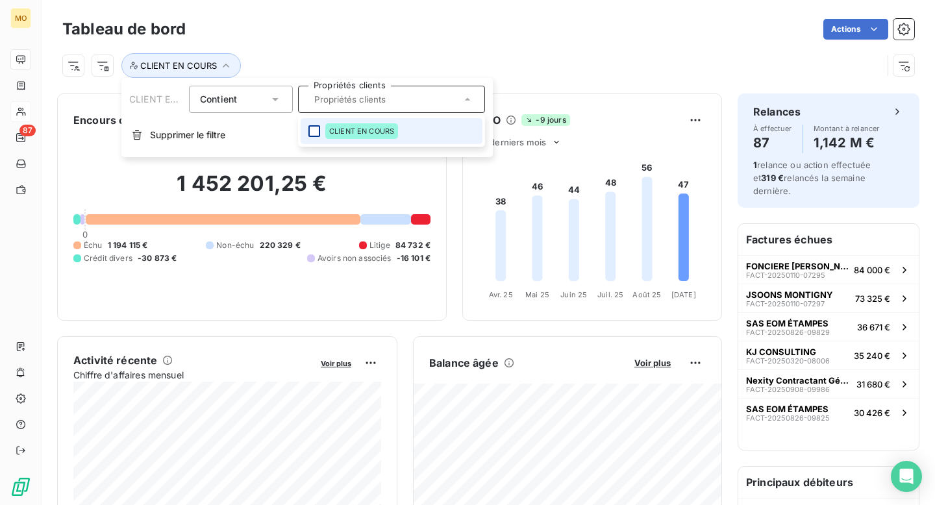
click at [315, 129] on div at bounding box center [314, 131] width 12 height 12
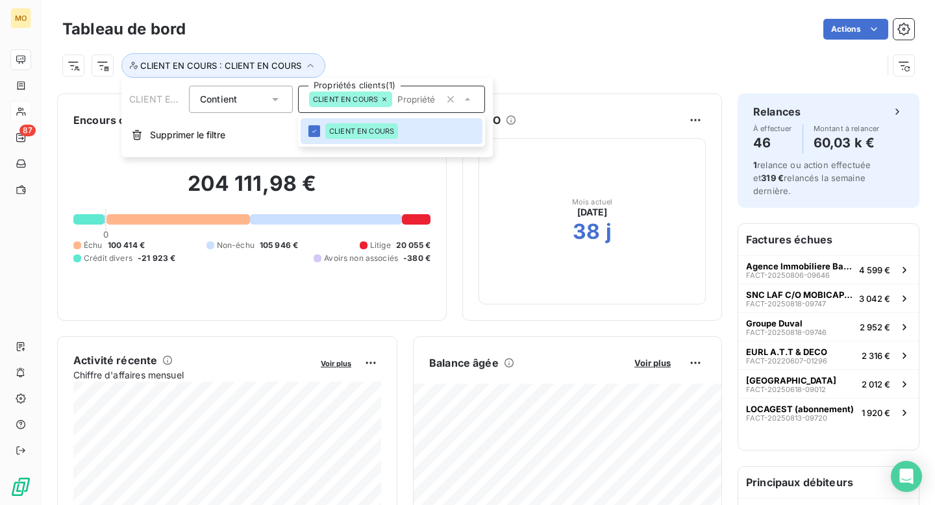
click at [373, 171] on h2 "204 111,98 €" at bounding box center [251, 190] width 357 height 39
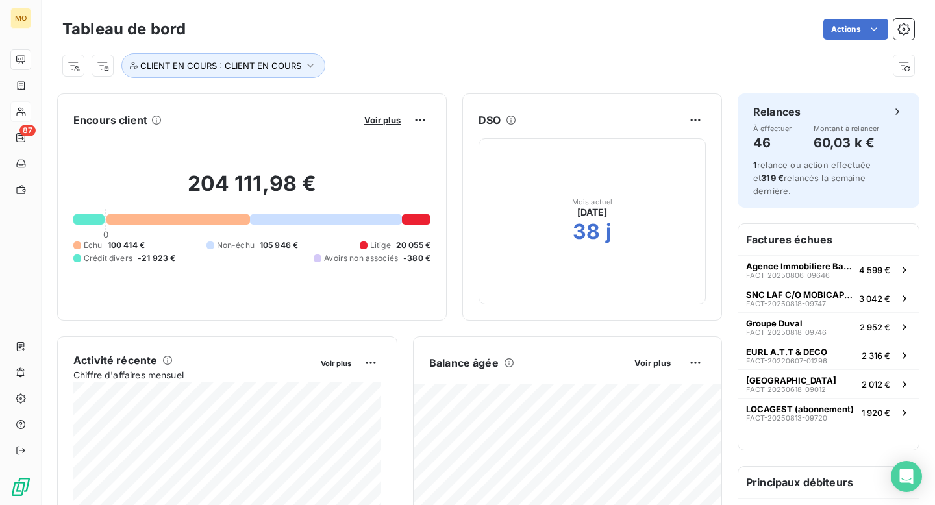
click at [211, 208] on h2 "204 111,98 €" at bounding box center [251, 190] width 357 height 39
click at [366, 121] on span "Voir plus" at bounding box center [382, 120] width 36 height 10
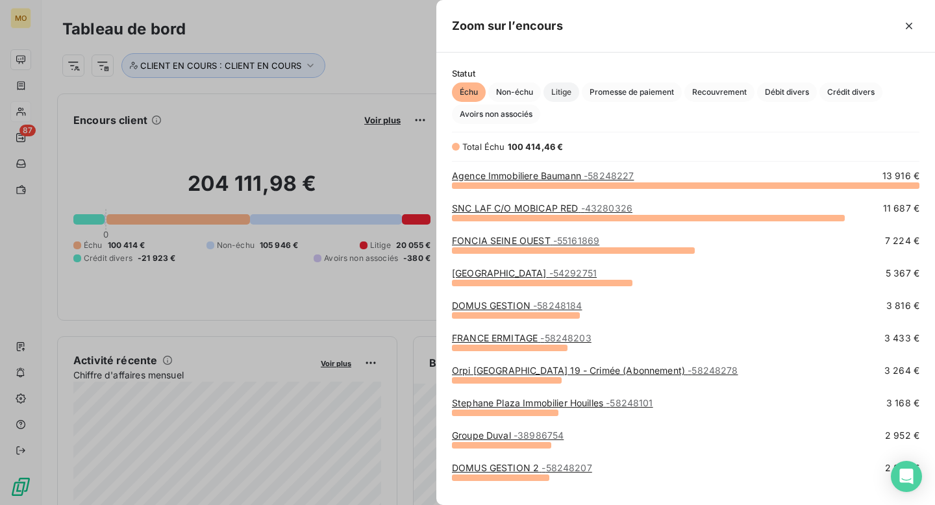
click at [563, 92] on span "Litige" at bounding box center [561, 91] width 36 height 19
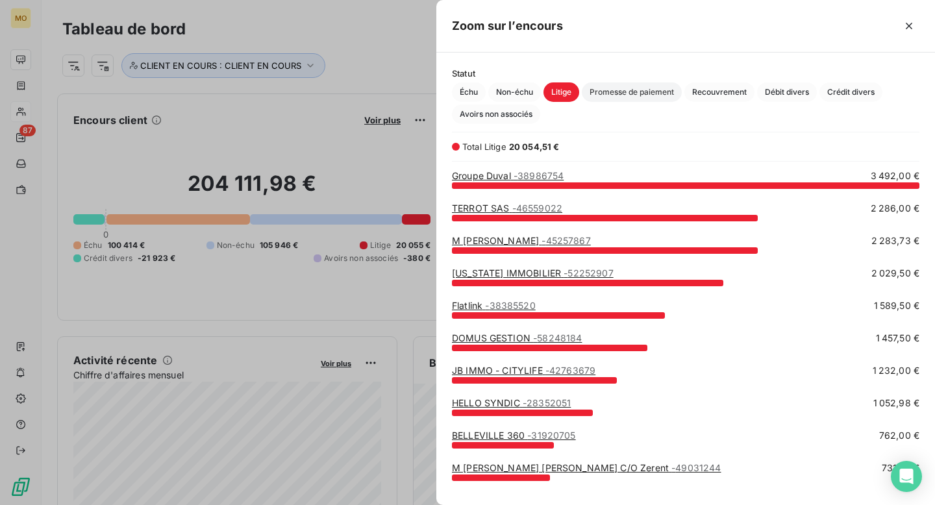
click at [616, 92] on span "Promesse de paiement" at bounding box center [632, 91] width 100 height 19
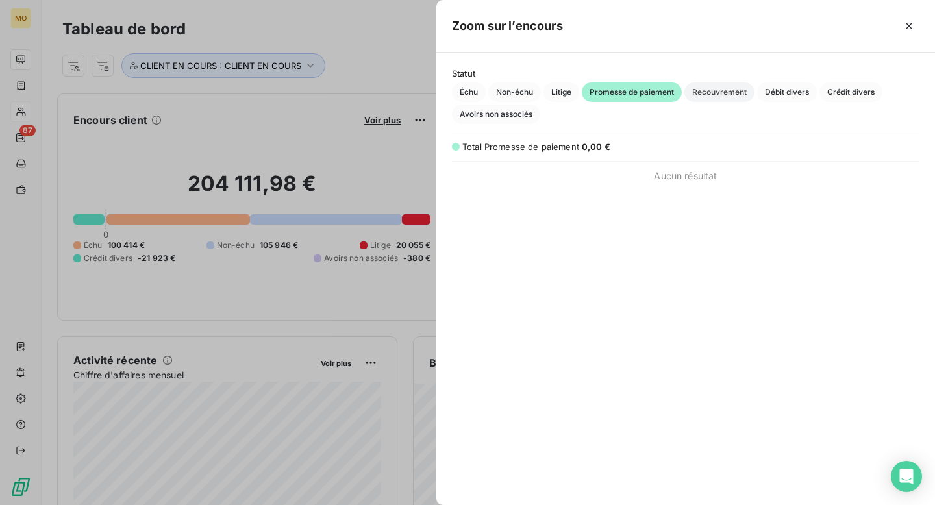
click at [721, 97] on span "Recouvrement" at bounding box center [719, 91] width 70 height 19
click at [522, 92] on span "Non-échu" at bounding box center [514, 91] width 53 height 19
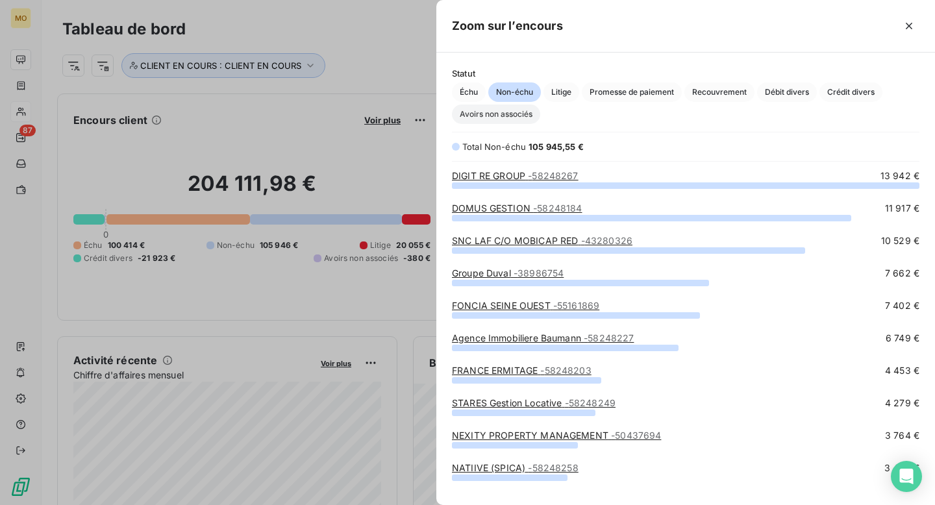
scroll to position [320, 499]
click at [521, 116] on span "Avoirs non associés" at bounding box center [496, 114] width 88 height 19
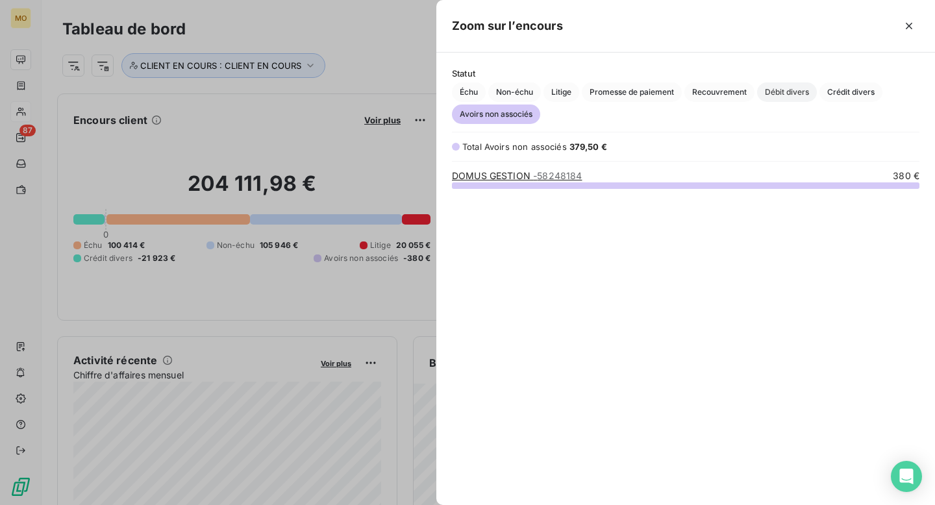
click at [797, 99] on span "Débit divers" at bounding box center [787, 91] width 60 height 19
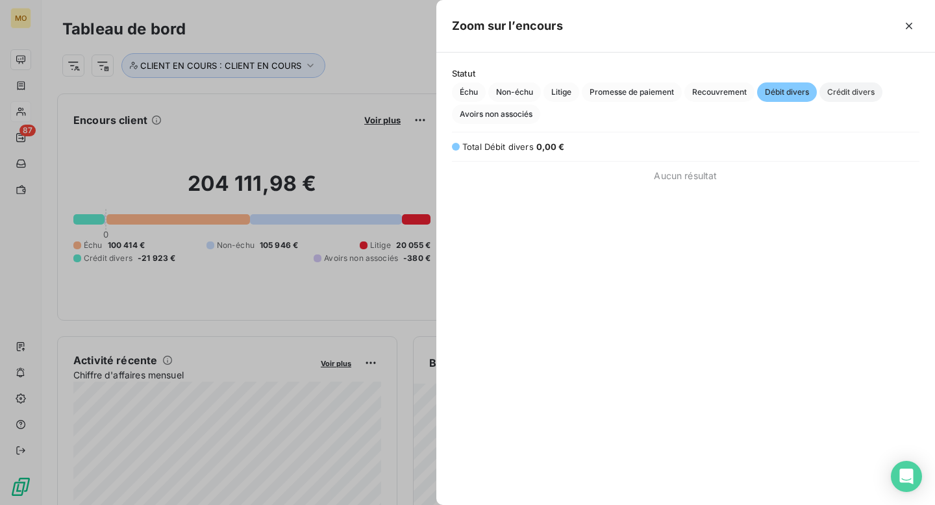
click at [847, 99] on span "Crédit divers" at bounding box center [850, 91] width 63 height 19
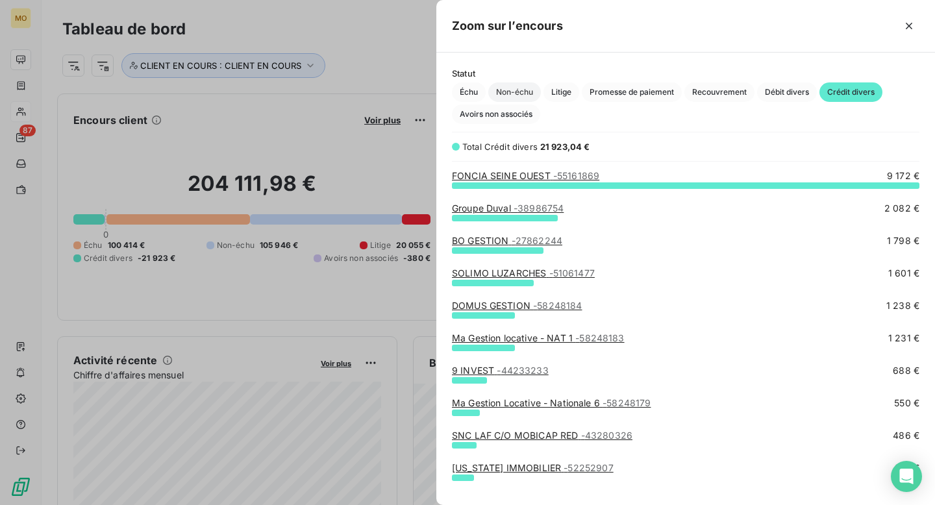
click at [512, 85] on span "Non-échu" at bounding box center [514, 91] width 53 height 19
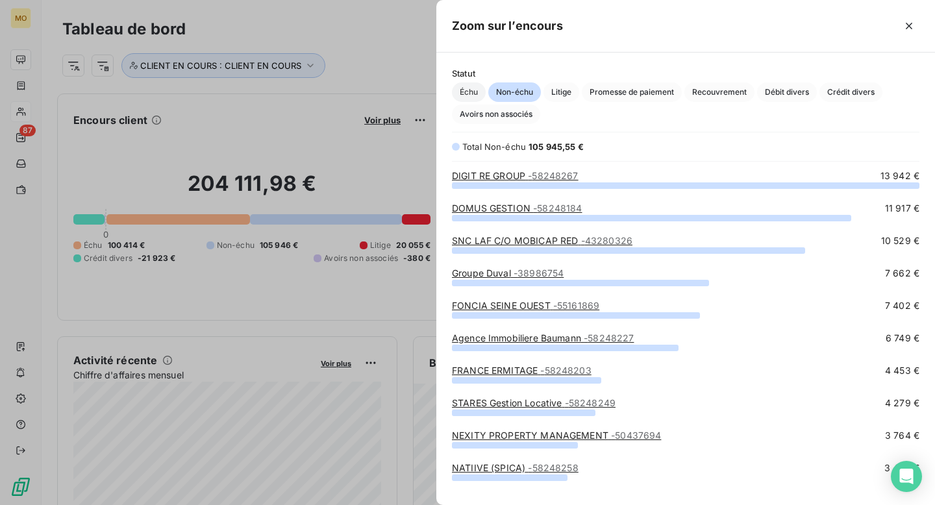
click at [472, 85] on span "Échu" at bounding box center [469, 91] width 34 height 19
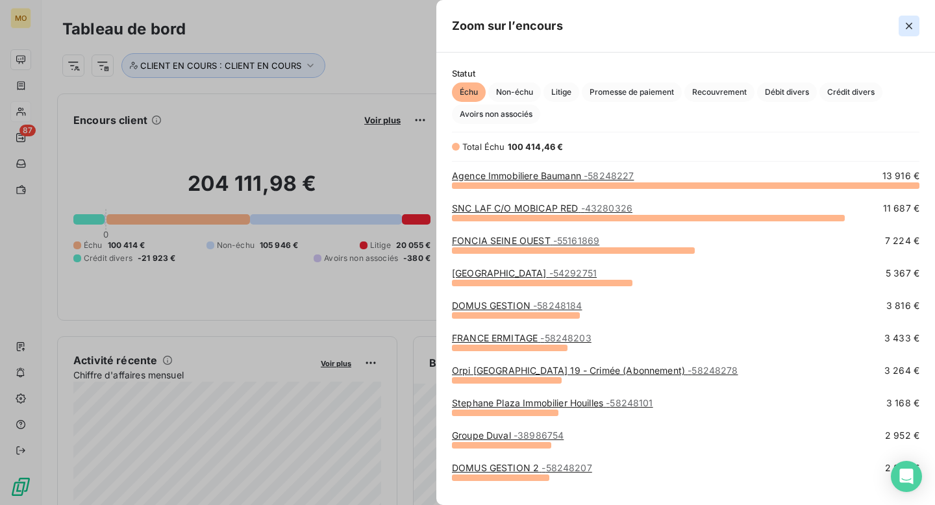
click at [907, 35] on button "button" at bounding box center [908, 26] width 21 height 21
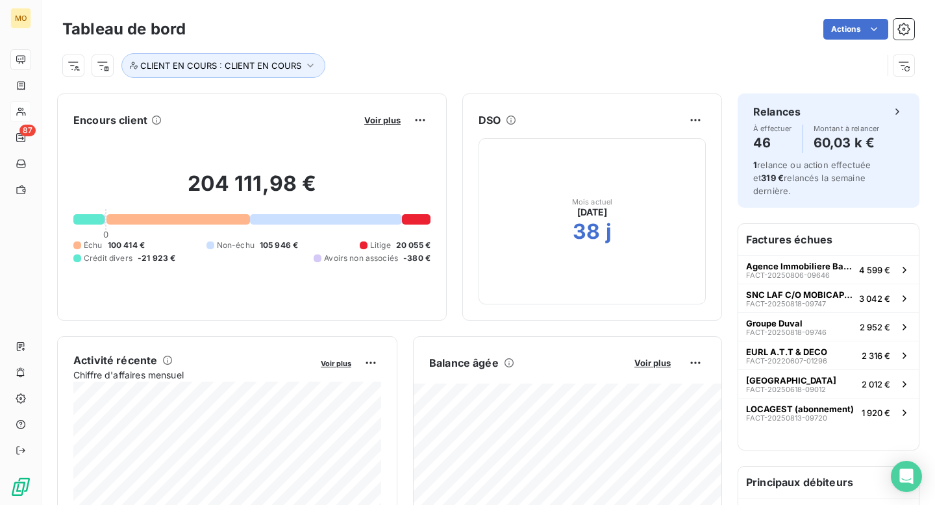
click at [523, 71] on div "CLIENT EN COURS : CLIENT EN COURS" at bounding box center [472, 65] width 820 height 25
click at [391, 125] on button "Voir plus" at bounding box center [382, 120] width 44 height 12
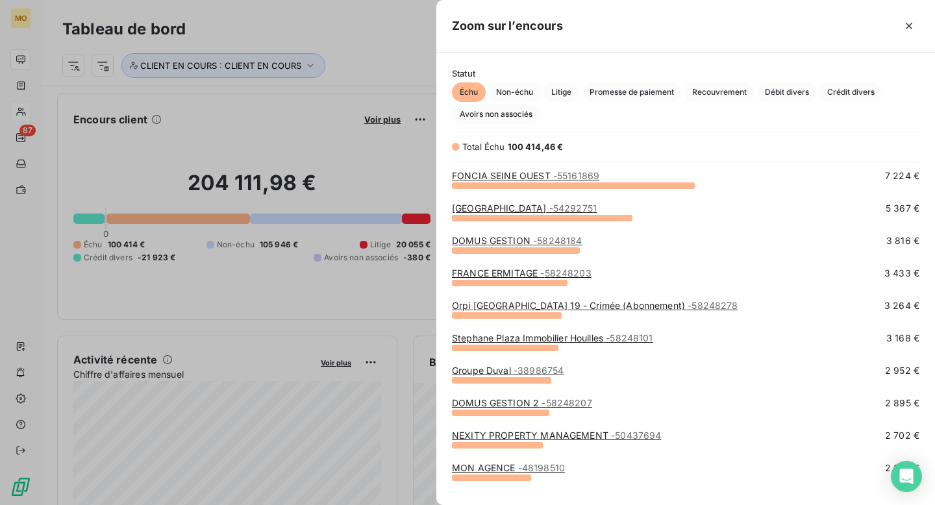
scroll to position [66, 0]
click at [506, 338] on link "Stephane Plaza Immobilier Houilles - 58248101" at bounding box center [552, 337] width 201 height 11
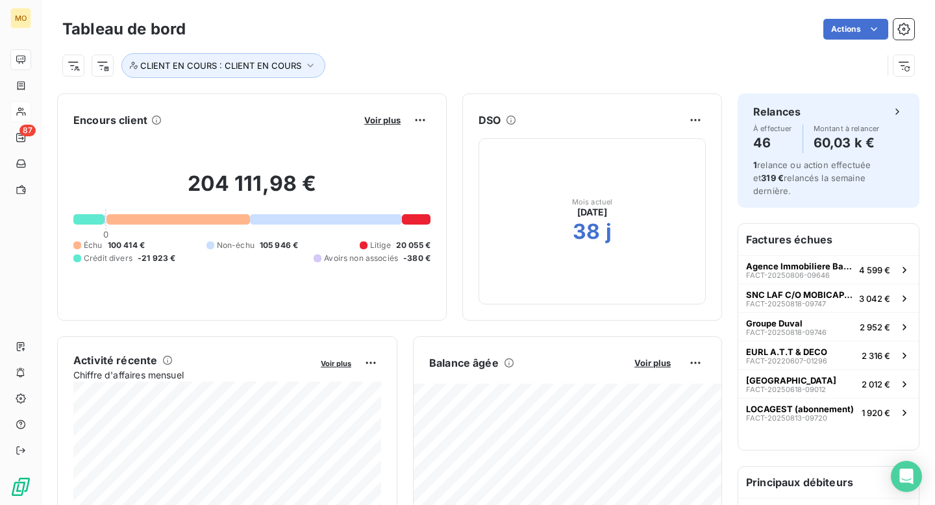
click at [377, 127] on div "Voir plus" at bounding box center [395, 120] width 70 height 21
click at [377, 122] on span "Voir plus" at bounding box center [382, 120] width 36 height 10
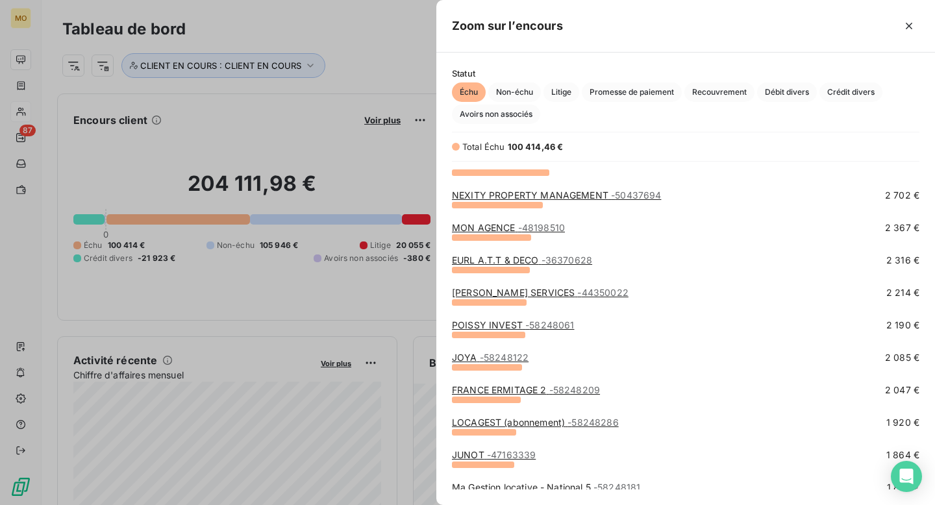
scroll to position [315, 0]
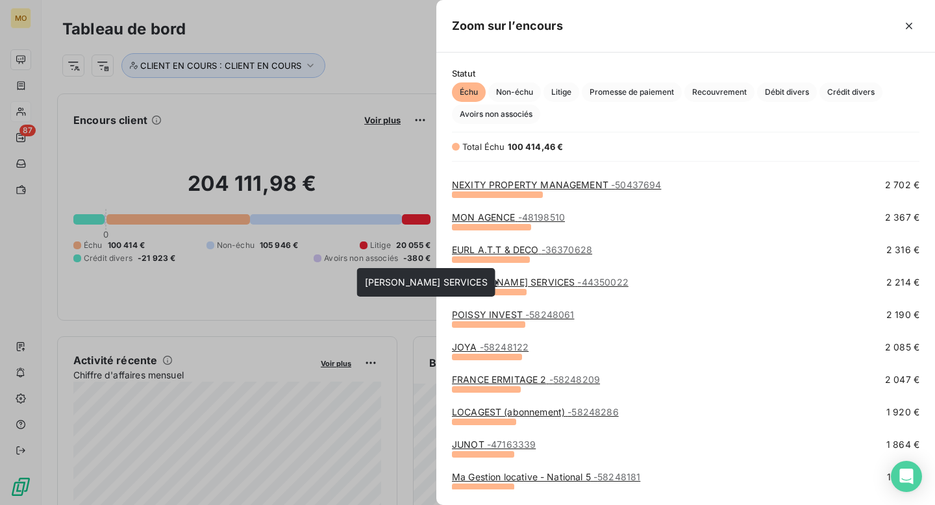
click at [493, 281] on link "MYRE SERVICES - 44350022" at bounding box center [540, 282] width 177 height 11
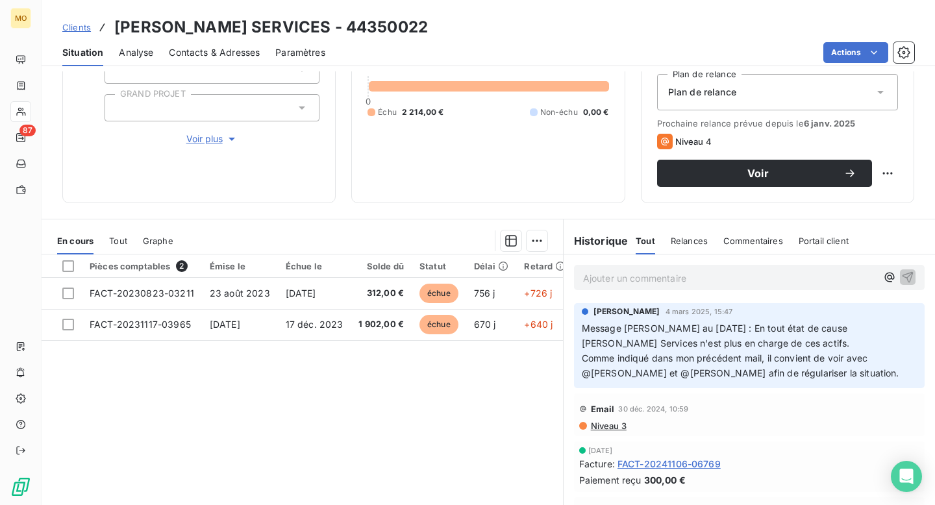
scroll to position [180, 0]
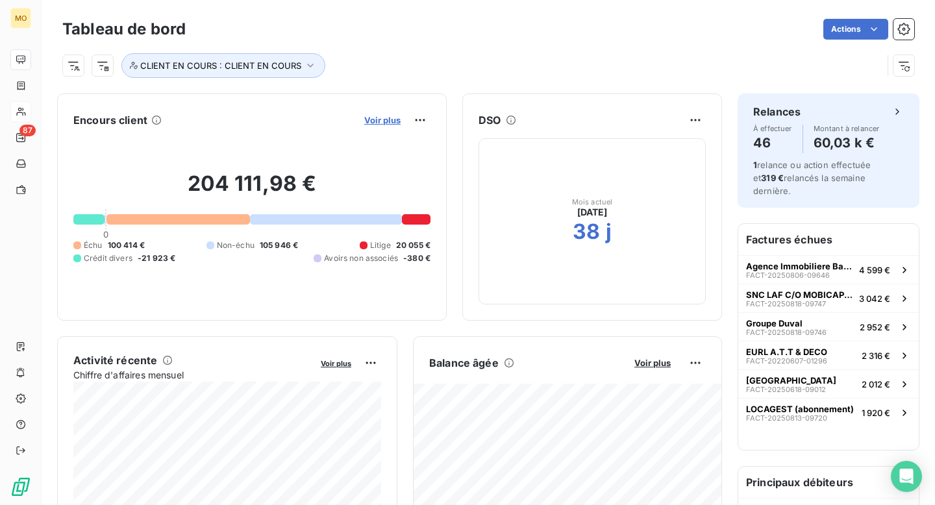
click at [376, 121] on span "Voir plus" at bounding box center [382, 120] width 36 height 10
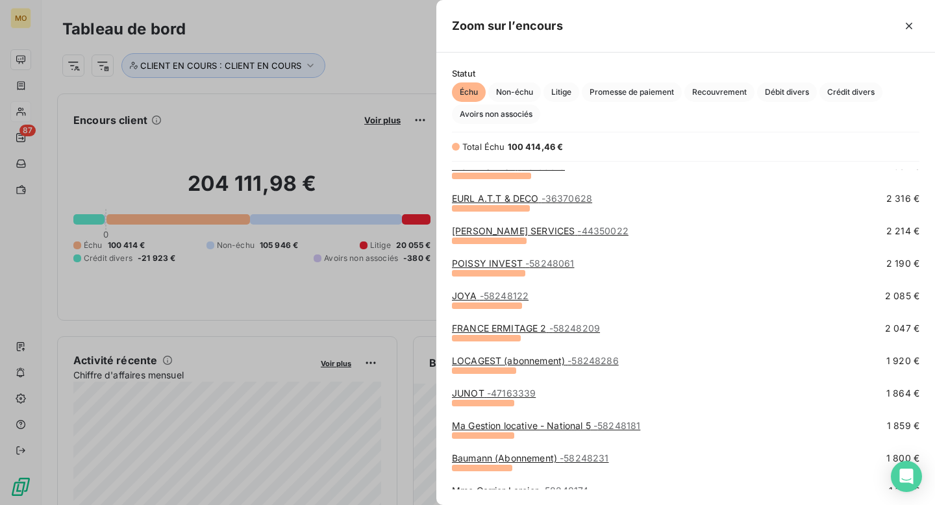
scroll to position [352, 0]
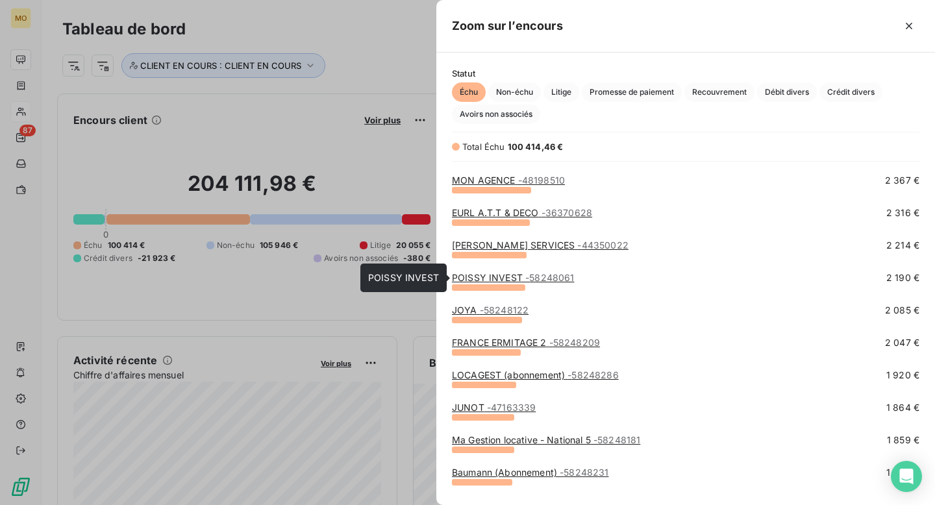
click at [503, 281] on link "POISSY INVEST - 58248061" at bounding box center [513, 277] width 122 height 11
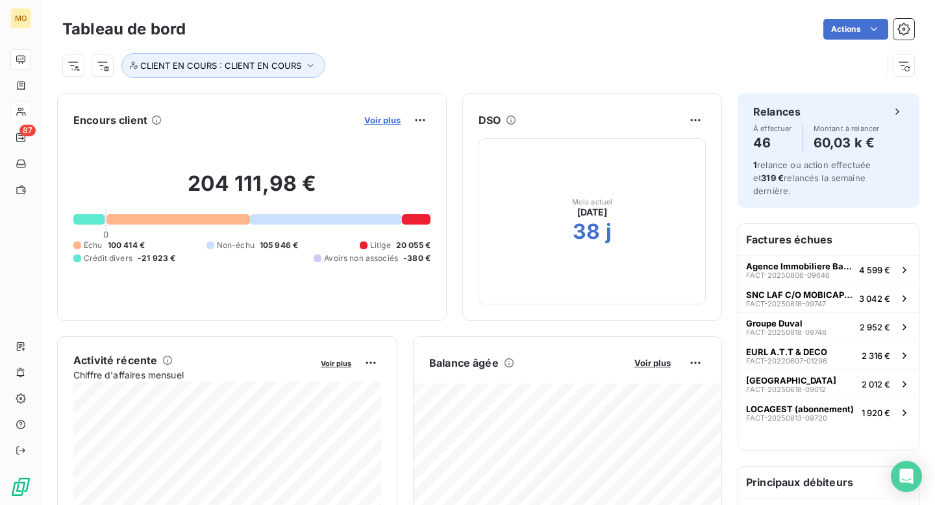
click at [373, 124] on span "Voir plus" at bounding box center [382, 120] width 36 height 10
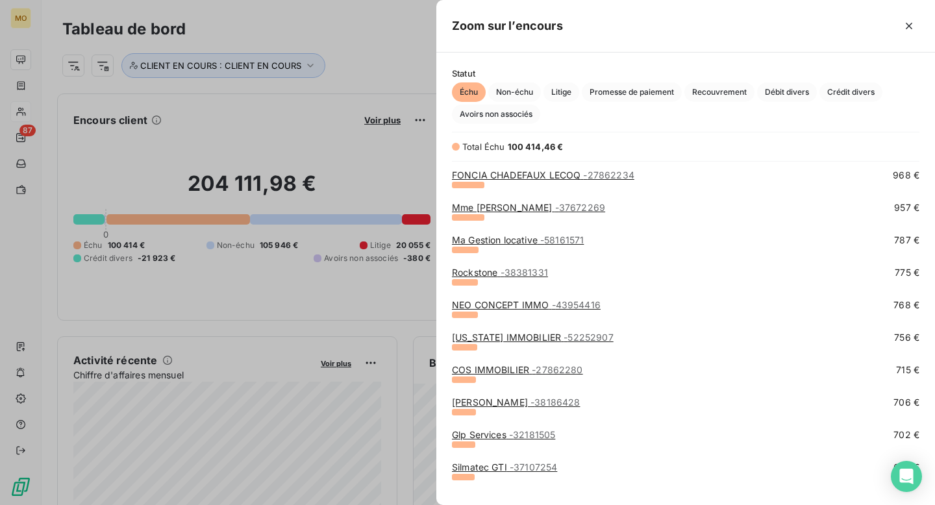
scroll to position [785, 0]
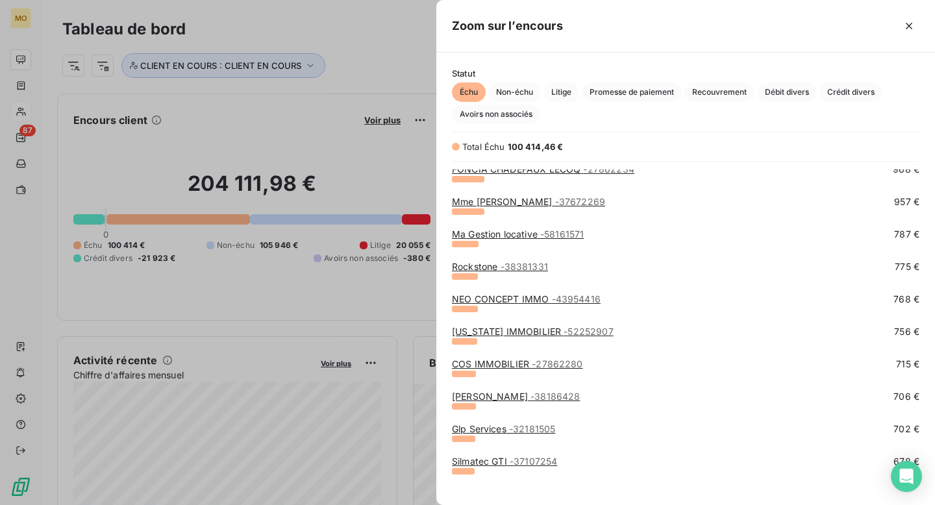
click at [501, 293] on link "NEO CONCEPT IMMO - 43954416" at bounding box center [526, 298] width 149 height 11
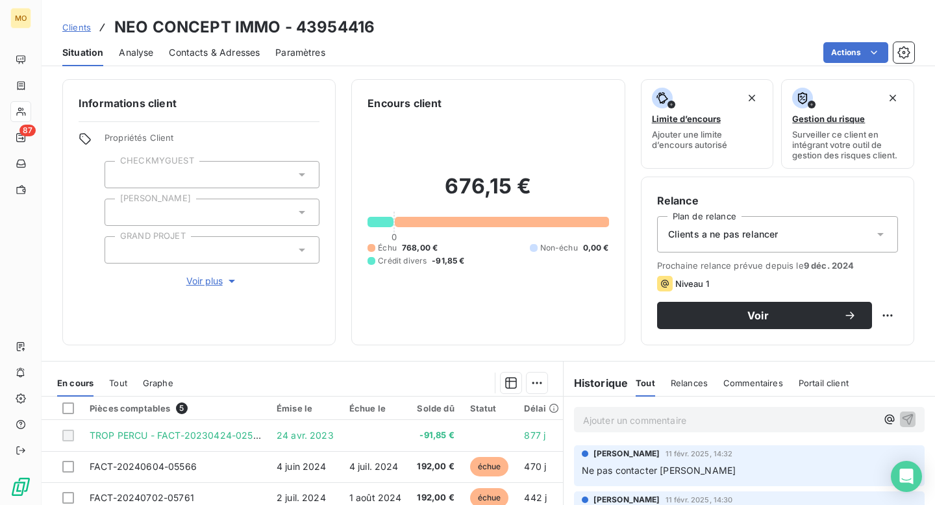
click at [247, 57] on span "Contacts & Adresses" at bounding box center [214, 52] width 91 height 13
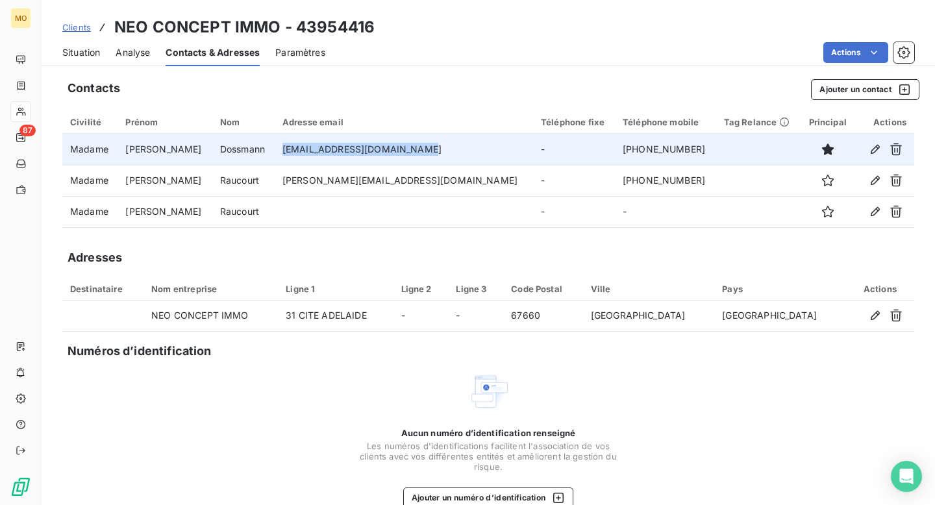
drag, startPoint x: 420, startPoint y: 155, endPoint x: 269, endPoint y: 151, distance: 151.3
click at [275, 151] on td "olivia.d@neoconceptimmo.com" at bounding box center [404, 149] width 258 height 31
copy td "olivia.d@neoconceptimmo.com"
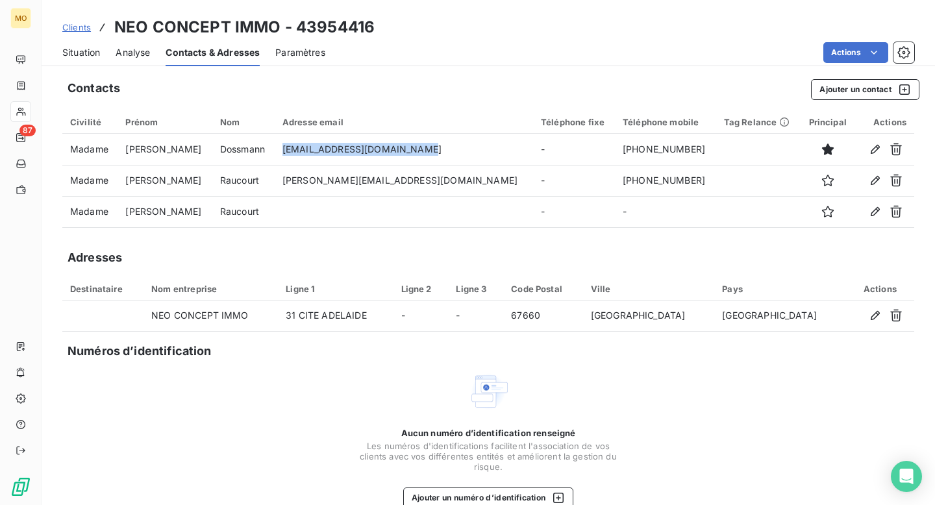
scroll to position [24, 0]
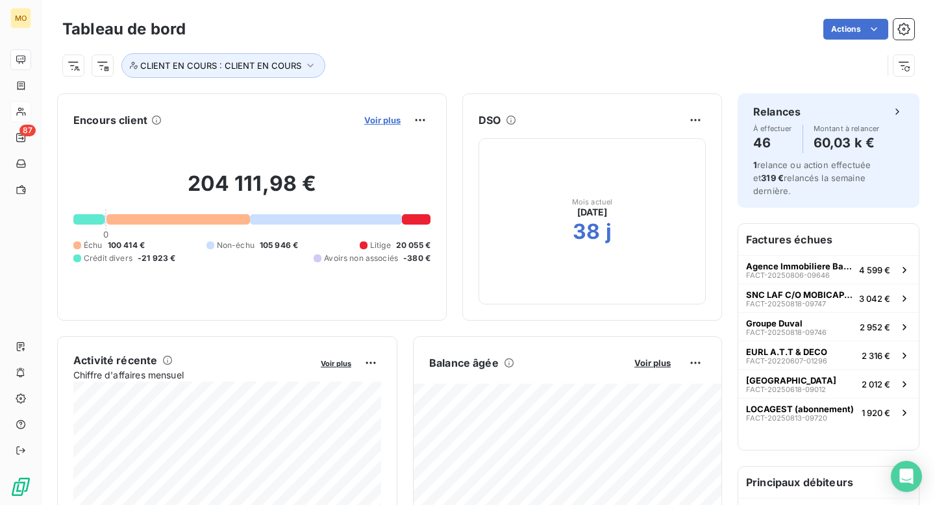
click at [376, 117] on span "Voir plus" at bounding box center [382, 120] width 36 height 10
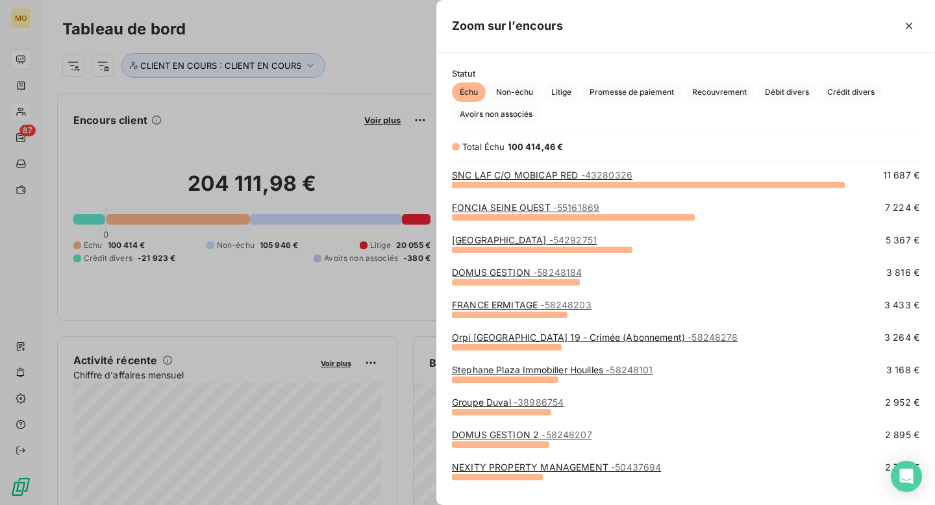
scroll to position [35, 0]
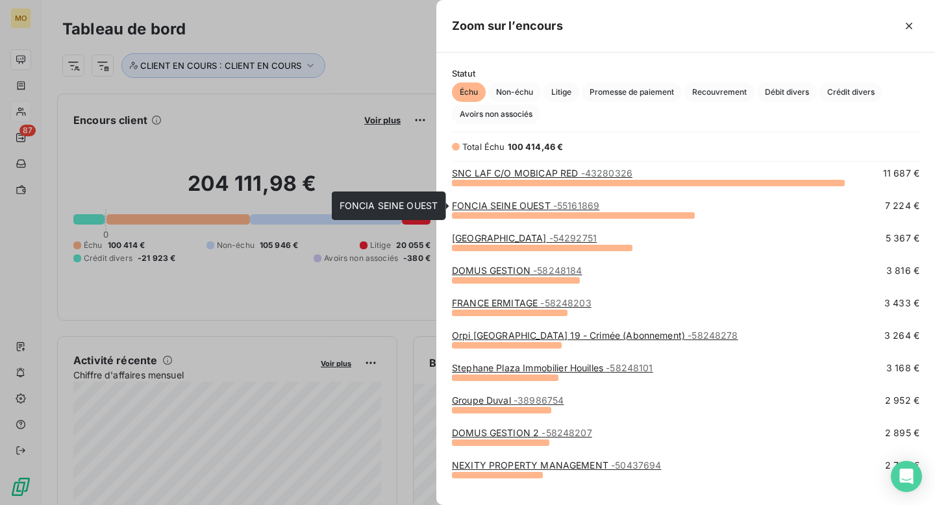
click at [499, 205] on link "FONCIA SEINE OUEST - 55161869" at bounding box center [525, 205] width 147 height 11
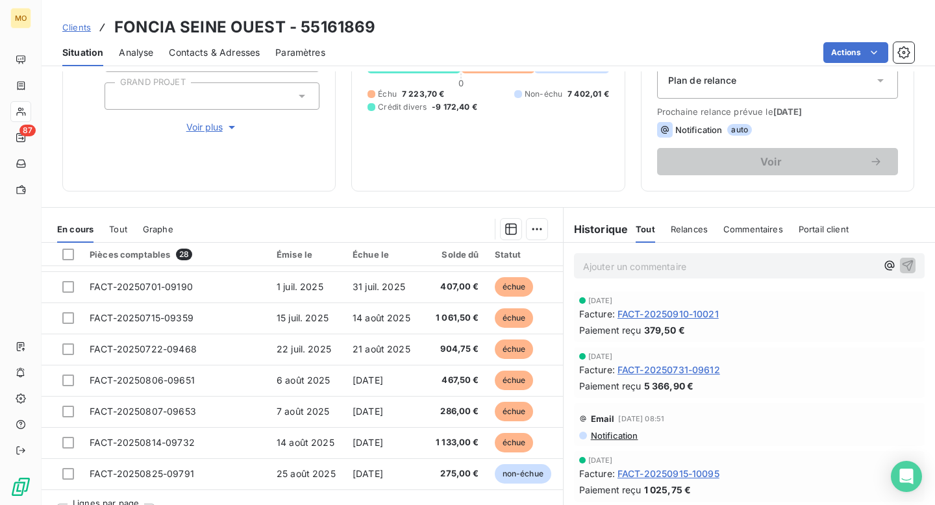
scroll to position [180, 0]
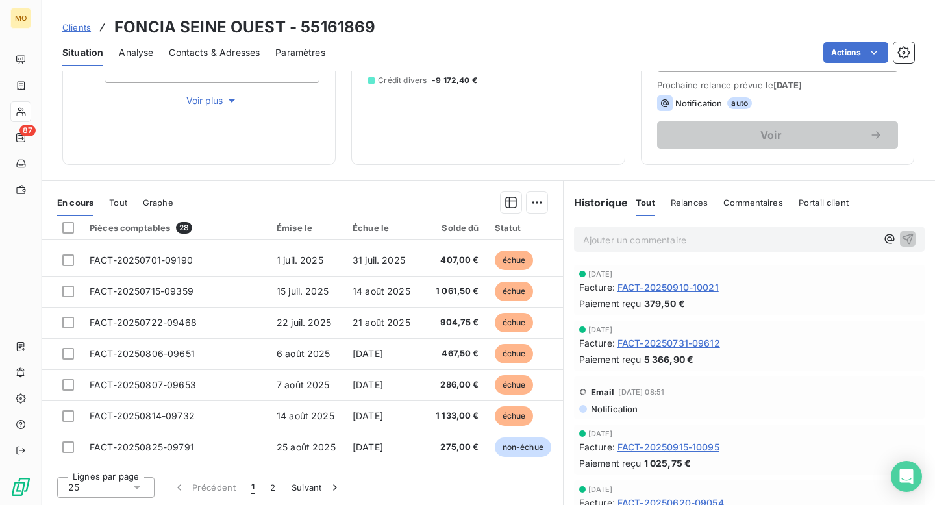
click at [182, 223] on span "28" at bounding box center [184, 228] width 16 height 12
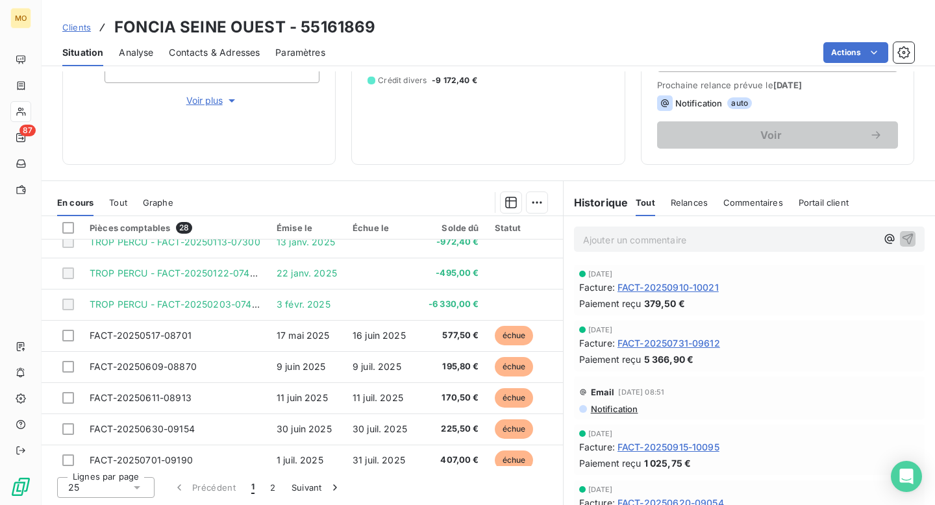
scroll to position [236, 0]
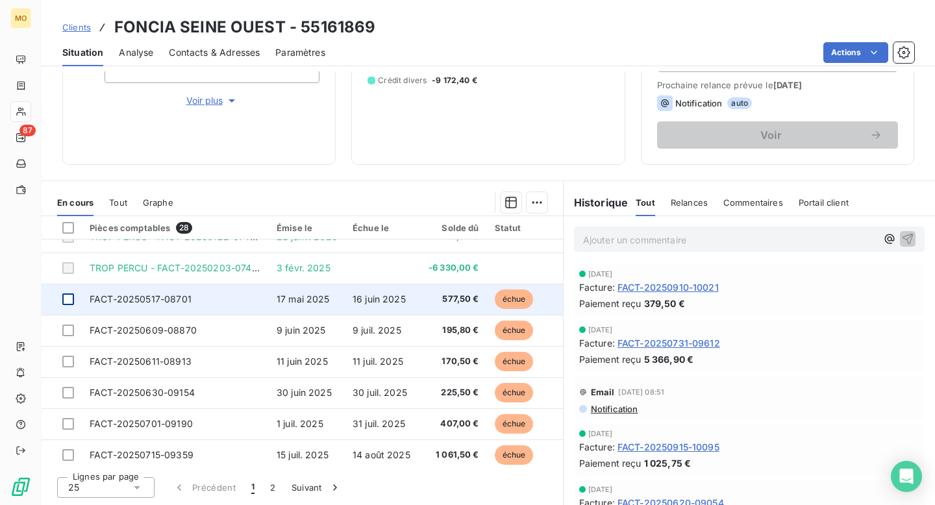
click at [69, 301] on div at bounding box center [68, 299] width 12 height 12
click at [69, 301] on icon at bounding box center [68, 299] width 8 height 8
click at [69, 301] on div at bounding box center [68, 299] width 12 height 12
click at [69, 300] on icon at bounding box center [68, 299] width 8 height 8
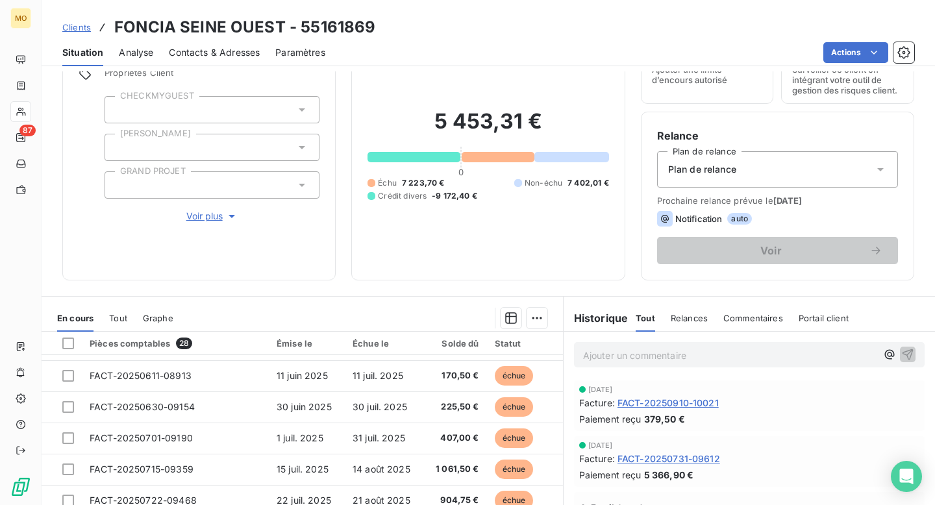
scroll to position [0, 0]
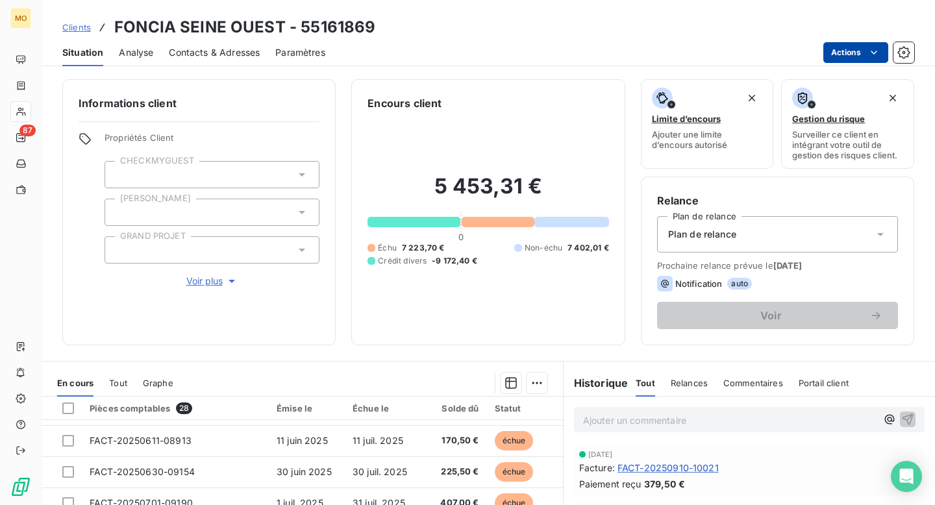
click at [835, 55] on html "MO 87 Clients FONCIA SEINE OUEST - 55161869 Situation Analyse Contacts & Adress…" at bounding box center [467, 252] width 935 height 505
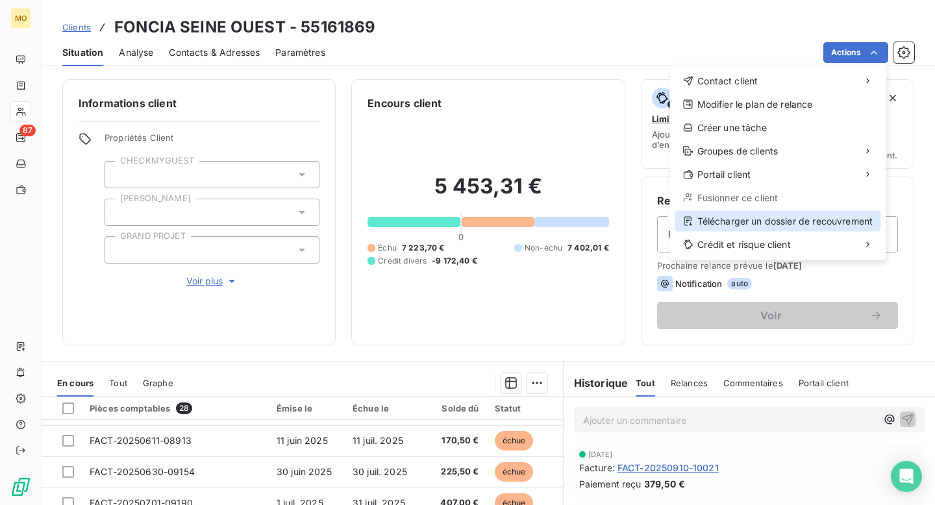
click at [795, 214] on div "Télécharger un dossier de recouvrement" at bounding box center [778, 221] width 206 height 21
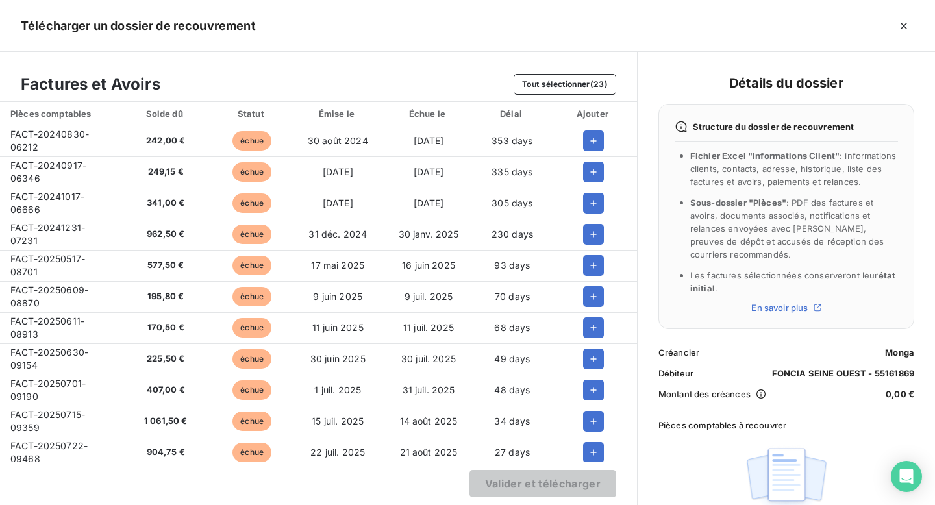
scroll to position [386, 0]
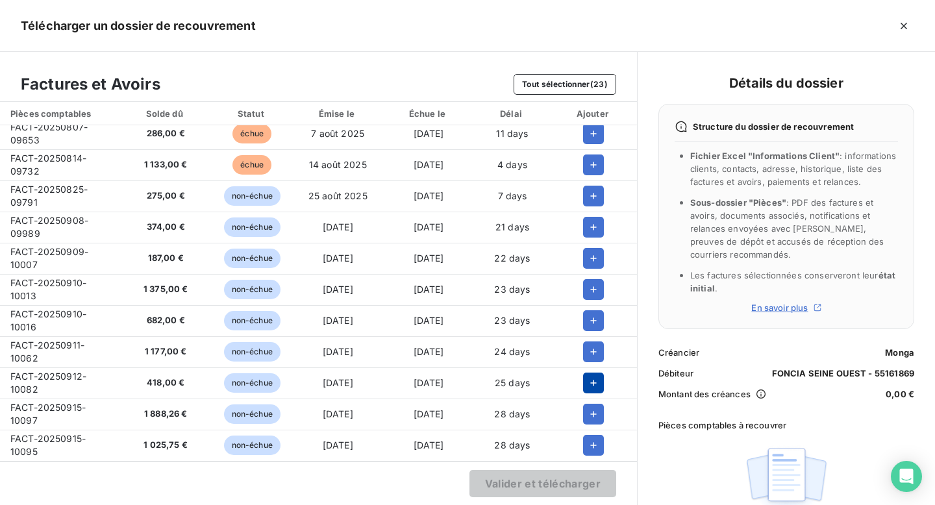
click at [593, 376] on icon "button" at bounding box center [593, 382] width 13 height 13
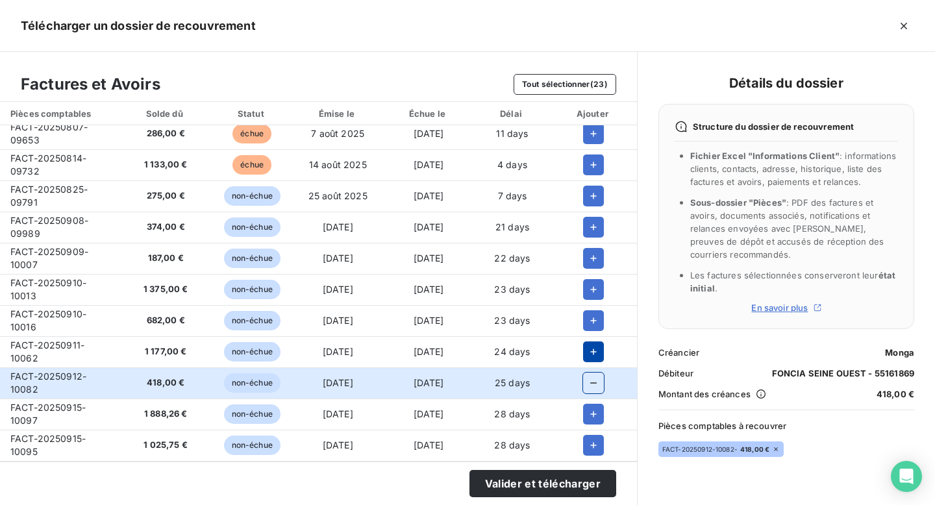
click at [587, 351] on icon "button" at bounding box center [593, 351] width 13 height 13
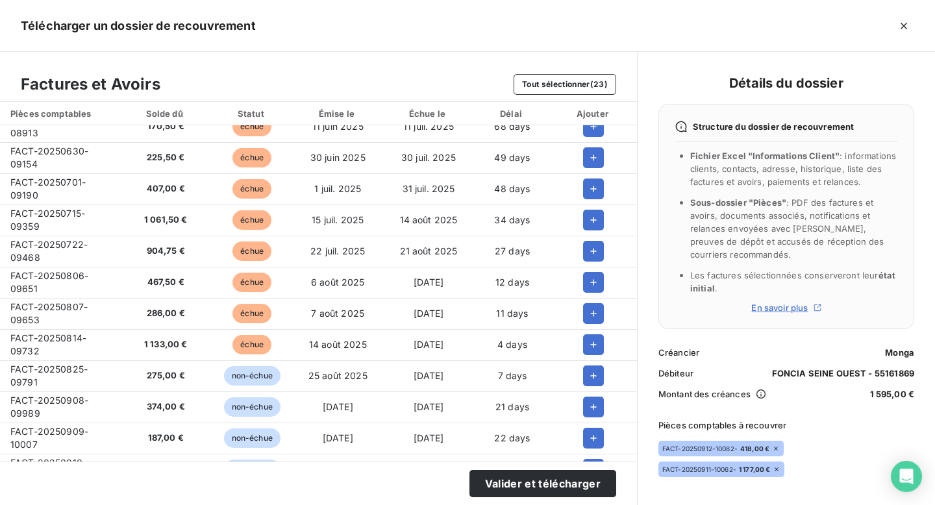
scroll to position [189, 0]
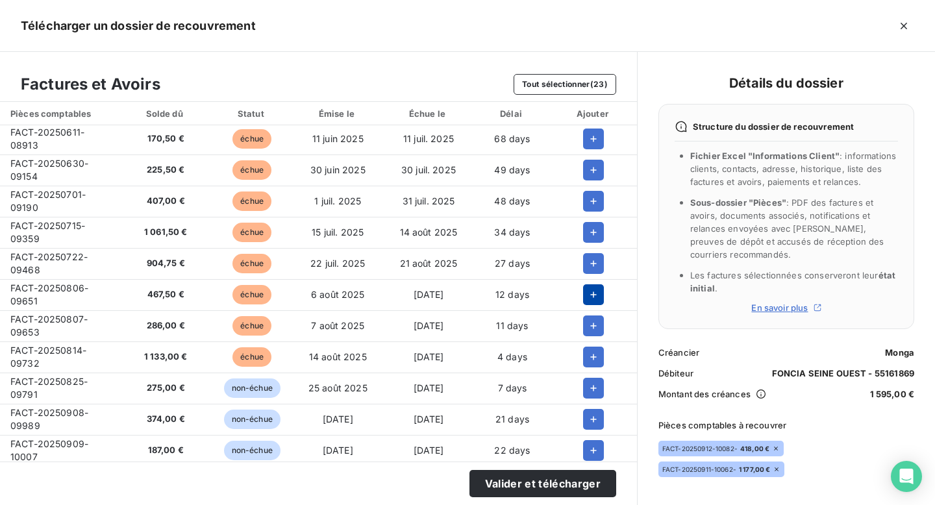
click at [591, 295] on icon "button" at bounding box center [594, 294] width 6 height 6
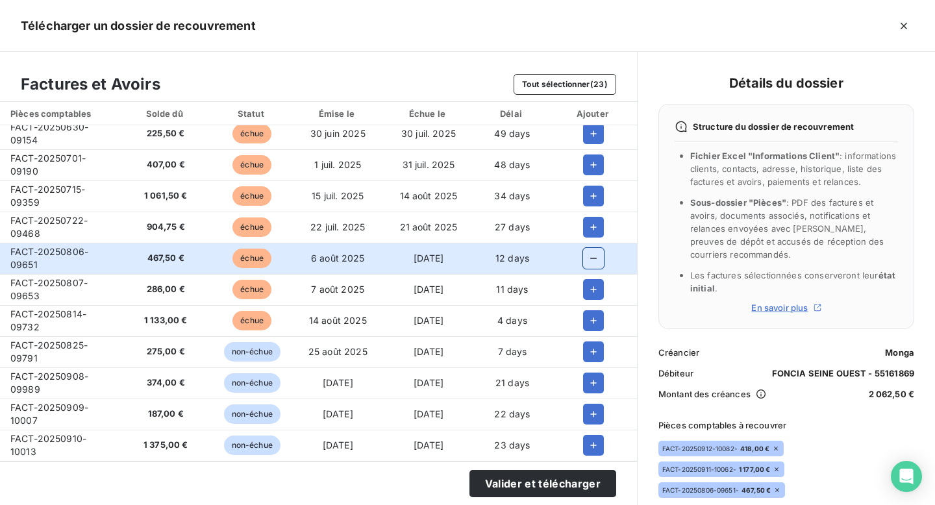
scroll to position [279, 0]
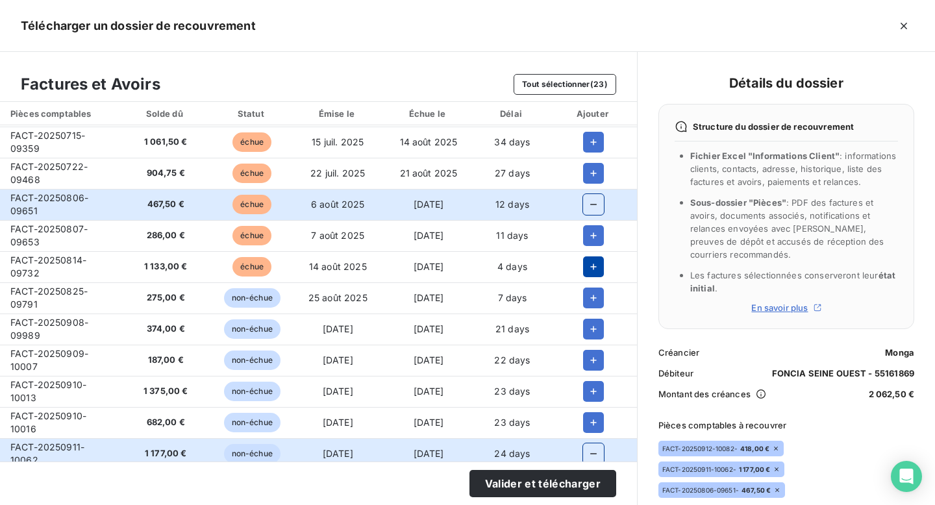
click at [587, 261] on icon "button" at bounding box center [593, 266] width 13 height 13
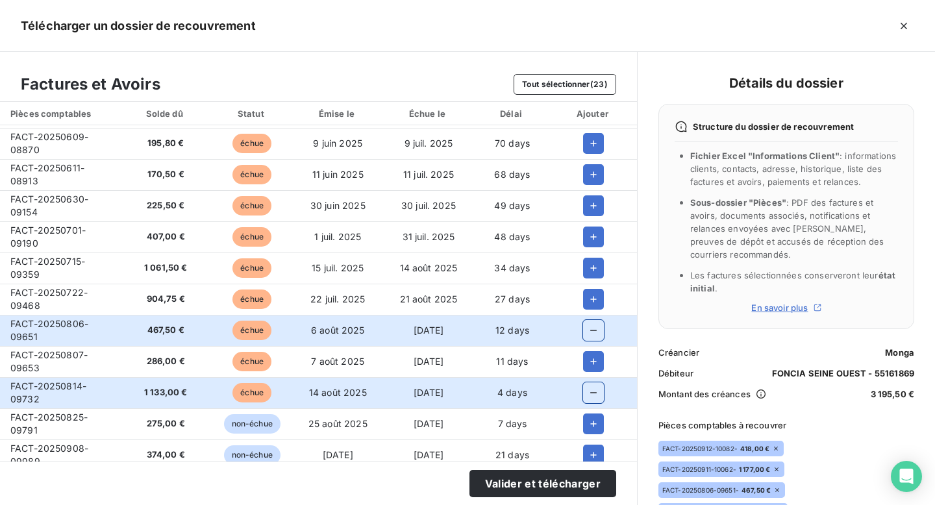
scroll to position [126, 0]
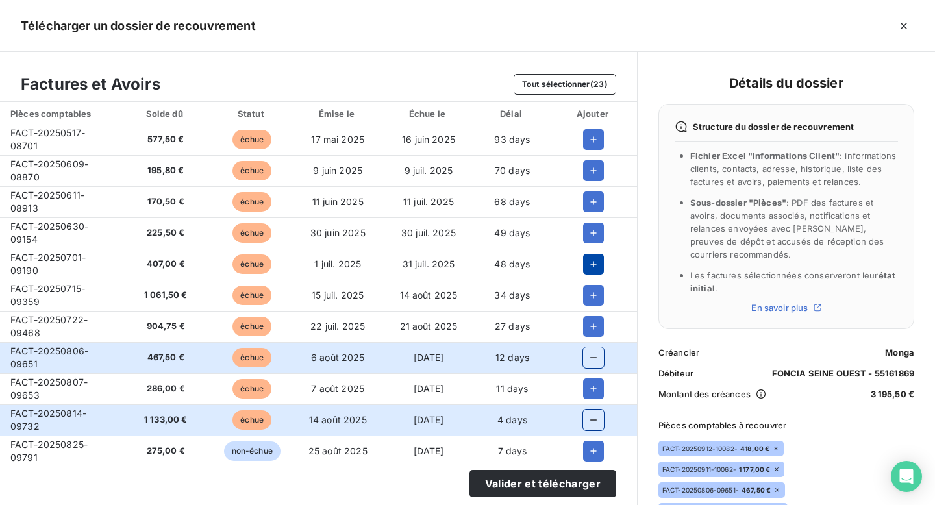
click at [587, 259] on icon "button" at bounding box center [593, 264] width 13 height 13
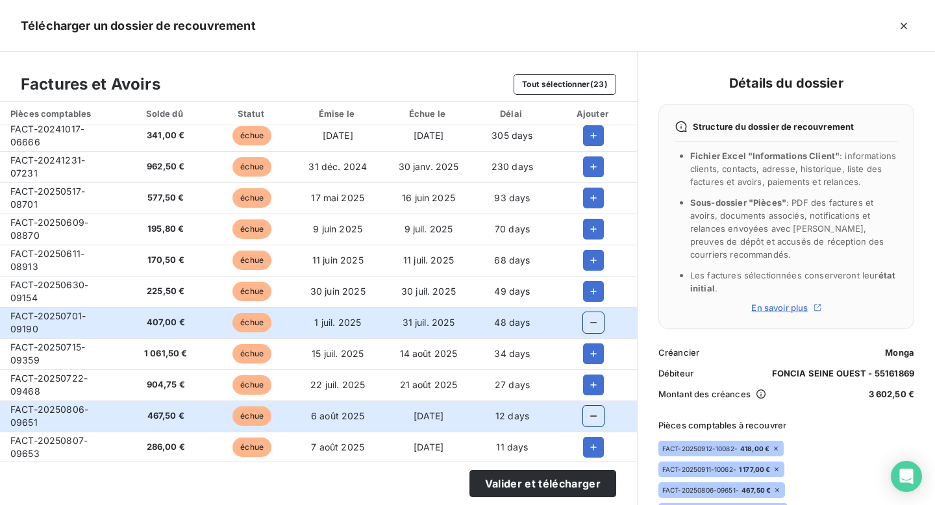
scroll to position [66, 0]
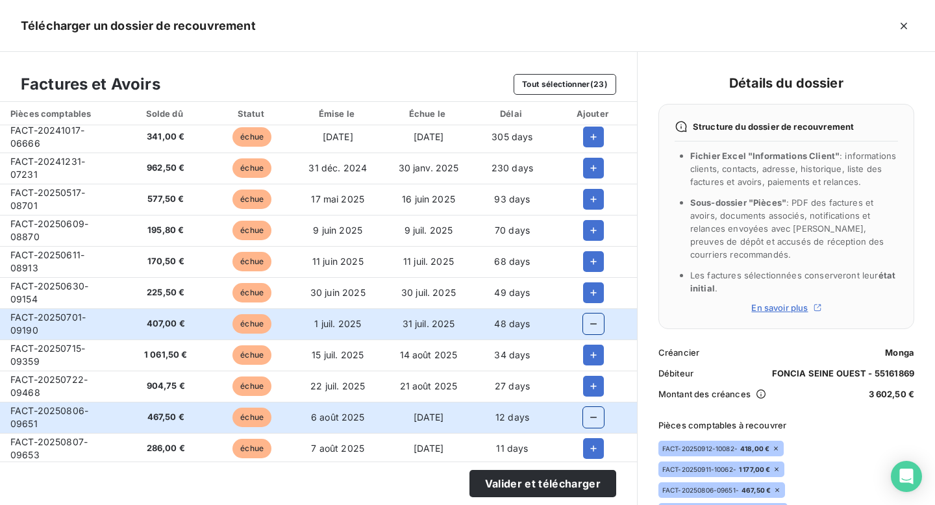
click at [587, 259] on icon "button" at bounding box center [593, 261] width 13 height 13
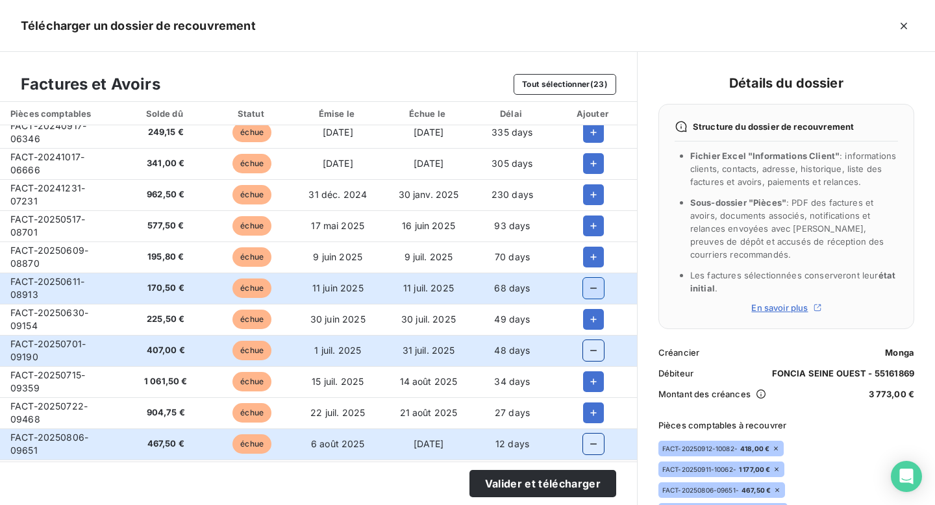
scroll to position [40, 0]
click at [587, 258] on icon "button" at bounding box center [593, 256] width 13 height 13
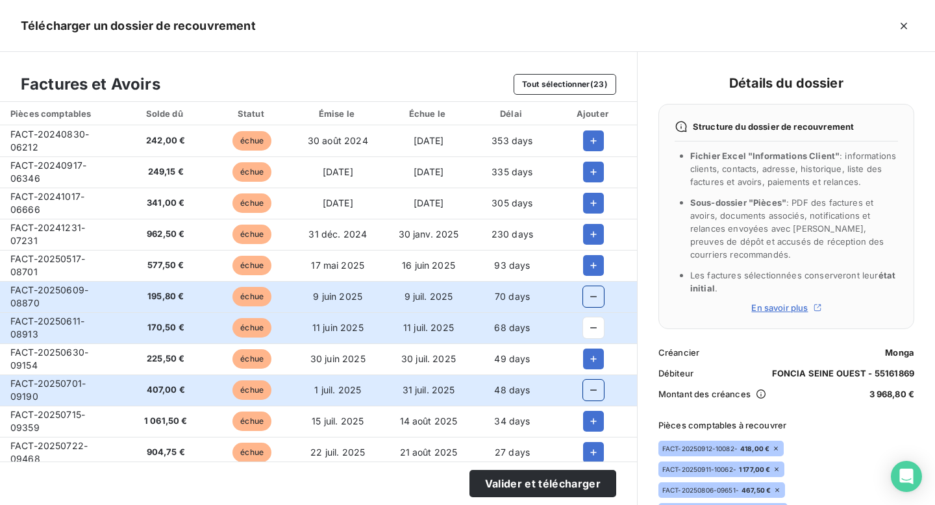
scroll to position [5, 0]
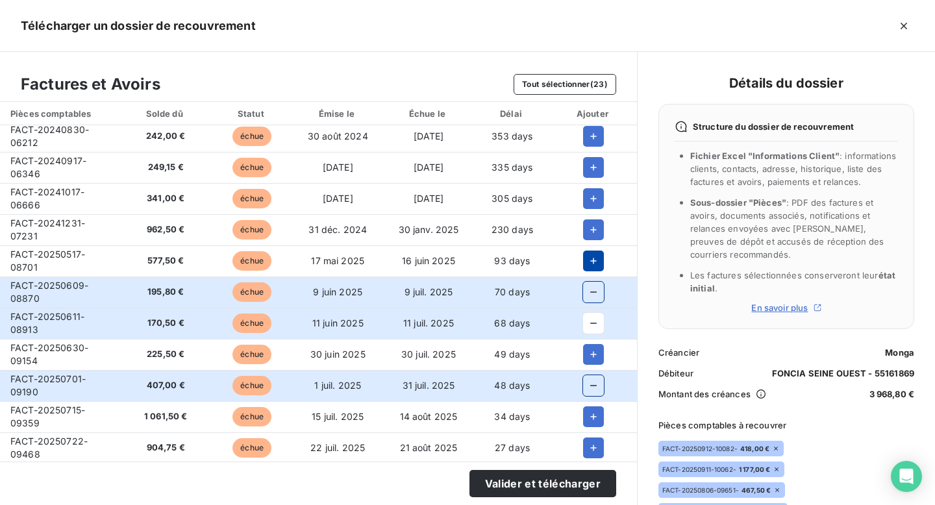
click at [587, 258] on icon "button" at bounding box center [593, 260] width 13 height 13
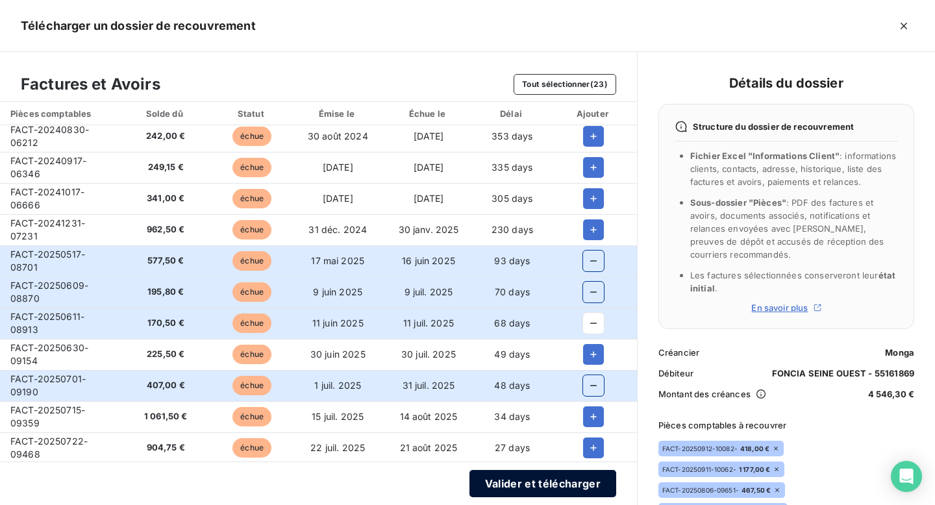
click at [535, 478] on button "Valider et télécharger" at bounding box center [542, 483] width 147 height 27
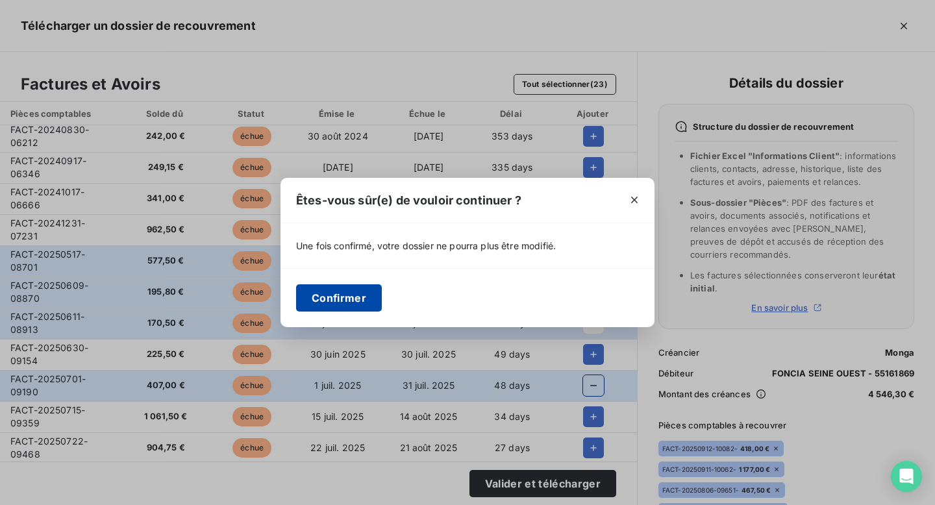
click at [369, 290] on button "Confirmer" at bounding box center [339, 297] width 86 height 27
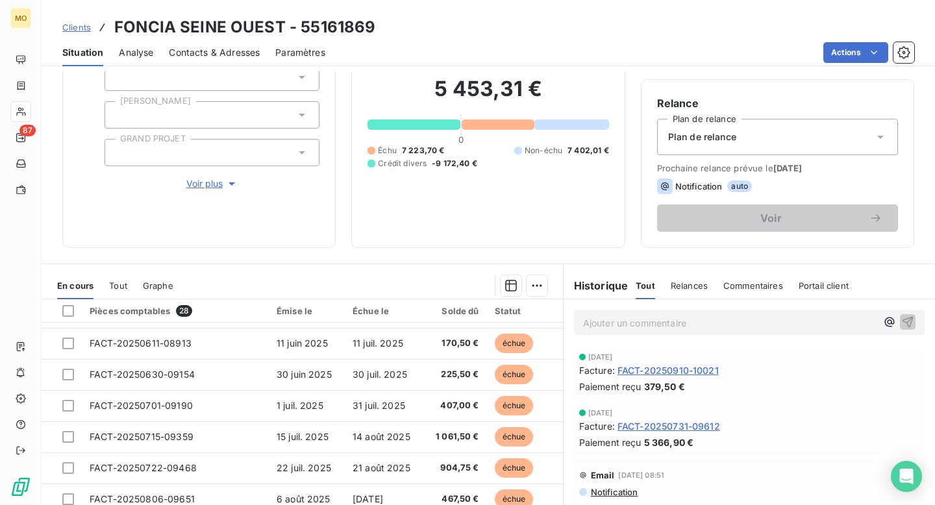
scroll to position [0, 0]
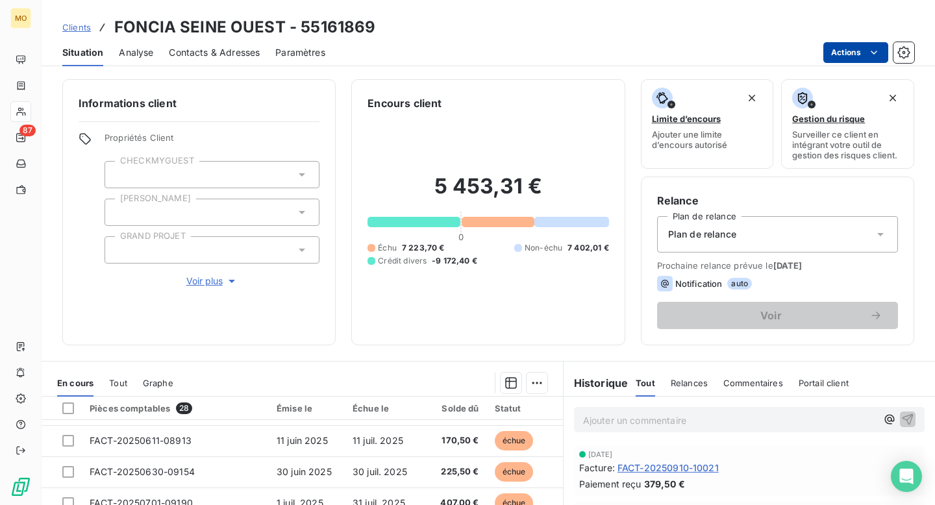
click at [835, 53] on html "MO 87 Clients FONCIA SEINE OUEST - 55161869 Situation Analyse Contacts & Adress…" at bounding box center [467, 252] width 935 height 505
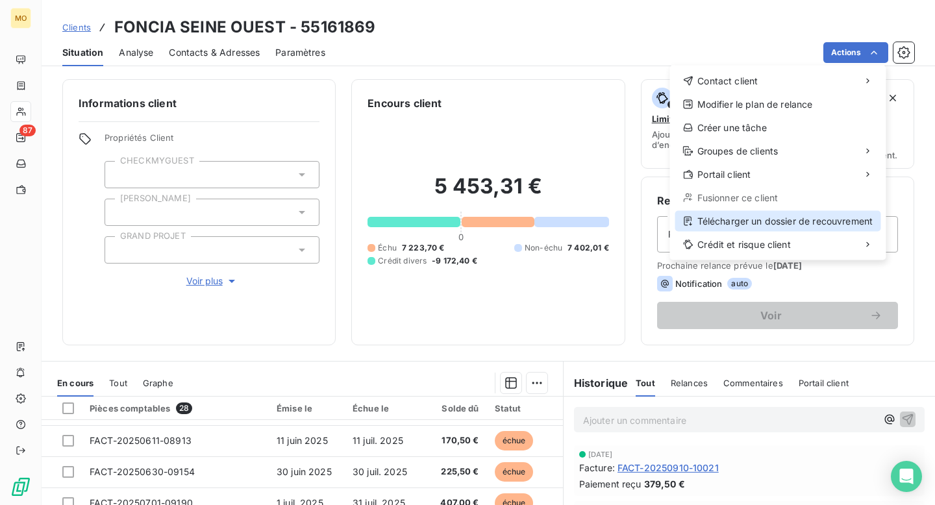
click at [752, 226] on div "Télécharger un dossier de recouvrement" at bounding box center [778, 221] width 206 height 21
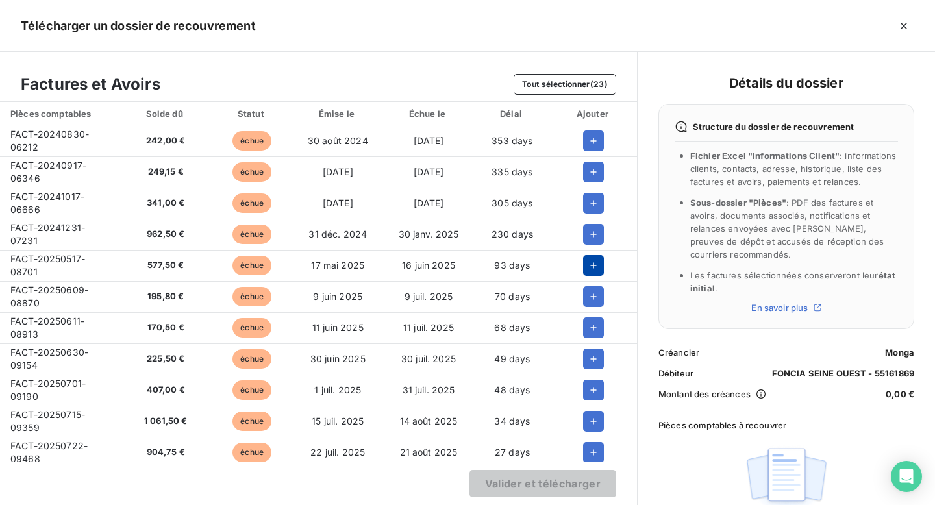
click at [591, 268] on icon "button" at bounding box center [594, 265] width 6 height 6
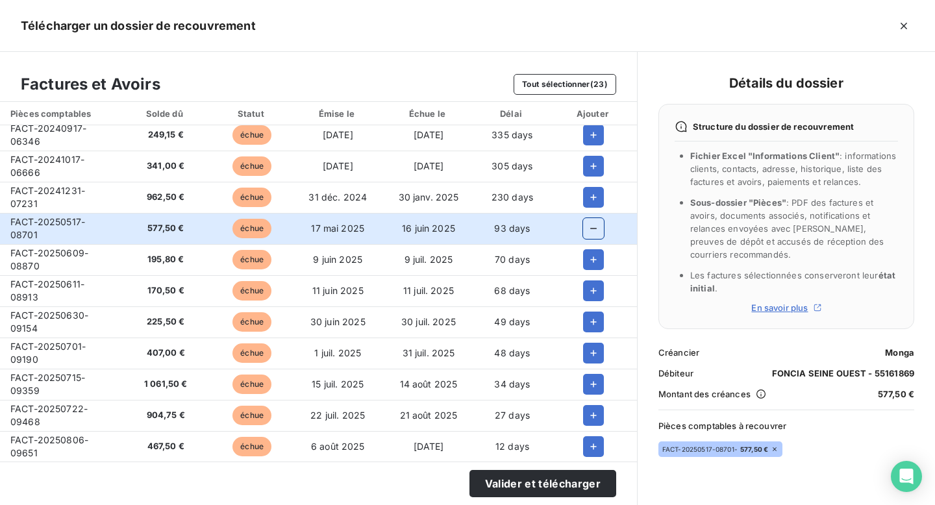
scroll to position [42, 0]
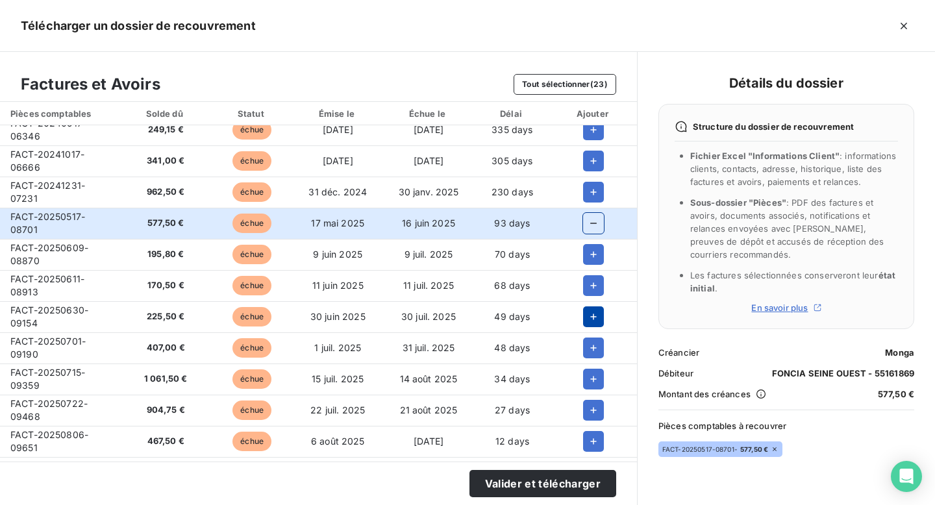
click at [587, 314] on icon "button" at bounding box center [593, 316] width 13 height 13
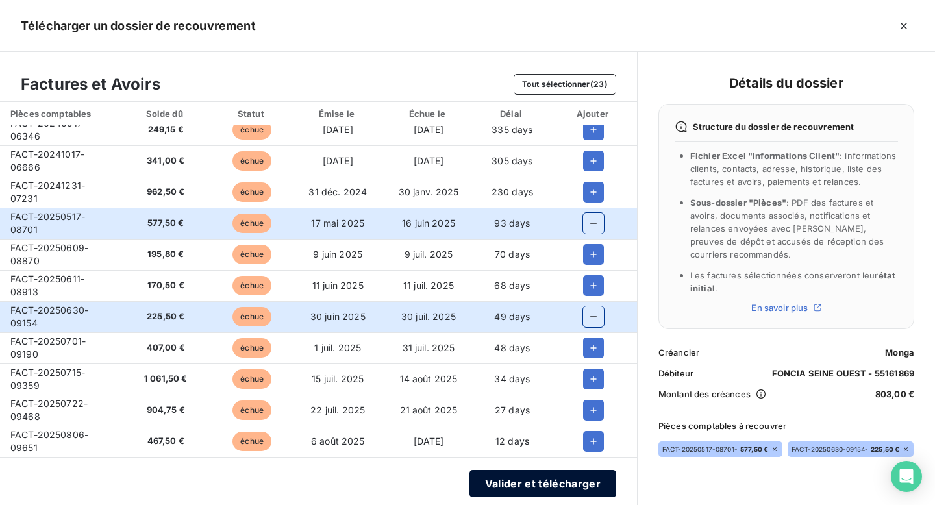
click at [559, 484] on button "Valider et télécharger" at bounding box center [542, 483] width 147 height 27
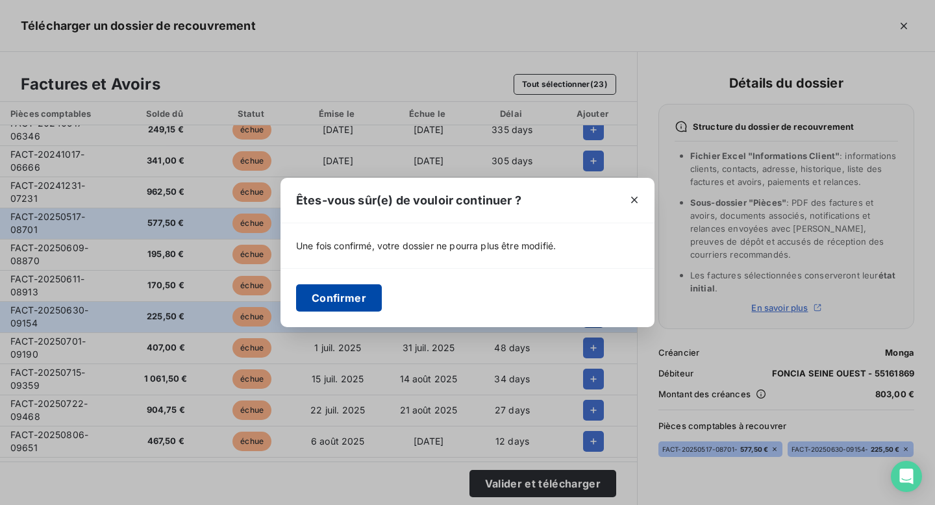
click at [348, 301] on button "Confirmer" at bounding box center [339, 297] width 86 height 27
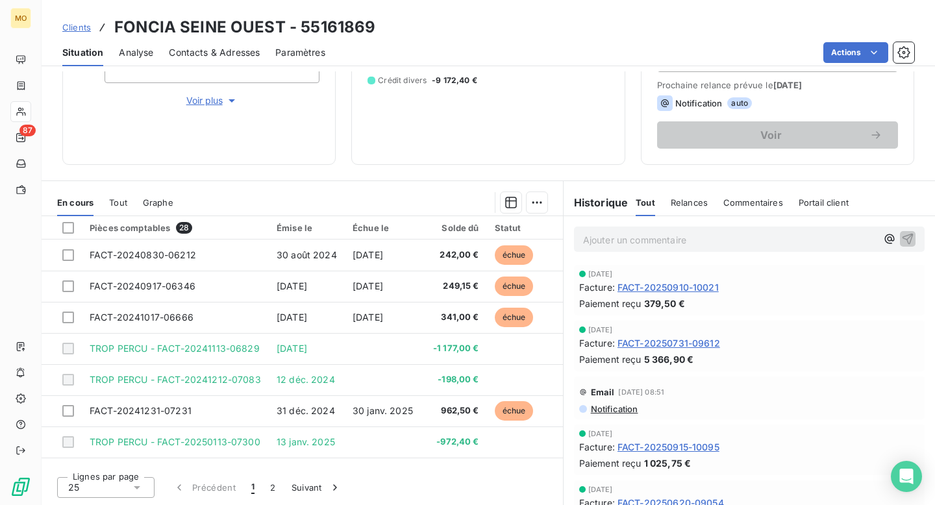
scroll to position [0, 0]
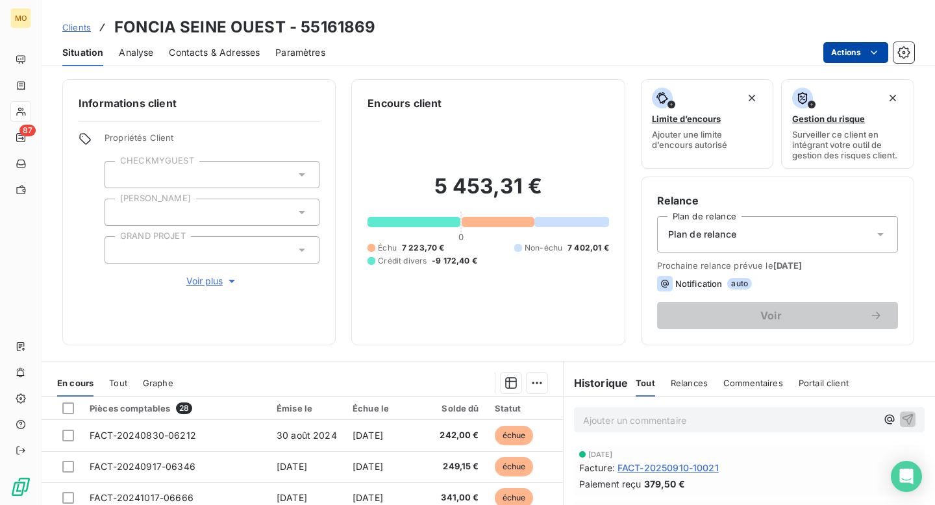
click at [852, 59] on html "MO 87 Clients FONCIA SEINE OUEST - 55161869 Situation Analyse Contacts & Adress…" at bounding box center [467, 252] width 935 height 505
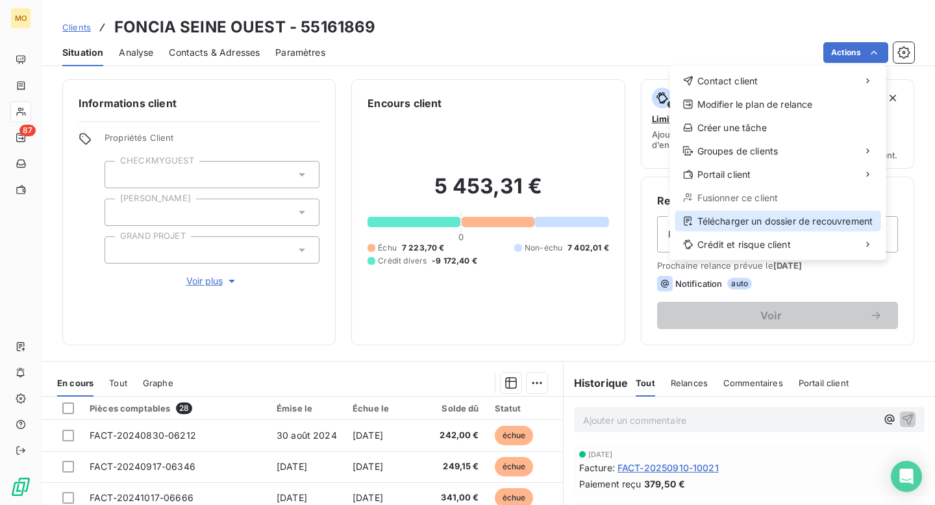
click at [735, 221] on div "Télécharger un dossier de recouvrement" at bounding box center [778, 221] width 206 height 21
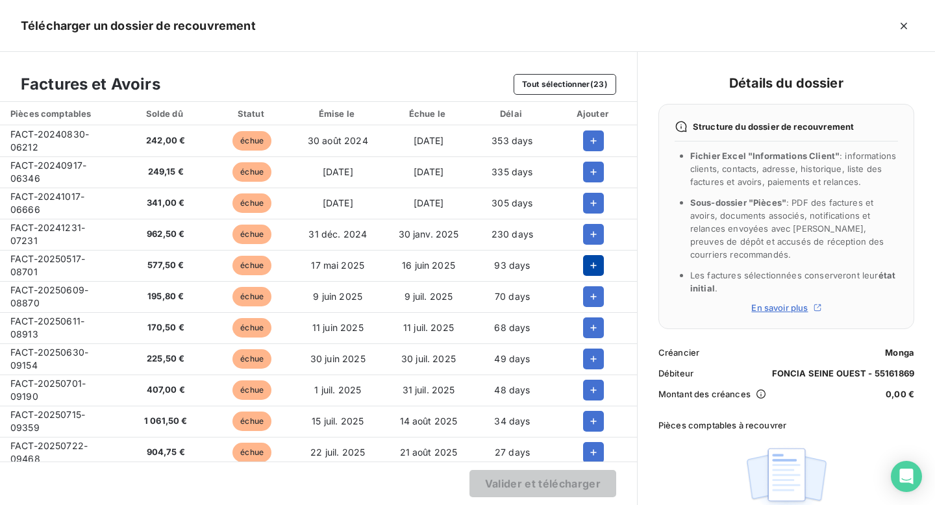
click at [587, 269] on icon "button" at bounding box center [593, 265] width 13 height 13
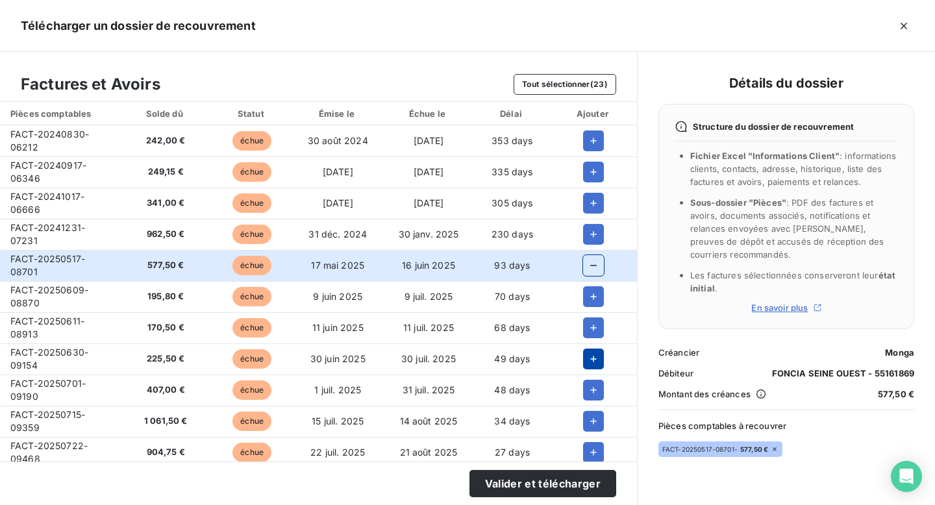
click at [593, 358] on icon "button" at bounding box center [593, 358] width 13 height 13
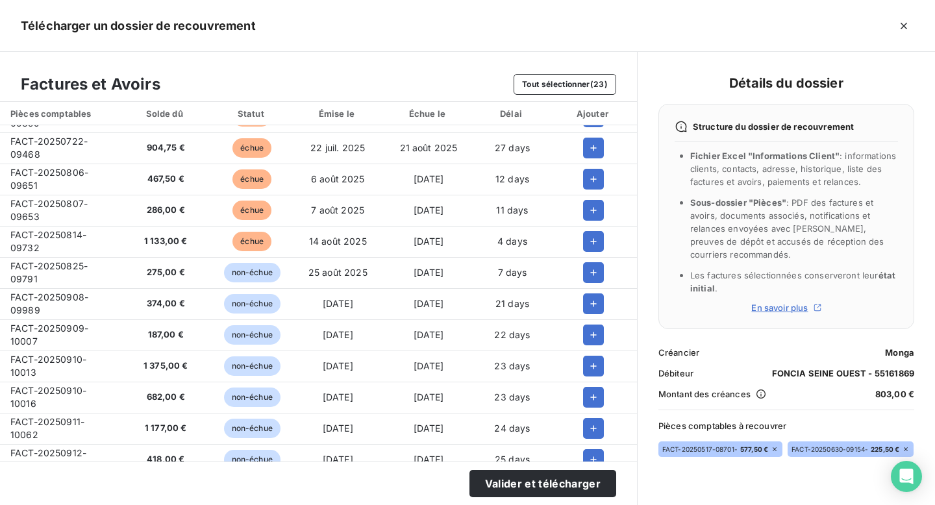
scroll to position [386, 0]
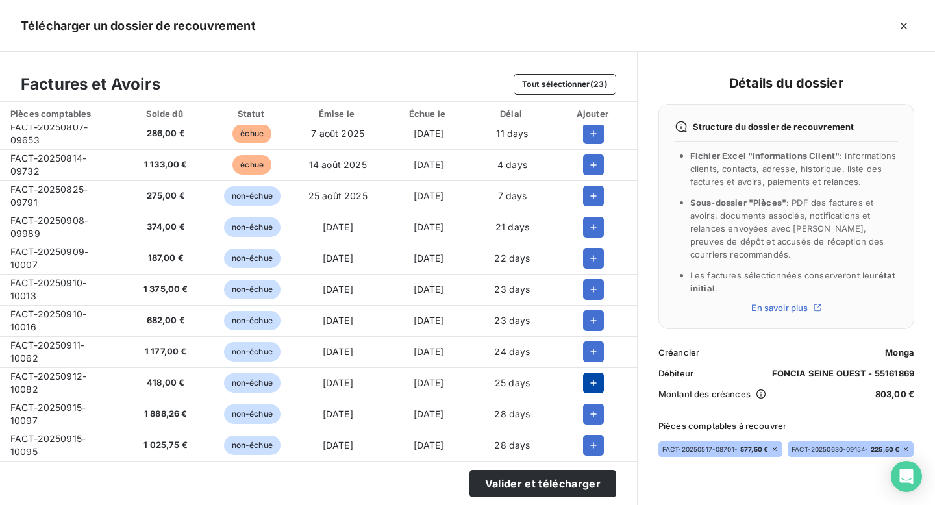
click at [587, 376] on icon "button" at bounding box center [593, 382] width 13 height 13
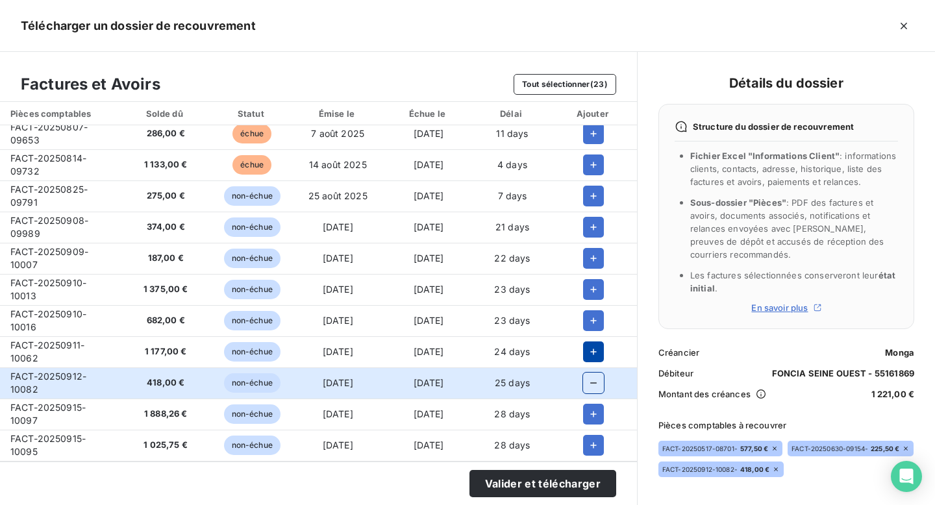
click at [587, 347] on icon "button" at bounding box center [593, 351] width 13 height 13
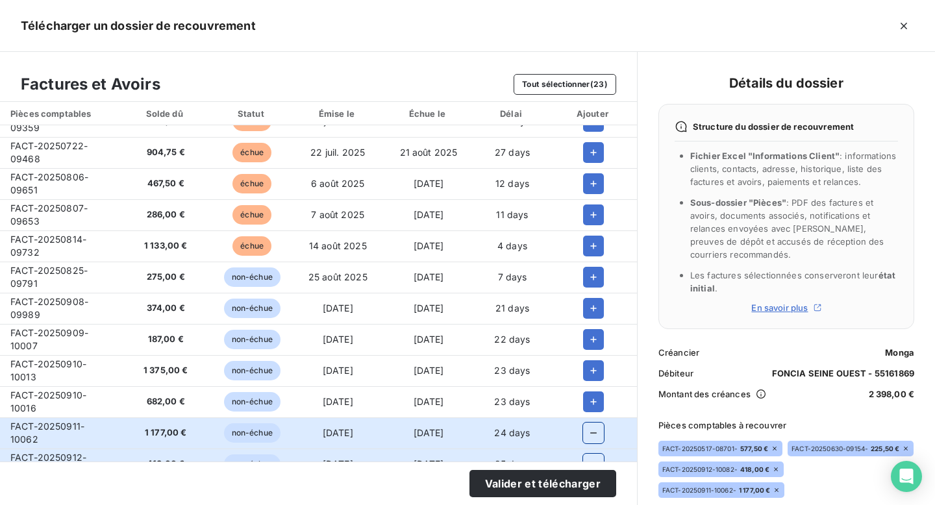
scroll to position [289, 0]
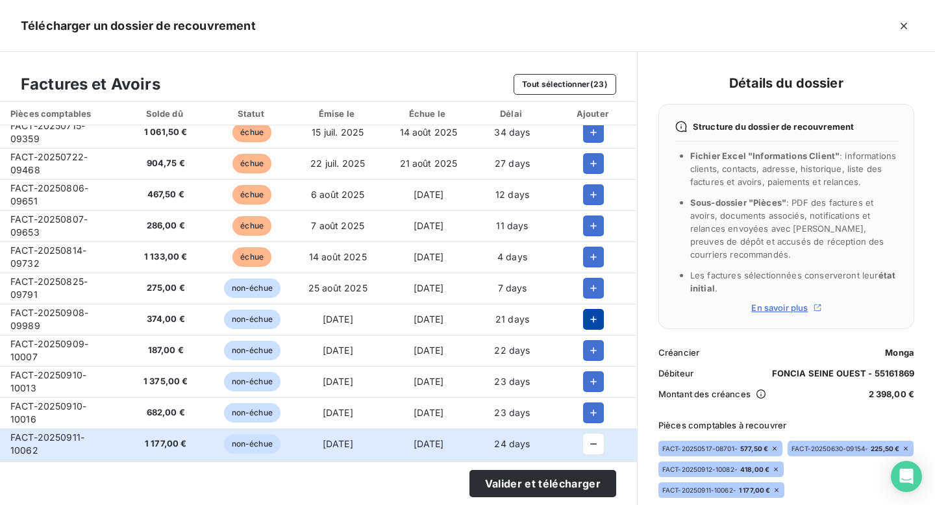
click at [593, 315] on icon "button" at bounding box center [593, 319] width 13 height 13
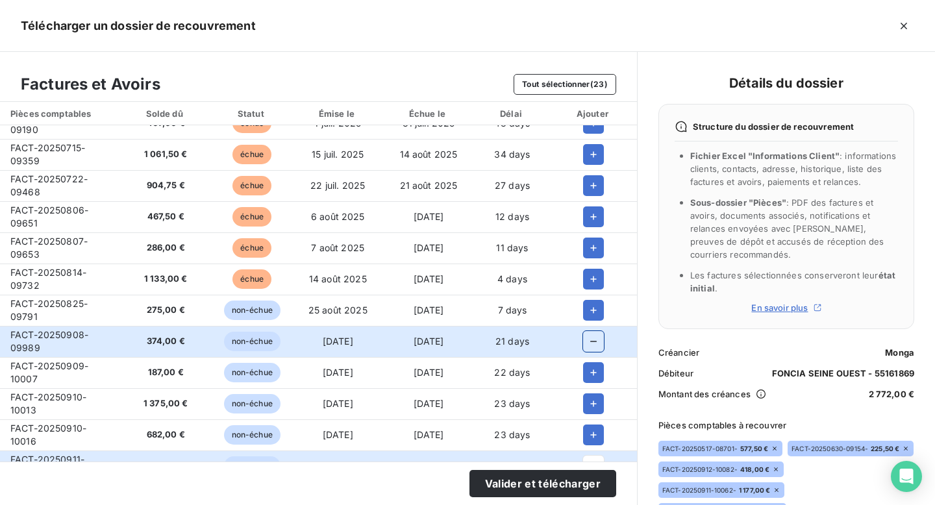
scroll to position [261, 0]
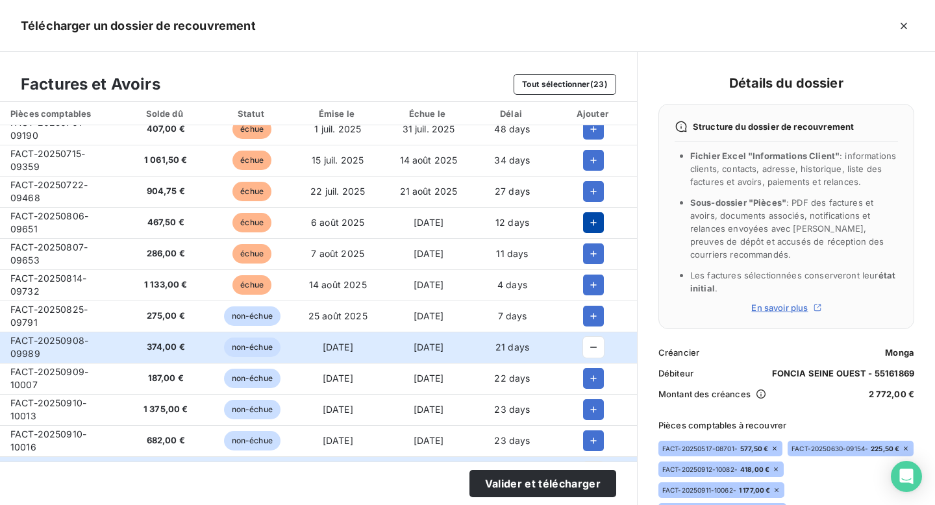
click at [587, 220] on icon "button" at bounding box center [593, 222] width 13 height 13
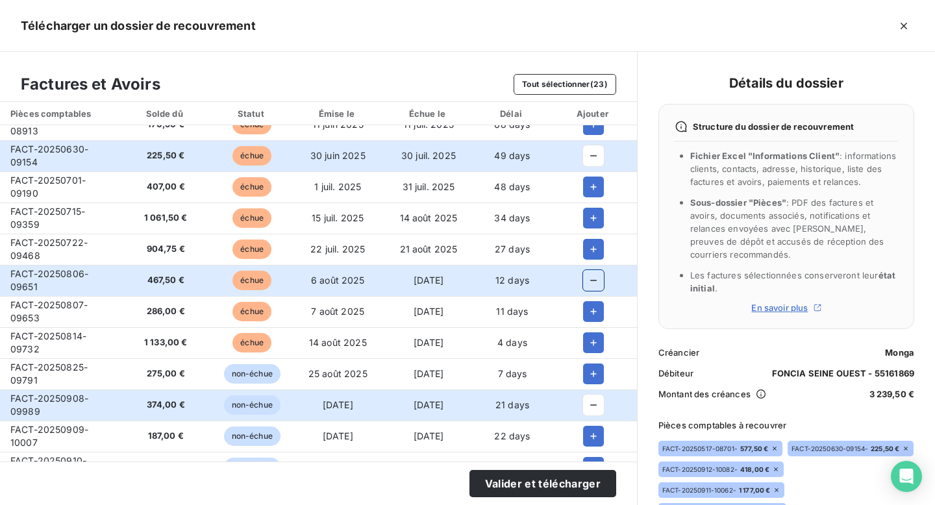
scroll to position [197, 0]
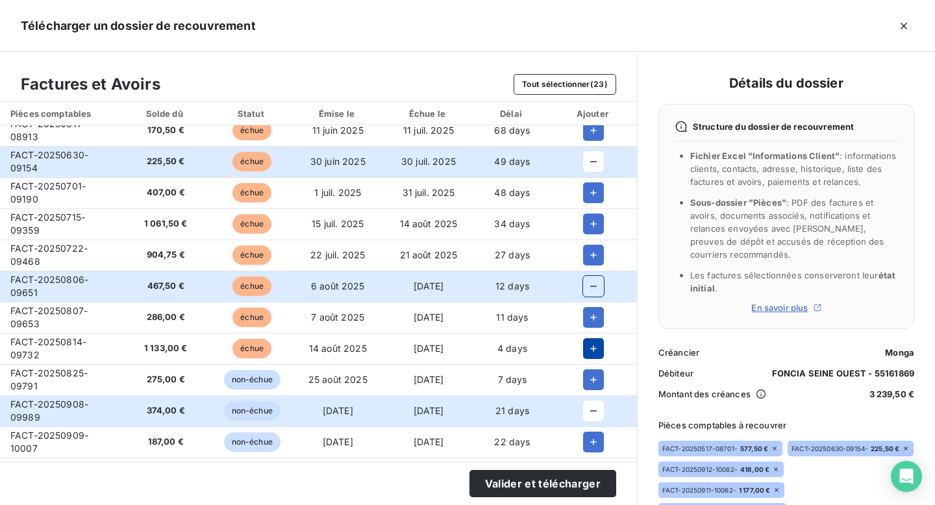
click at [595, 353] on button "button" at bounding box center [593, 348] width 21 height 21
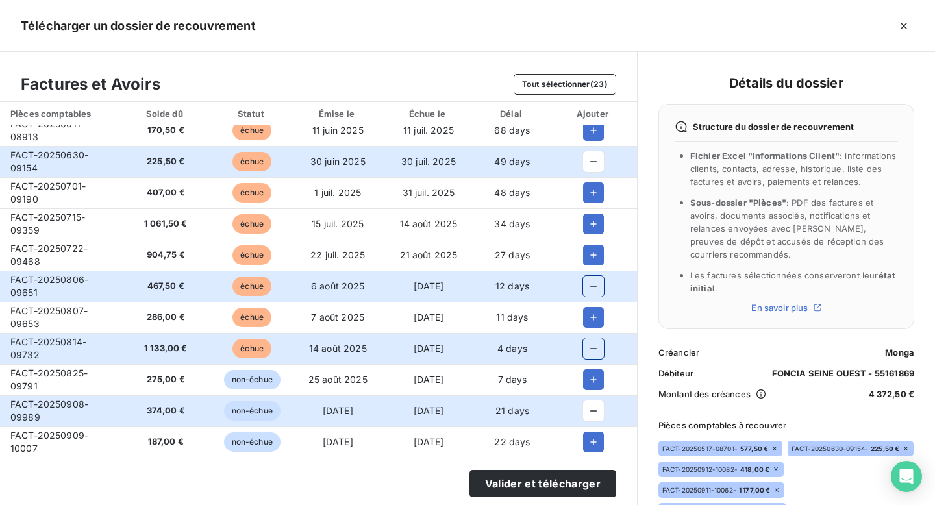
scroll to position [179, 0]
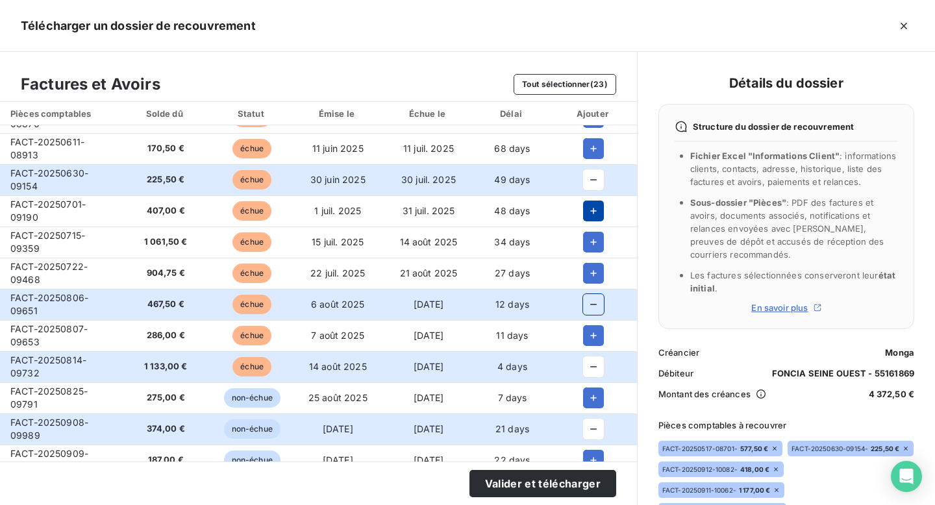
click at [589, 213] on icon "button" at bounding box center [593, 210] width 13 height 13
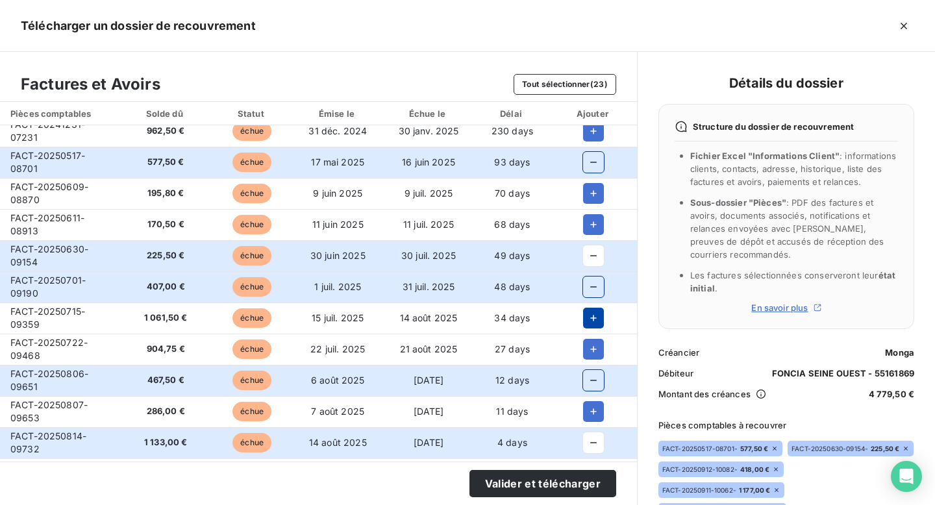
scroll to position [102, 0]
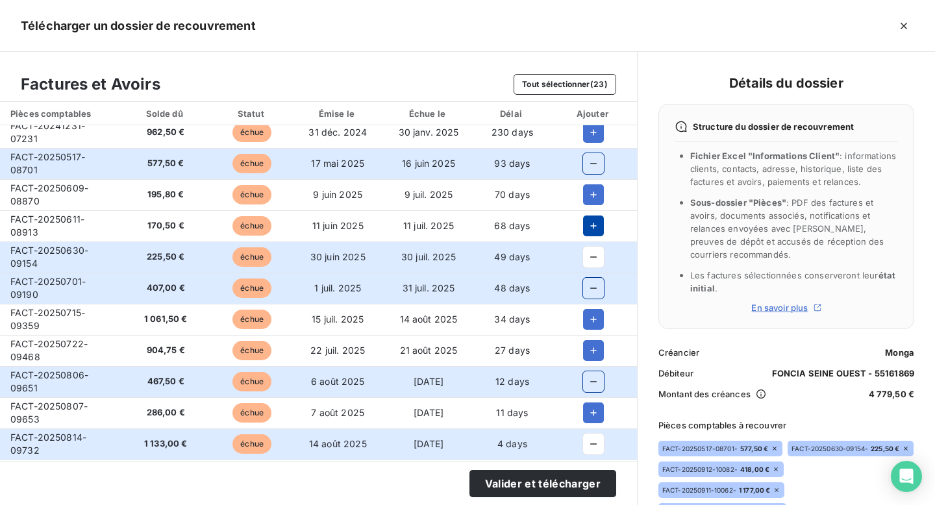
click at [587, 225] on icon "button" at bounding box center [593, 225] width 13 height 13
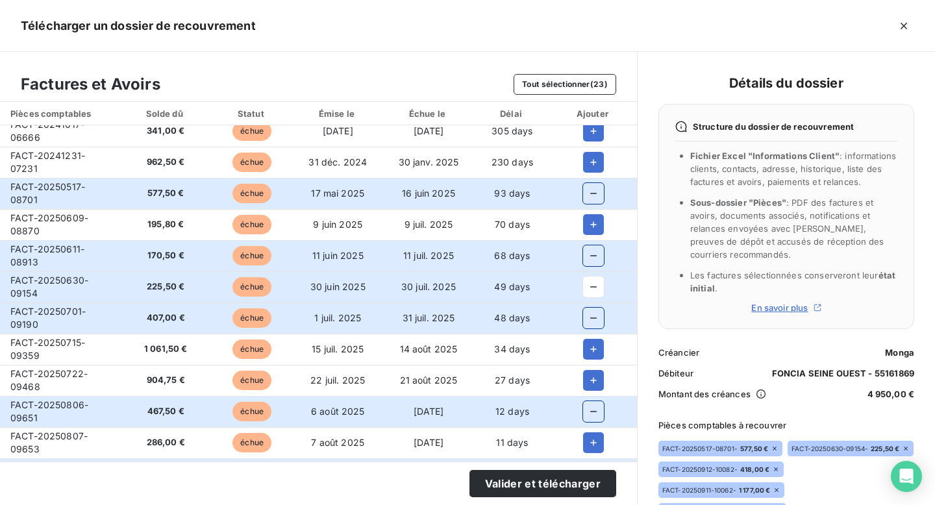
scroll to position [68, 0]
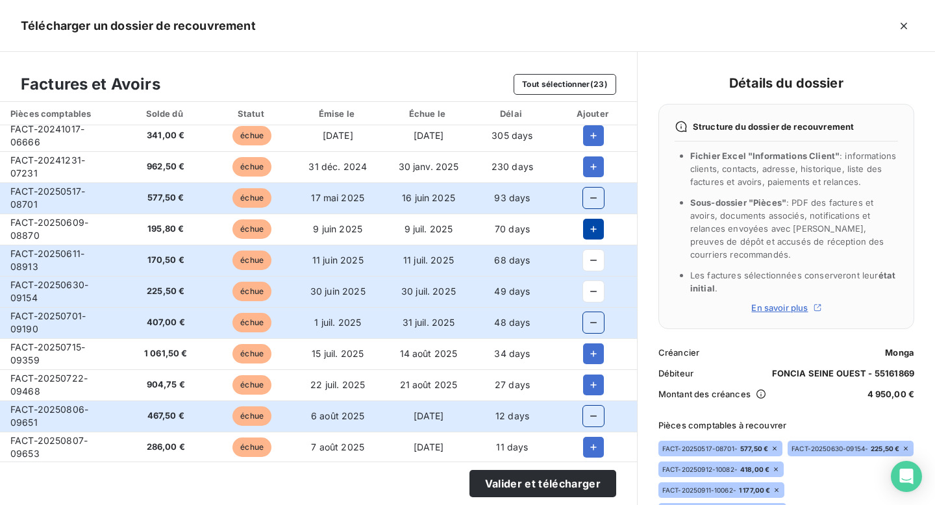
click at [587, 227] on icon "button" at bounding box center [593, 229] width 13 height 13
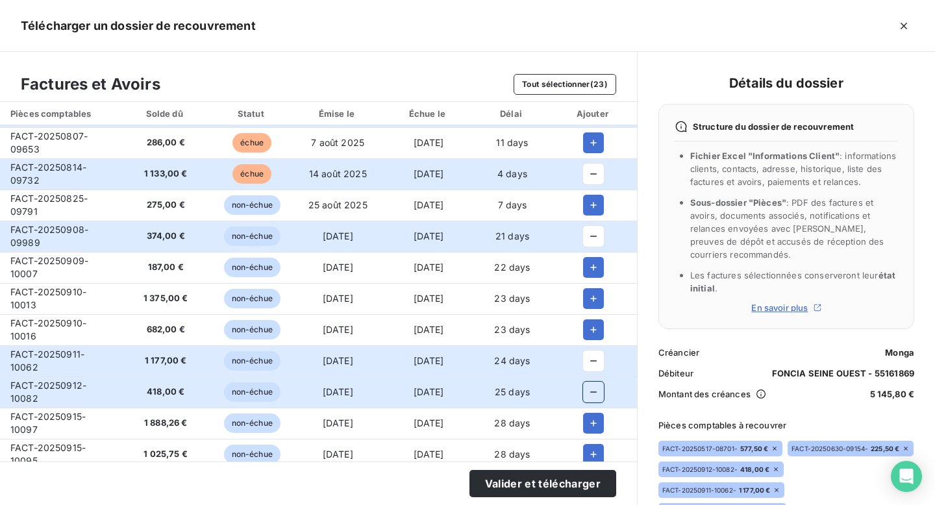
scroll to position [386, 0]
